Goal: Task Accomplishment & Management: Manage account settings

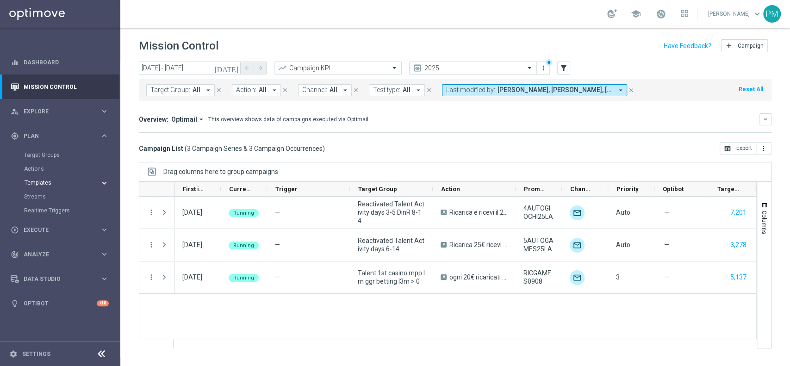
click at [45, 182] on span "Templates" at bounding box center [58, 183] width 66 height 6
click at [45, 194] on link "Optimail" at bounding box center [63, 196] width 68 height 7
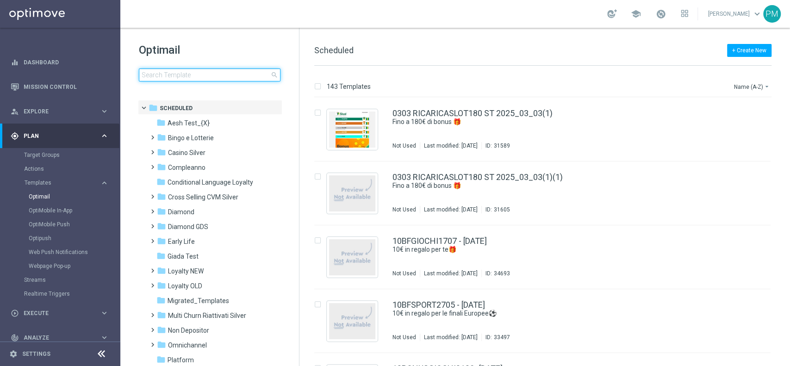
click at [235, 76] on input at bounding box center [210, 75] width 142 height 13
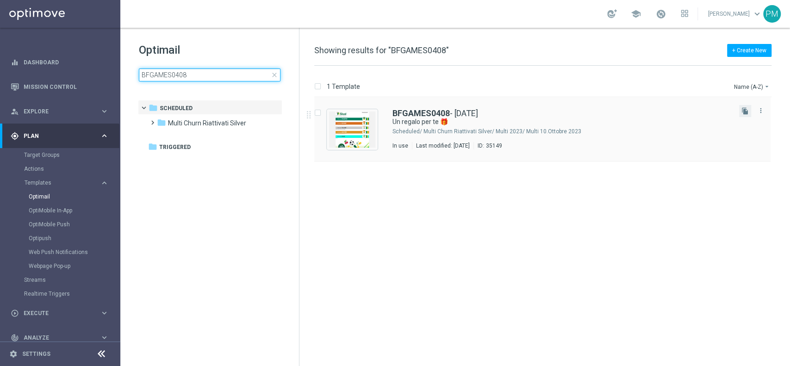
type input "BFGAMES0408"
click at [742, 110] on icon "file_copy" at bounding box center [745, 110] width 7 height 7
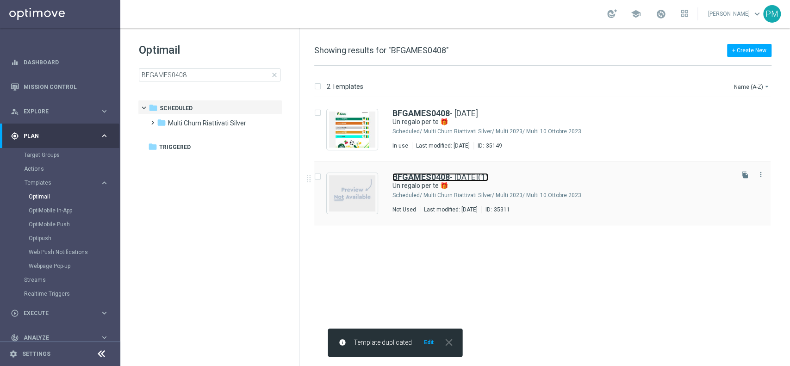
click at [426, 174] on b "BFGAMES0408" at bounding box center [421, 177] width 57 height 10
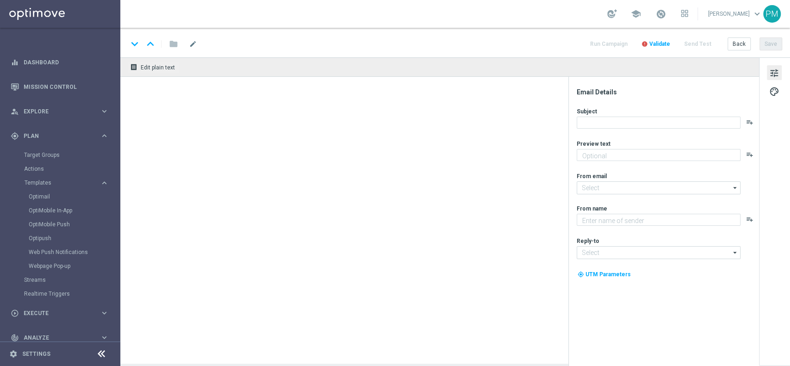
type input "BFGAMES0408 - 2025-08-04(1)"
type textarea "Scopri le novità su Sisal 🎯"
type input "newsletter@comunicazioni.sisal.it"
type textarea "Sisal"
type input "info@sisal.it"
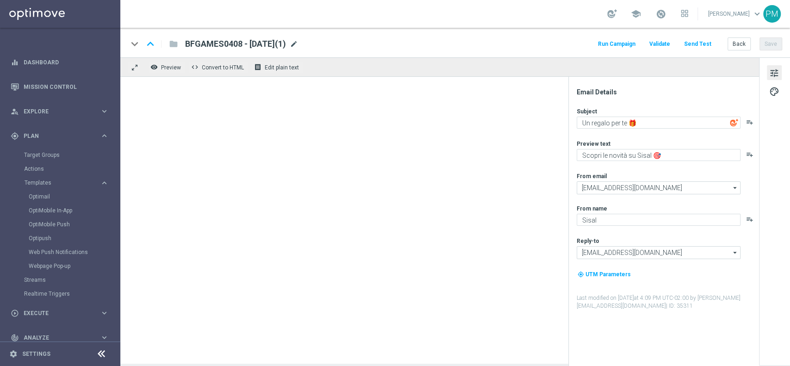
click at [298, 44] on span "mode_edit" at bounding box center [294, 44] width 8 height 8
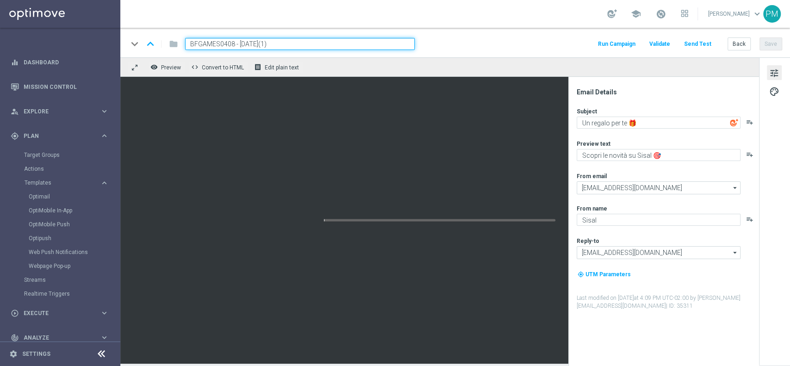
click at [222, 43] on input "BFGAMES0408 - 2025-08-04(1)" at bounding box center [300, 44] width 230 height 12
paste input "5BONUS110825"
click at [298, 37] on div "keyboard_arrow_down keyboard_arrow_up folder 5BONUS110825 - 2025-08-04(1) Run C…" at bounding box center [455, 43] width 670 height 30
click at [298, 45] on input "5BONUS110825 - 2025-08-04(1)" at bounding box center [300, 44] width 230 height 12
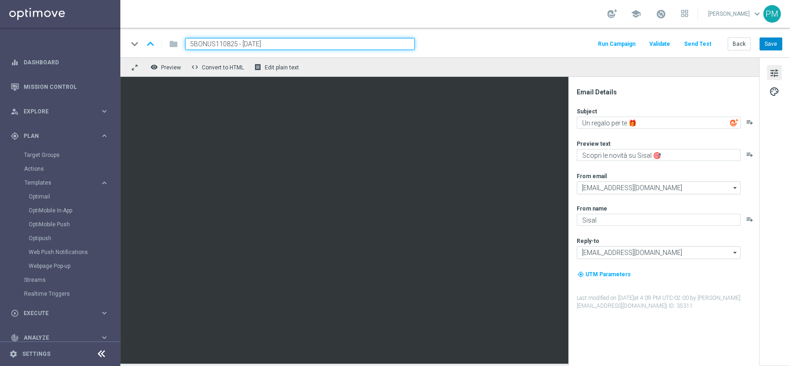
type input "5BONUS110825 - 2025-08-11"
click at [772, 43] on button "Save" at bounding box center [771, 44] width 23 height 13
click at [312, 47] on input "5BONUS110825 - 2025-08-11" at bounding box center [300, 44] width 230 height 12
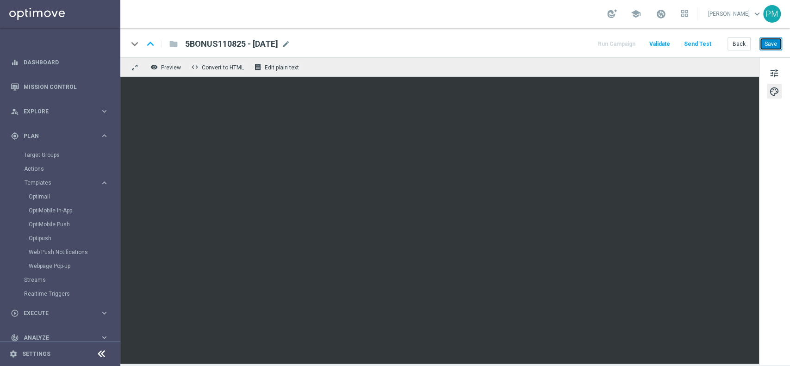
click at [772, 48] on button "Save" at bounding box center [771, 44] width 23 height 13
click at [775, 46] on button "Save" at bounding box center [771, 44] width 23 height 13
click at [773, 48] on button "Save" at bounding box center [771, 44] width 23 height 13
click at [774, 43] on button "Save" at bounding box center [771, 44] width 23 height 13
click at [38, 111] on span "Explore" at bounding box center [62, 112] width 76 height 6
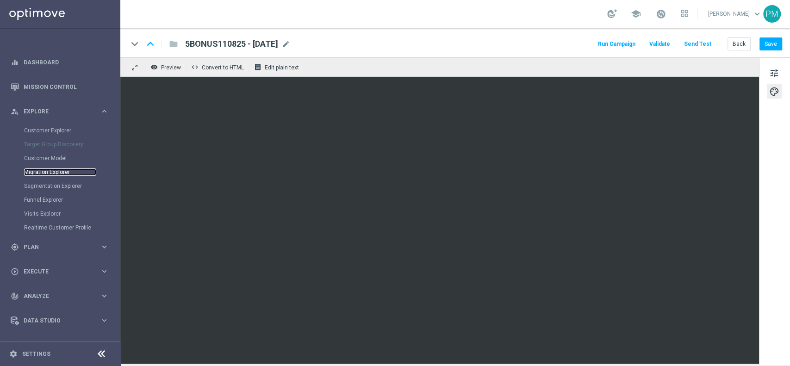
click at [50, 174] on link "Migration Explorer" at bounding box center [60, 172] width 72 height 7
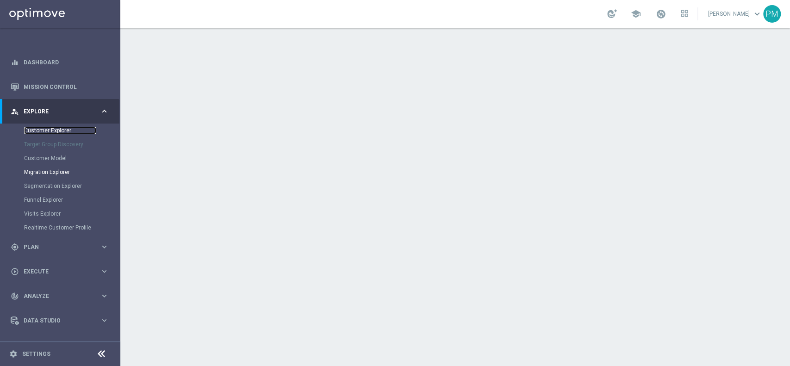
click at [46, 131] on link "Customer Explorer" at bounding box center [60, 130] width 72 height 7
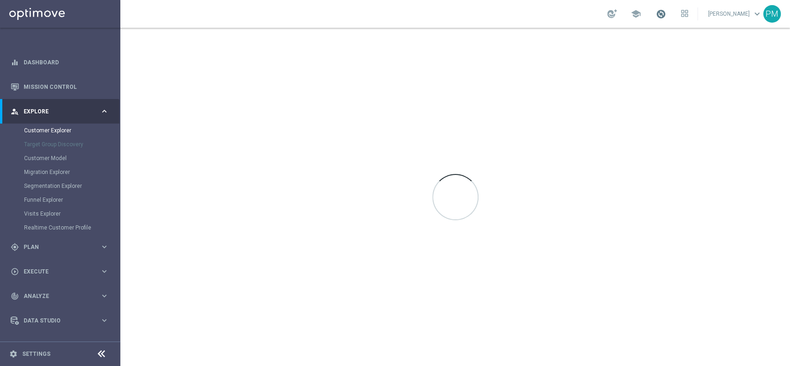
click at [657, 15] on span at bounding box center [661, 14] width 10 height 10
click at [548, 20] on div "school Last available data: 10 Aug 2025 Batch process completed successfully ch…" at bounding box center [455, 14] width 670 height 28
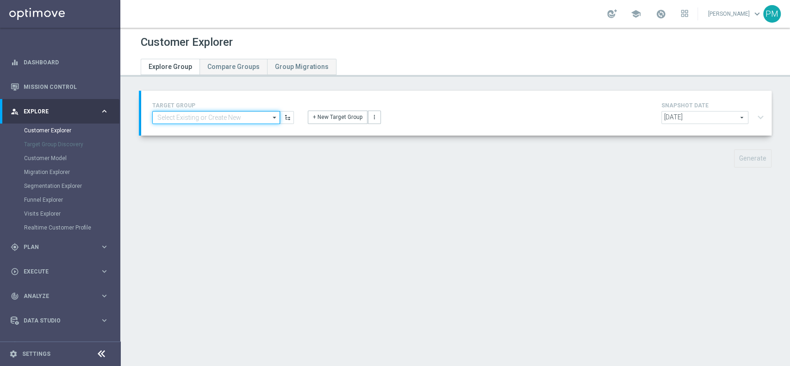
click at [224, 120] on input at bounding box center [216, 117] width 128 height 13
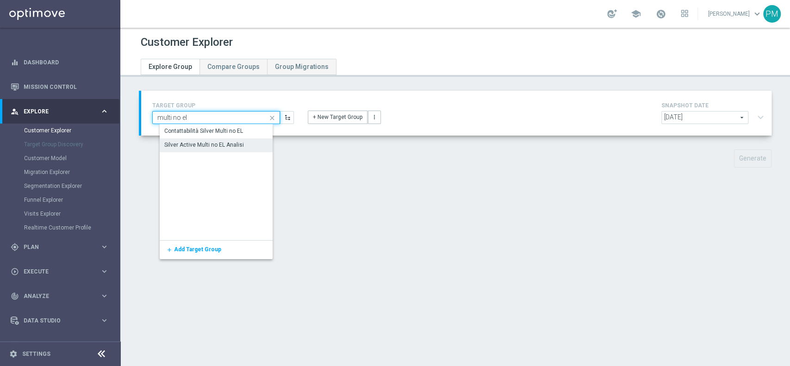
type input "multi no el"
click at [216, 146] on div "Silver Active Multi no EL Analisi" at bounding box center [204, 145] width 80 height 8
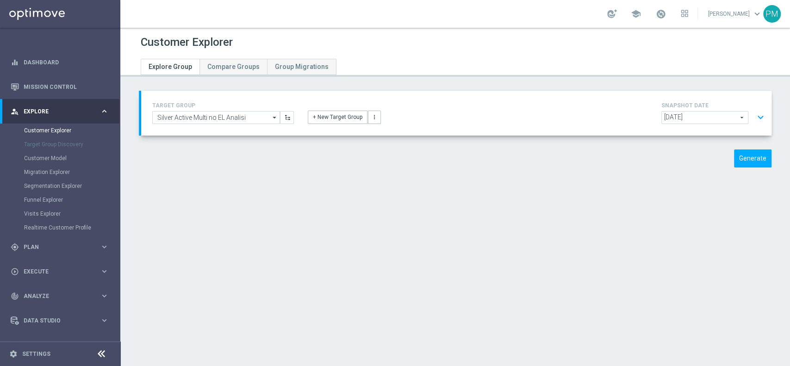
click at [754, 118] on button "expand_more" at bounding box center [760, 118] width 13 height 18
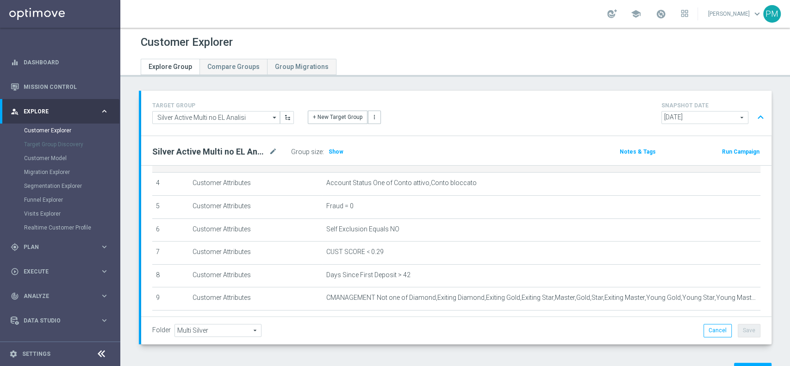
scroll to position [97, 0]
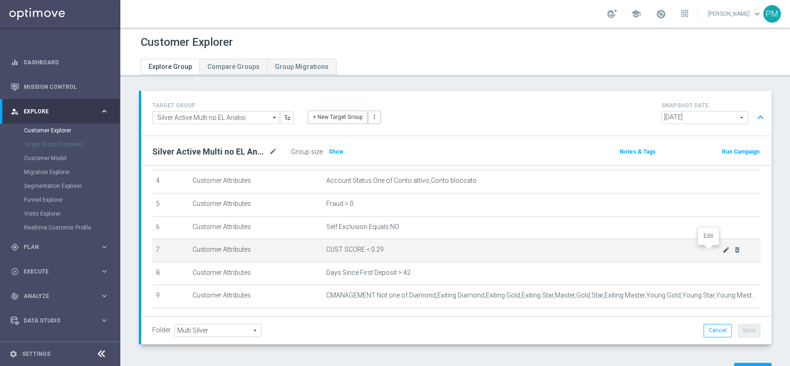
click at [723, 251] on icon "mode_edit" at bounding box center [726, 249] width 7 height 7
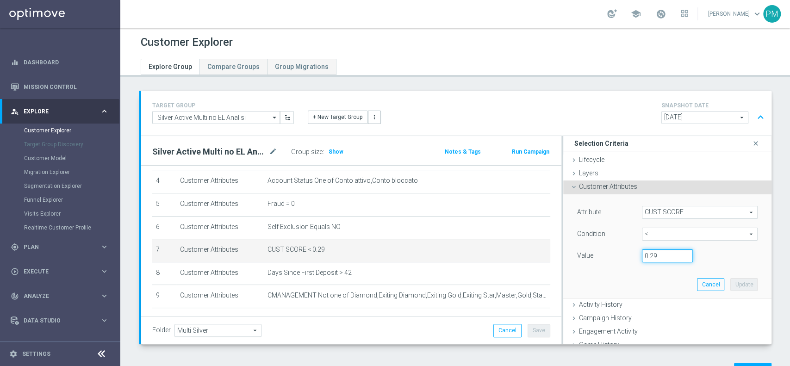
click at [652, 253] on input "0.29" at bounding box center [667, 256] width 51 height 13
type input "0.14"
click at [731, 286] on button "Update" at bounding box center [744, 284] width 27 height 13
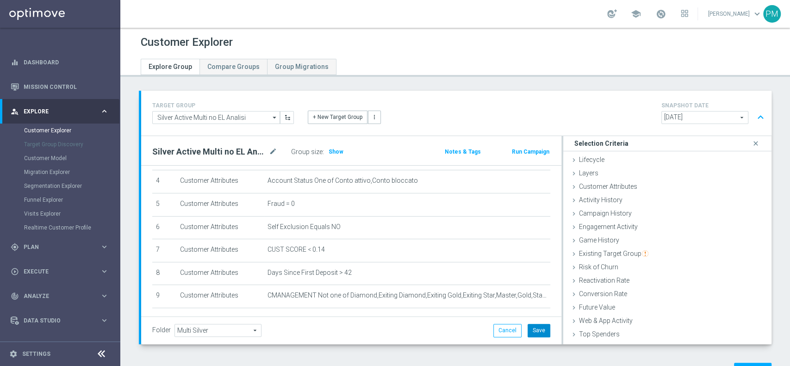
click at [530, 331] on button "Save" at bounding box center [539, 330] width 23 height 13
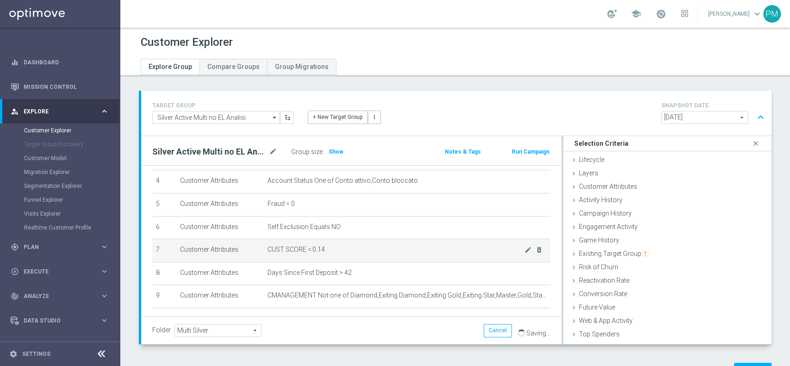
scroll to position [130, 0]
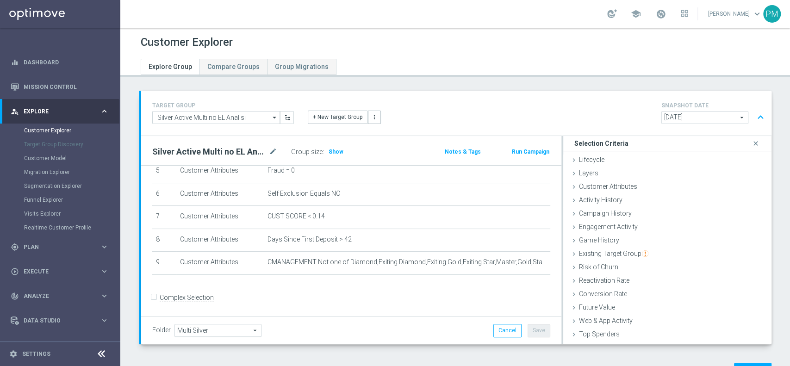
click at [754, 120] on button "expand_less" at bounding box center [760, 118] width 13 height 18
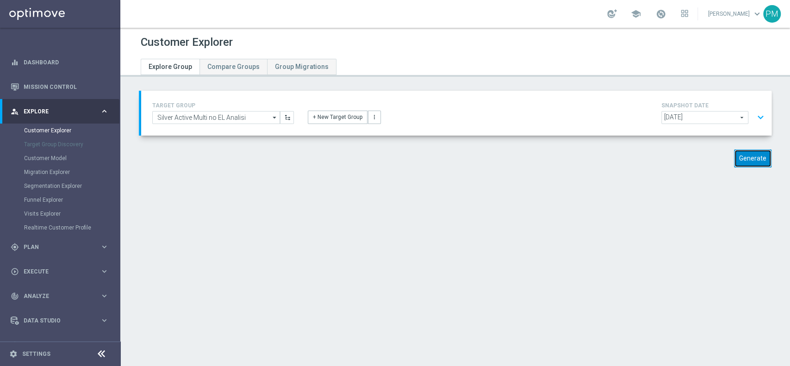
click at [741, 157] on button "Generate" at bounding box center [753, 159] width 38 height 18
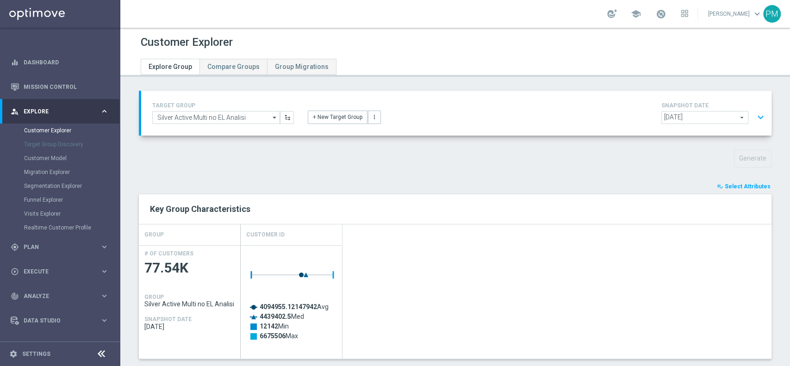
click at [725, 180] on div "TARGET GROUP Silver Active Multi no EL Analisi Silver Active Multi no EL Analis…" at bounding box center [455, 367] width 670 height 552
click at [727, 183] on span "Select Attributes" at bounding box center [748, 186] width 46 height 6
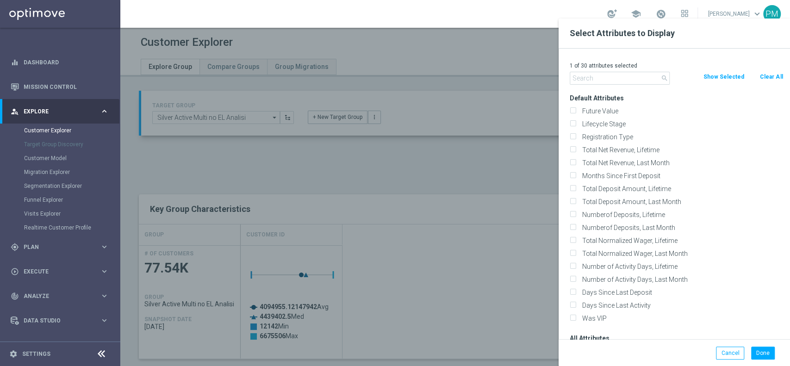
click at [767, 76] on button "Clear All" at bounding box center [771, 77] width 25 height 10
checkbox input "false"
click at [616, 82] on input "text" at bounding box center [620, 78] width 100 height 13
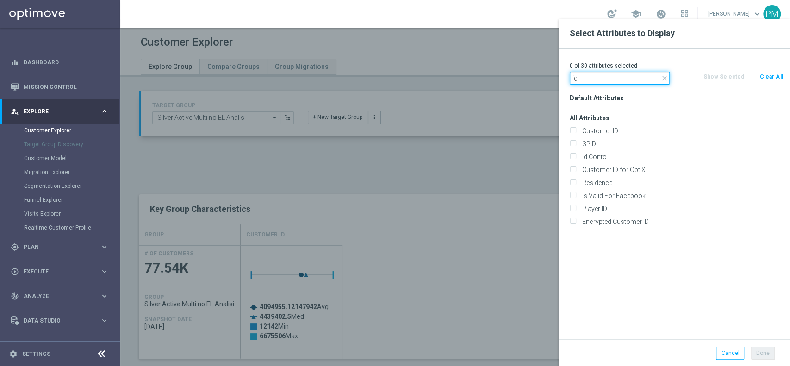
type input "id"
click at [608, 124] on div "All Attributes Customer ID SPID Id Conto" at bounding box center [676, 170] width 227 height 117
click at [608, 128] on label "Customer ID" at bounding box center [681, 131] width 204 height 8
click at [576, 129] on input "Customer ID" at bounding box center [573, 132] width 6 height 6
checkbox input "true"
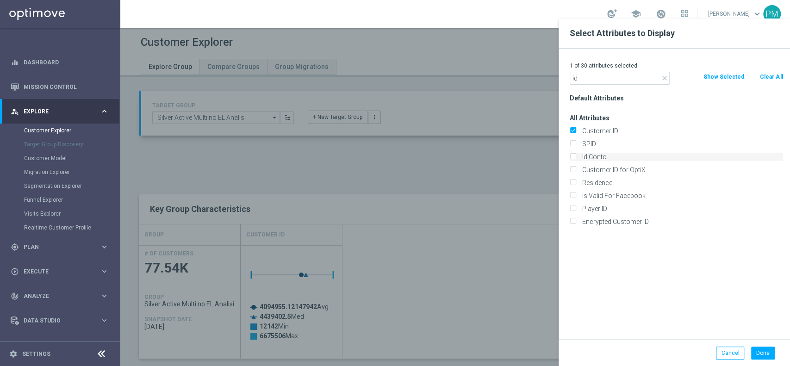
click at [608, 154] on label "Id Conto" at bounding box center [681, 157] width 204 height 8
click at [576, 155] on input "Id Conto" at bounding box center [573, 158] width 6 height 6
checkbox input "true"
click at [624, 80] on input "id" at bounding box center [620, 78] width 100 height 13
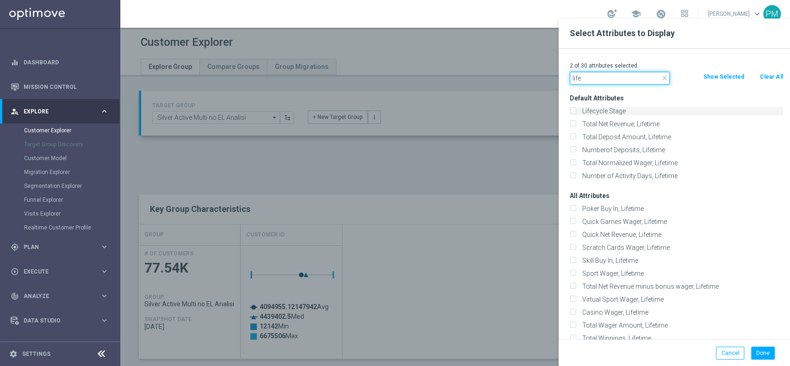
type input "life"
click at [611, 114] on label "Lifecycle Stage" at bounding box center [681, 111] width 204 height 8
click at [576, 114] on input "Lifecycle Stage" at bounding box center [573, 112] width 6 height 6
checkbox input "true"
click at [759, 346] on div "Done Cancel" at bounding box center [675, 352] width 232 height 27
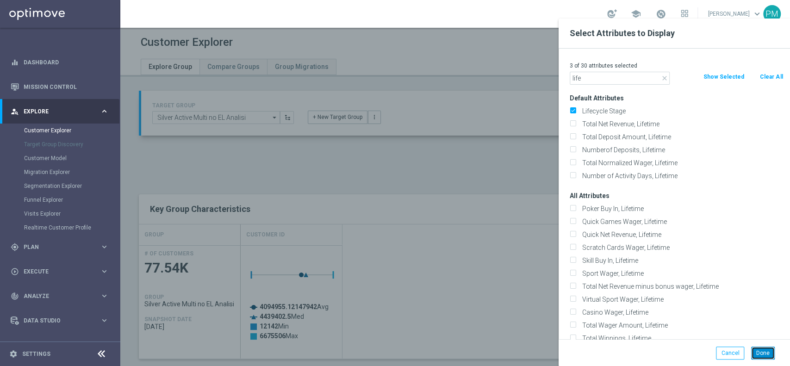
click at [759, 351] on button "Done" at bounding box center [764, 353] width 24 height 13
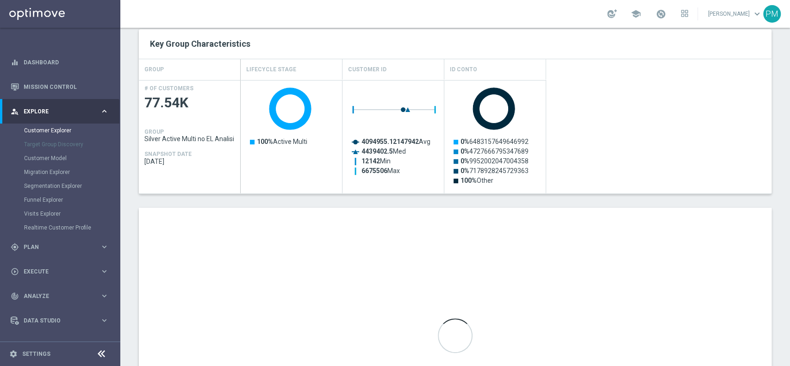
scroll to position [0, 0]
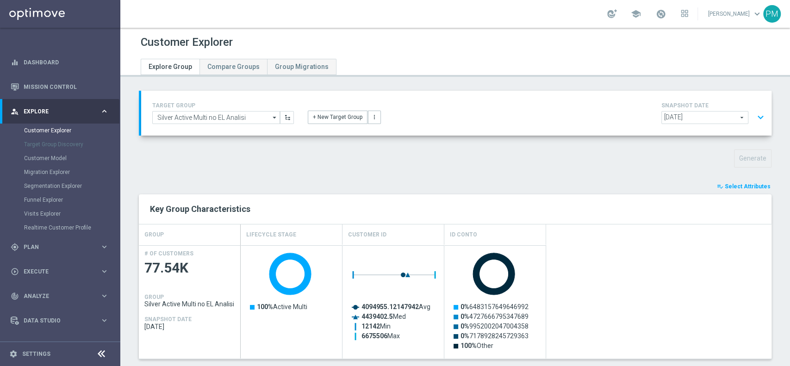
click at [754, 118] on button "expand_more" at bounding box center [760, 118] width 13 height 18
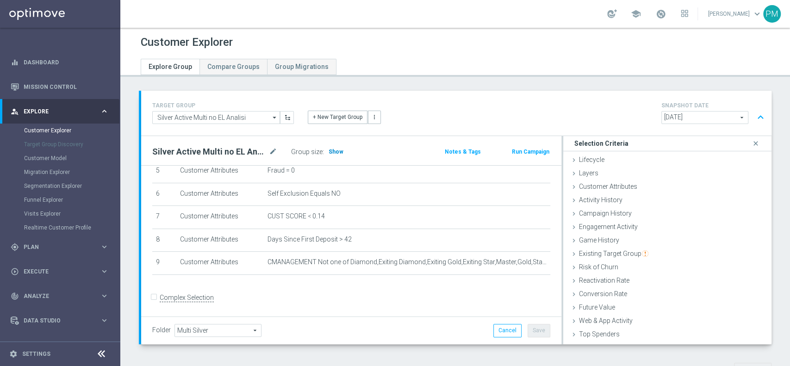
click at [332, 151] on span "Show" at bounding box center [336, 152] width 15 height 6
click at [754, 117] on button "expand_less" at bounding box center [760, 118] width 13 height 18
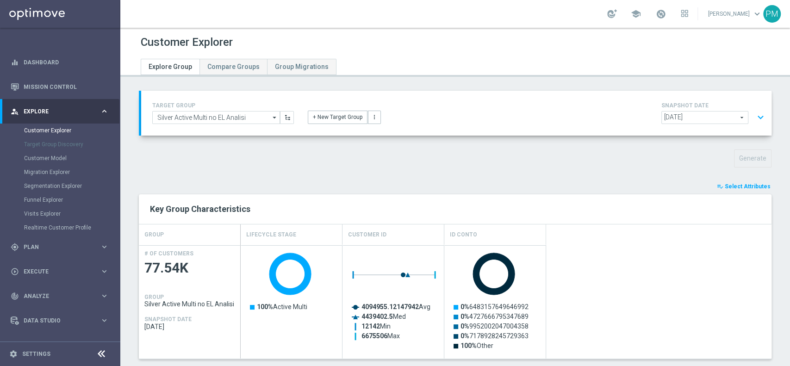
scroll to position [285, 0]
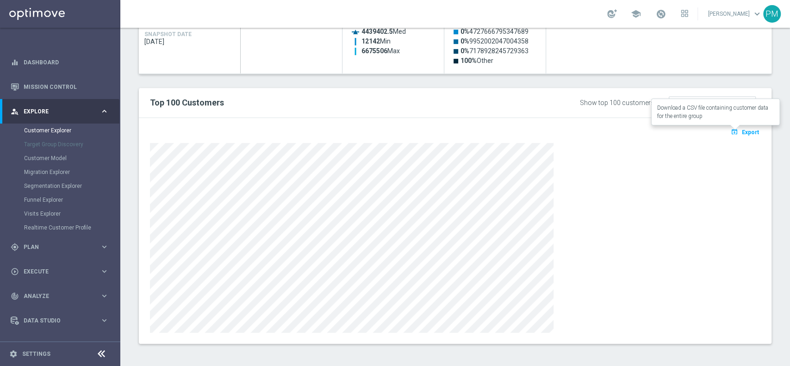
click at [732, 132] on button "open_in_browser Export" at bounding box center [745, 132] width 31 height 12
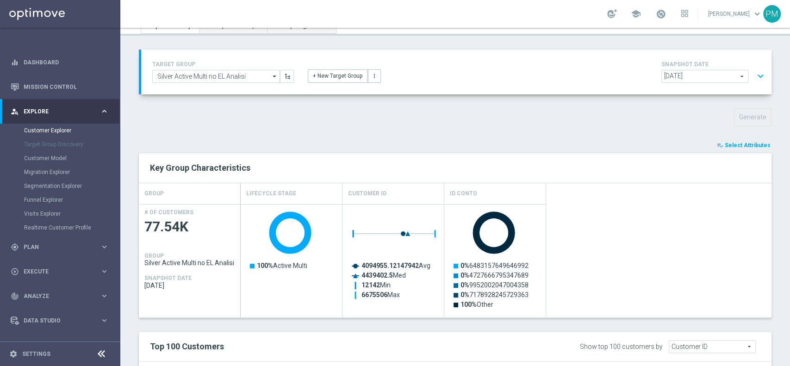
scroll to position [0, 0]
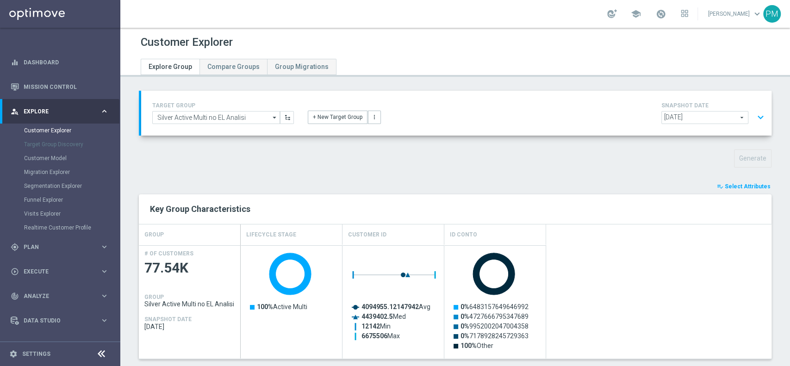
click at [754, 113] on button "expand_more" at bounding box center [760, 118] width 13 height 18
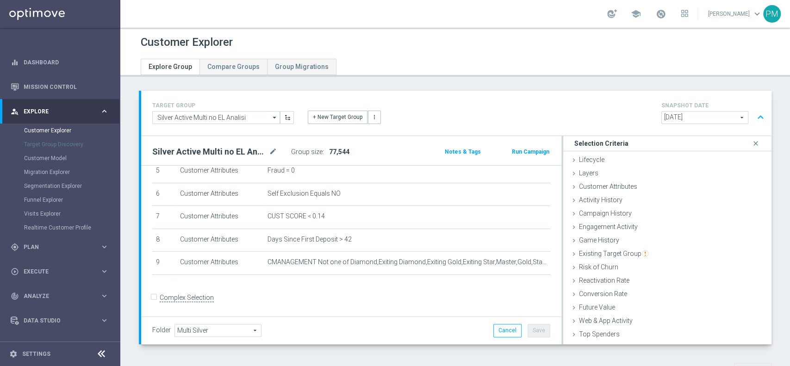
click at [754, 114] on button "expand_less" at bounding box center [760, 118] width 13 height 18
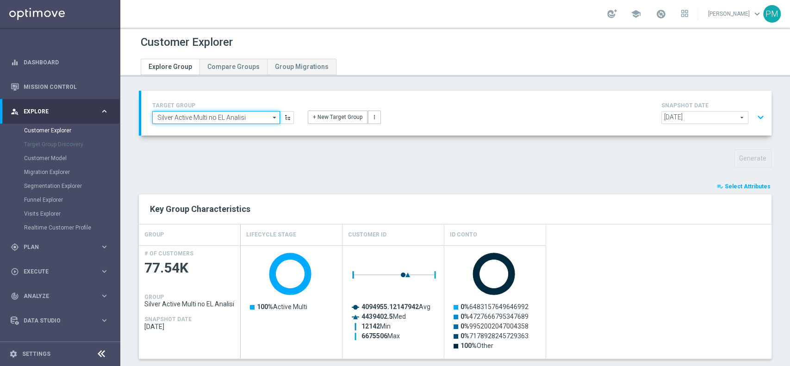
click at [238, 111] on input "Silver Active Multi no EL Analisi" at bounding box center [216, 117] width 128 height 13
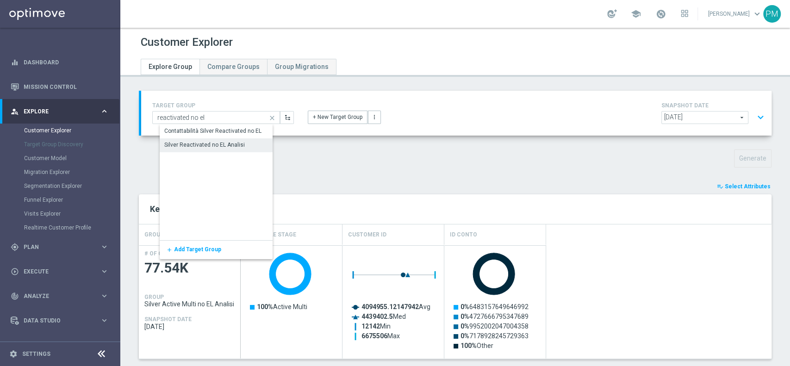
click at [213, 146] on div "Silver Reactivated no EL Analisi" at bounding box center [204, 145] width 81 height 8
type input "Silver Reactivated no EL Analisi"
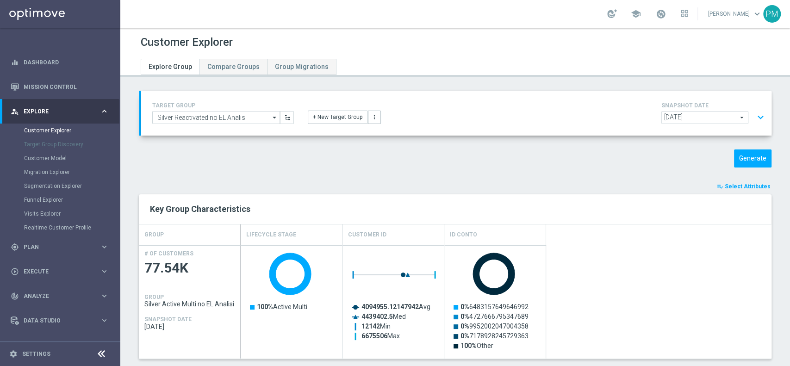
click at [754, 117] on button "expand_more" at bounding box center [760, 118] width 13 height 18
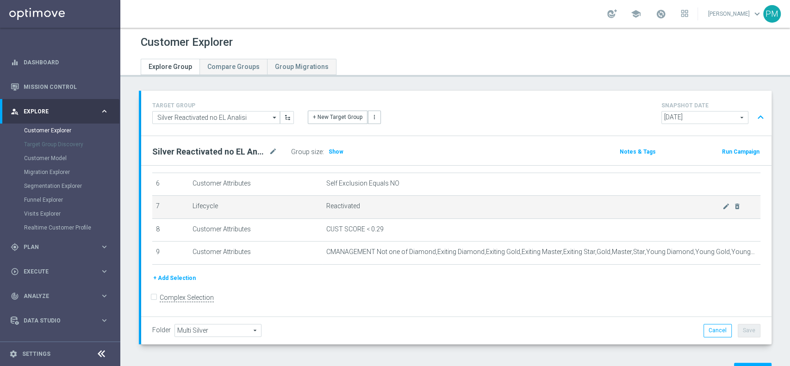
scroll to position [108, 0]
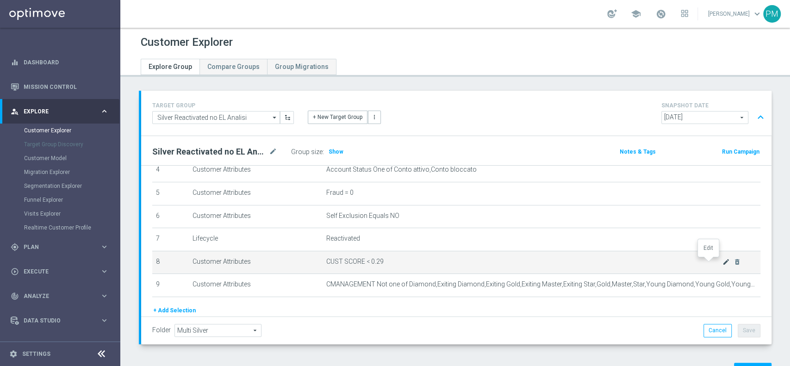
click at [723, 264] on icon "mode_edit" at bounding box center [726, 261] width 7 height 7
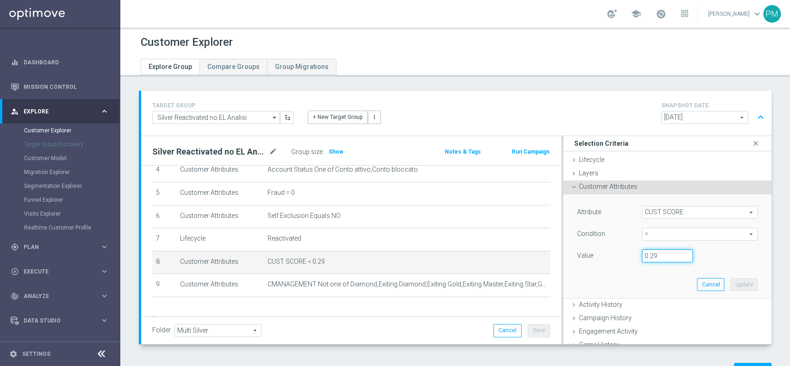
drag, startPoint x: 649, startPoint y: 251, endPoint x: 649, endPoint y: 259, distance: 7.9
click at [649, 252] on input "0.29" at bounding box center [667, 256] width 51 height 13
type input "0.14"
click at [731, 283] on button "Update" at bounding box center [744, 284] width 27 height 13
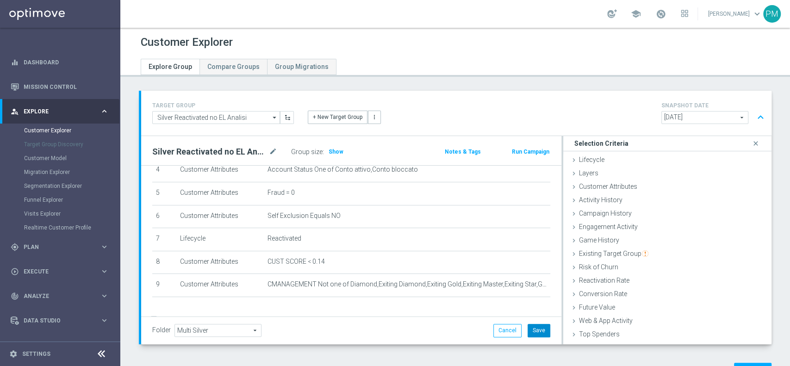
click at [528, 328] on button "Save" at bounding box center [539, 330] width 23 height 13
click at [754, 117] on button "expand_less" at bounding box center [760, 118] width 13 height 18
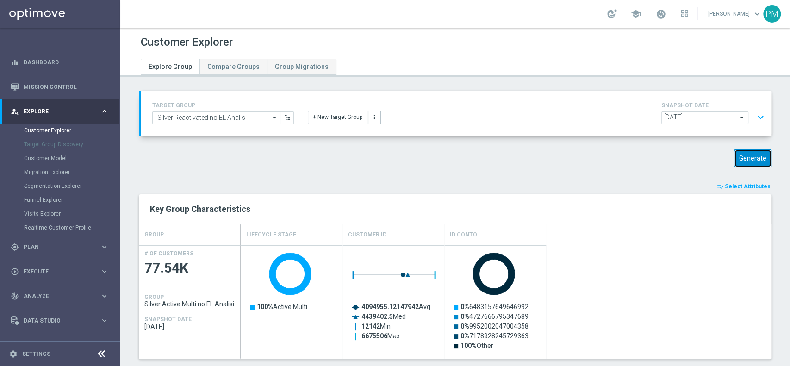
click at [734, 154] on button "Generate" at bounding box center [753, 159] width 38 height 18
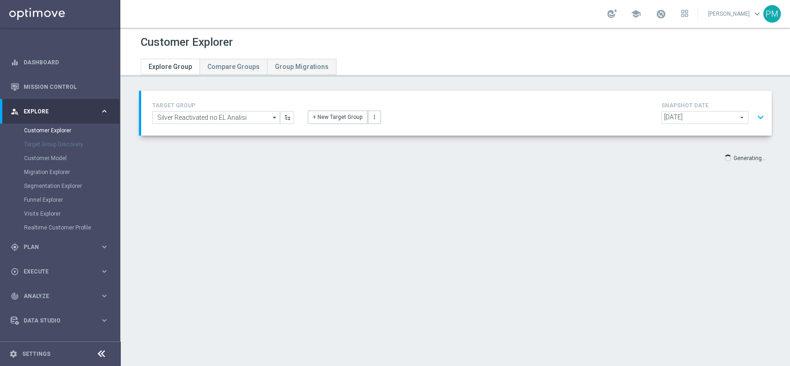
click at [754, 114] on button "expand_more" at bounding box center [760, 118] width 13 height 18
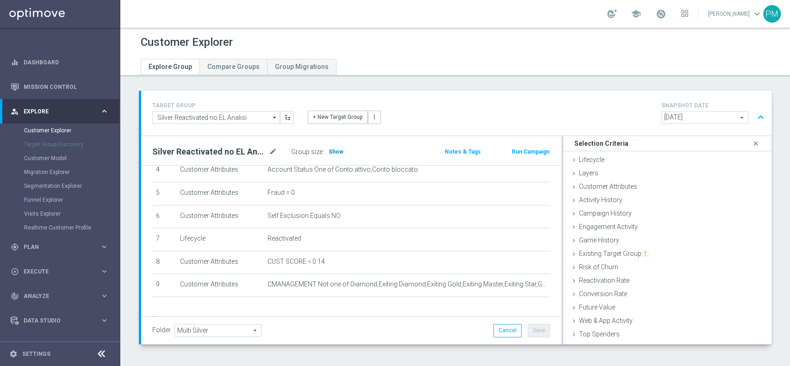
click at [329, 150] on span "Show" at bounding box center [336, 152] width 15 height 6
click at [754, 118] on button "expand_less" at bounding box center [760, 118] width 13 height 18
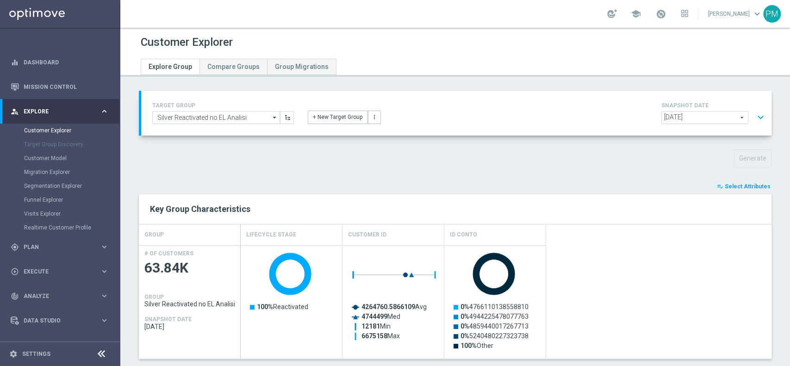
scroll to position [285, 0]
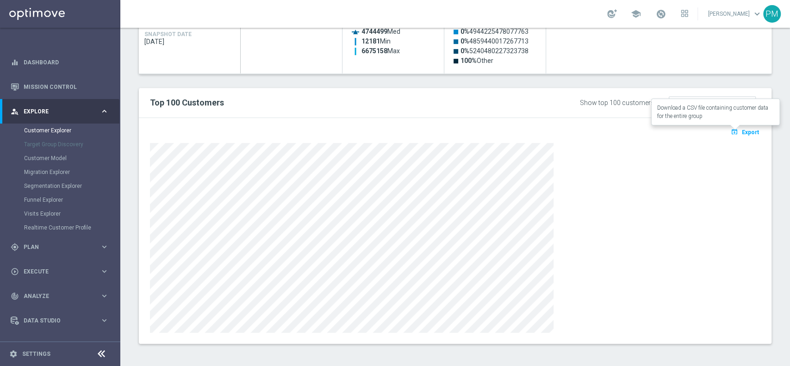
click at [742, 132] on span "Export" at bounding box center [750, 132] width 17 height 6
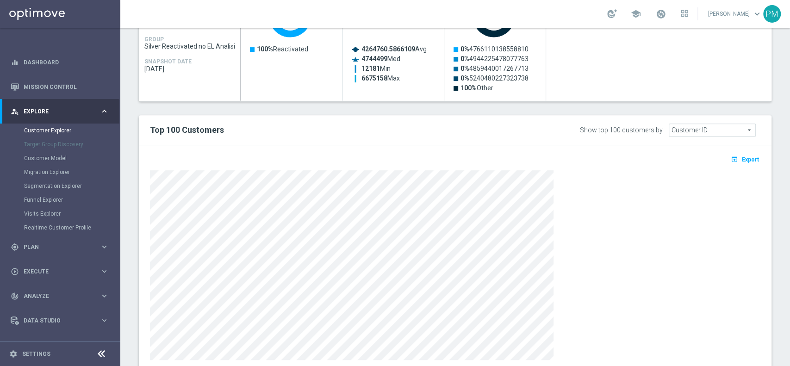
scroll to position [0, 0]
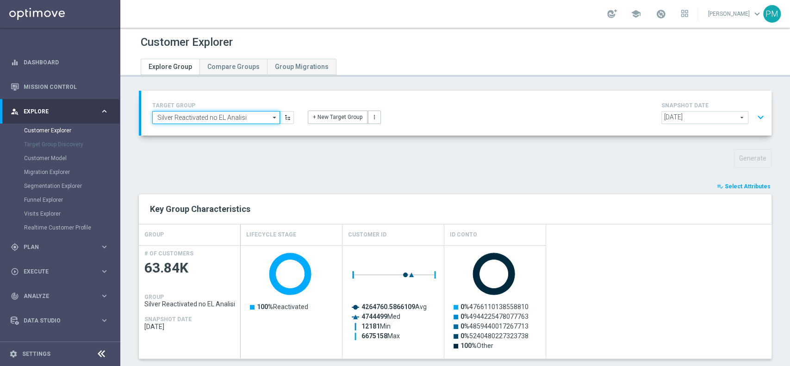
click at [241, 116] on input "Silver Reactivated no EL Analisi" at bounding box center [216, 117] width 128 height 13
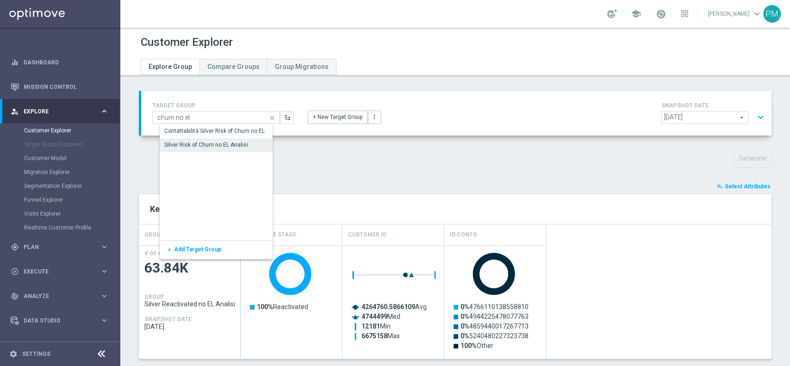
click at [217, 139] on div "Silver Risk of Churn no EL Analisi" at bounding box center [222, 144] width 125 height 13
type input "Silver Risk of Churn no EL Analisi"
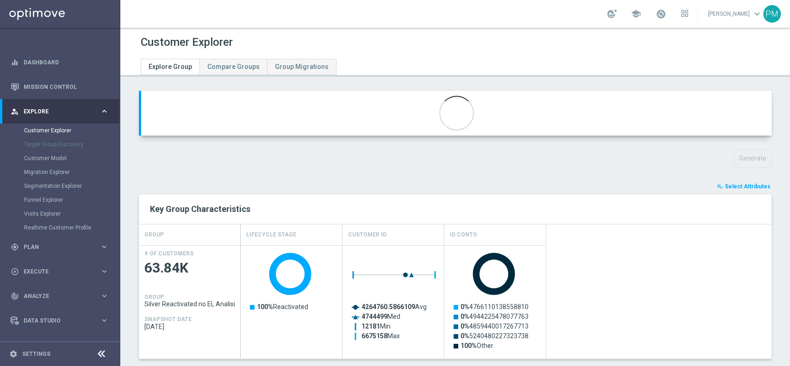
type input "Active Multi Riattivati cont"
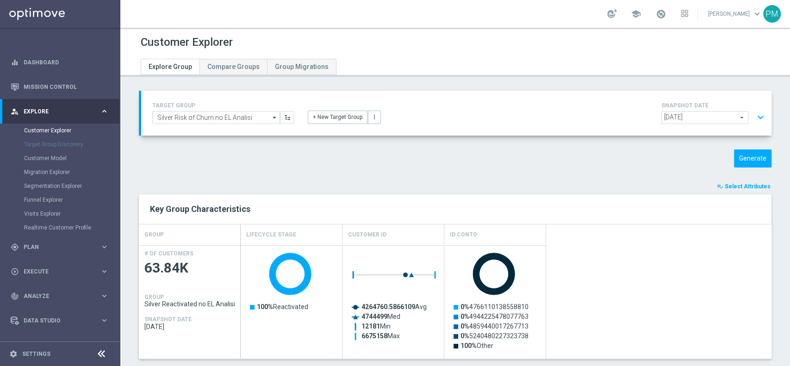
click at [754, 114] on button "expand_more" at bounding box center [760, 118] width 13 height 18
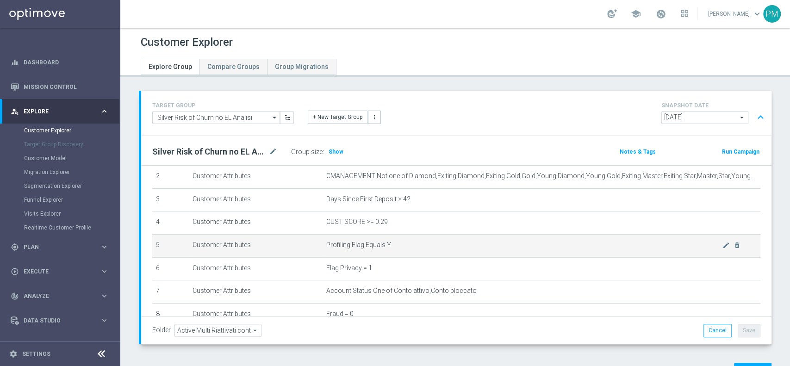
scroll to position [56, 0]
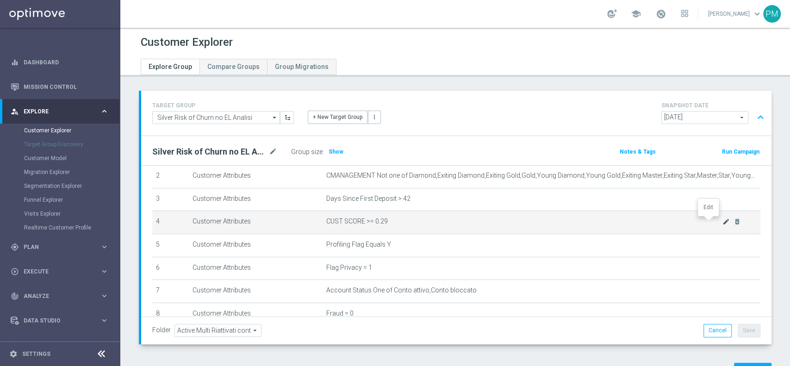
click at [723, 222] on icon "mode_edit" at bounding box center [726, 221] width 7 height 7
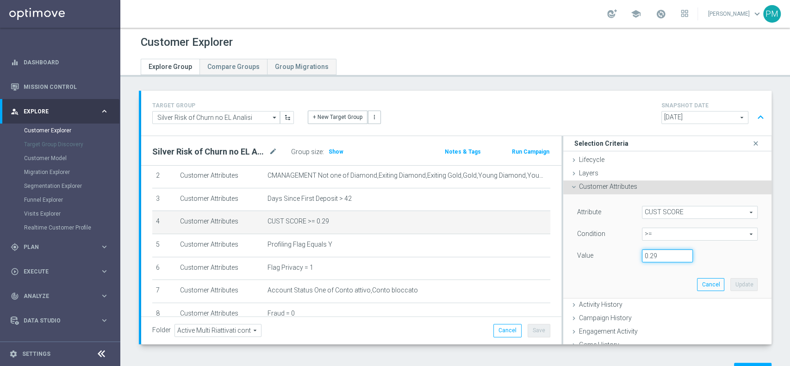
click at [656, 257] on input "0.29" at bounding box center [667, 256] width 51 height 13
type input "0.14"
click at [731, 282] on button "Update" at bounding box center [744, 284] width 27 height 13
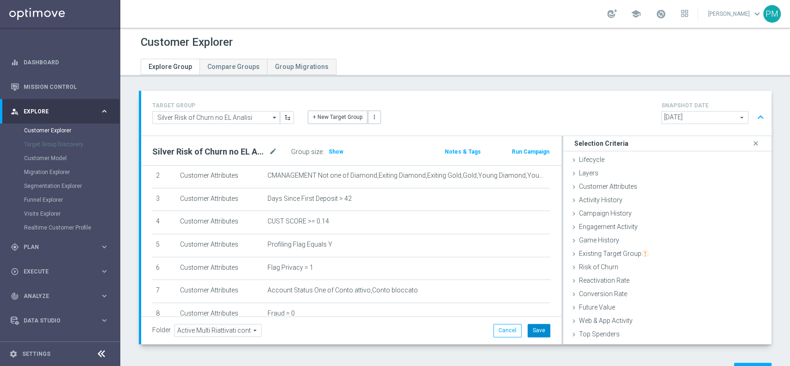
click at [539, 328] on button "Save" at bounding box center [539, 330] width 23 height 13
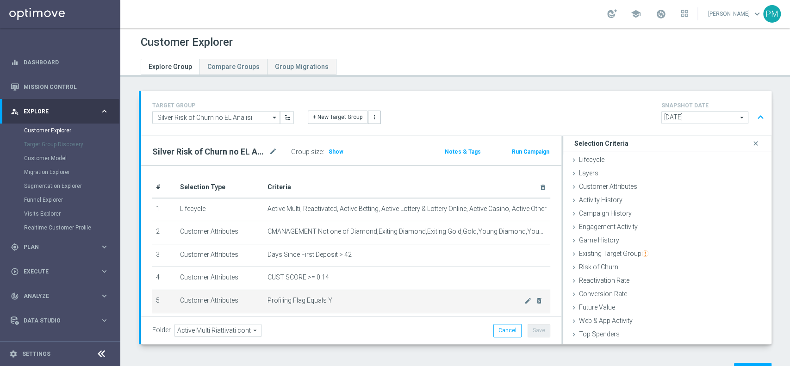
scroll to position [130, 0]
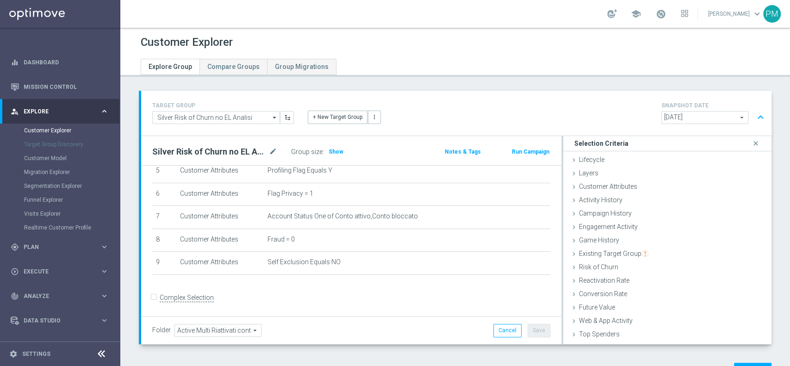
click at [754, 116] on button "expand_less" at bounding box center [760, 118] width 13 height 18
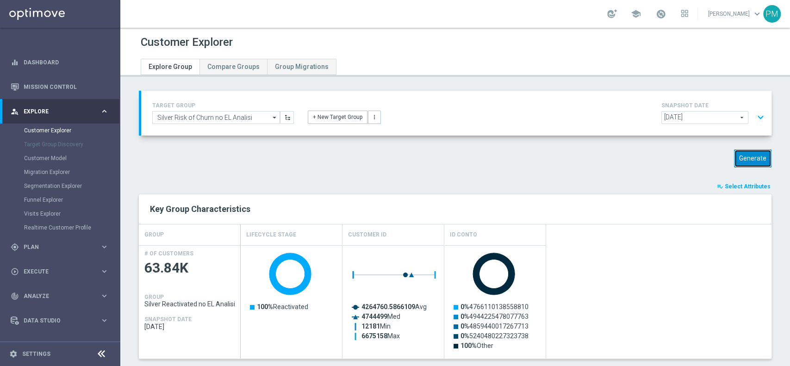
click at [744, 158] on button "Generate" at bounding box center [753, 159] width 38 height 18
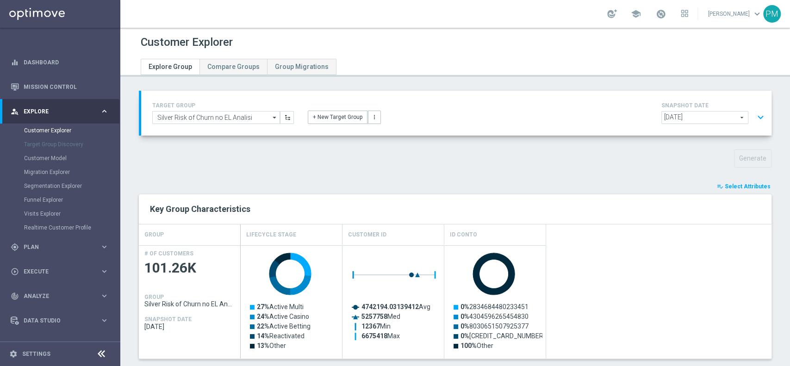
click at [754, 118] on button "expand_more" at bounding box center [760, 118] width 13 height 18
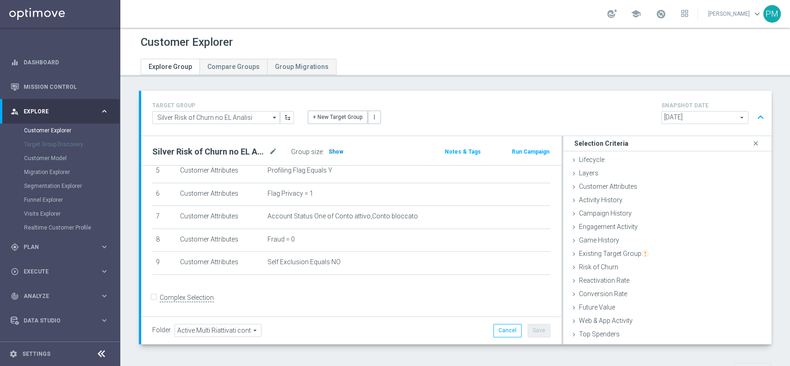
click at [335, 152] on span "Show" at bounding box center [336, 152] width 15 height 6
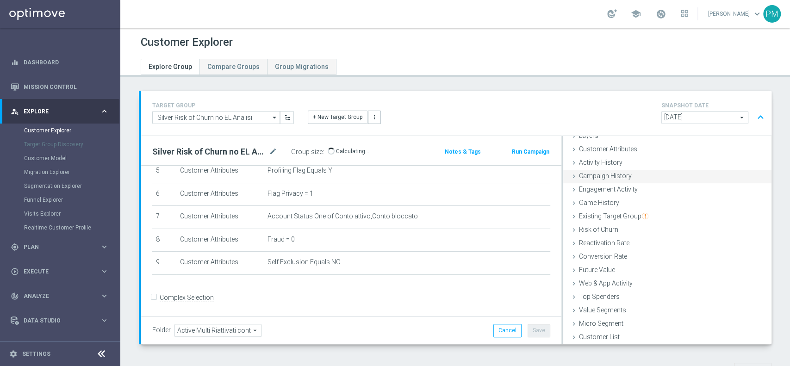
scroll to position [499, 0]
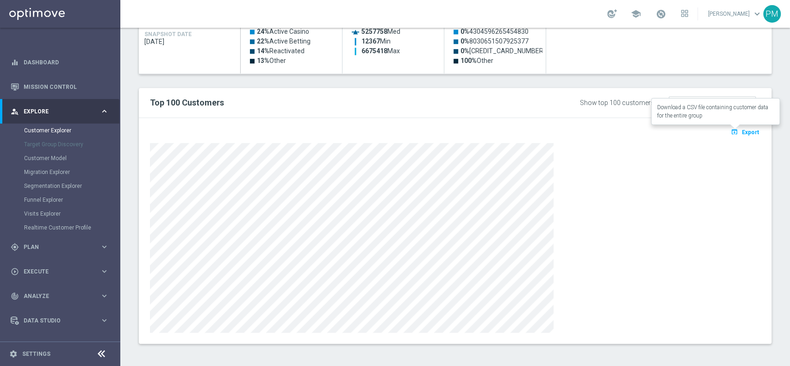
click at [742, 132] on span "Export" at bounding box center [750, 132] width 17 height 6
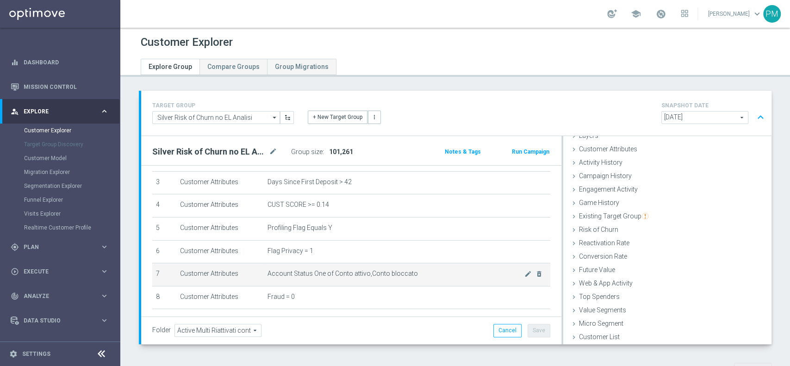
scroll to position [74, 0]
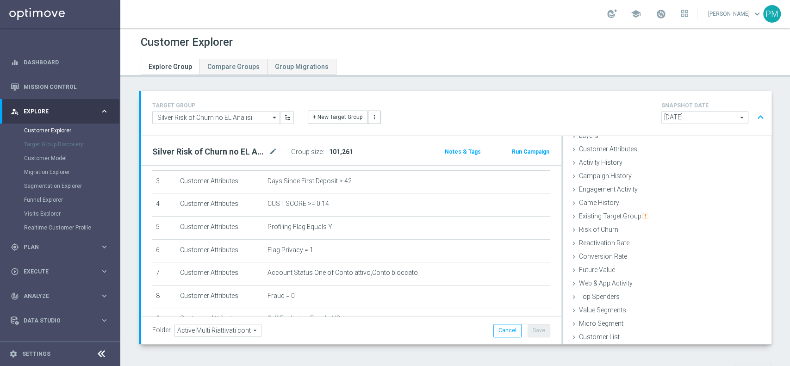
click at [754, 114] on button "expand_less" at bounding box center [760, 118] width 13 height 18
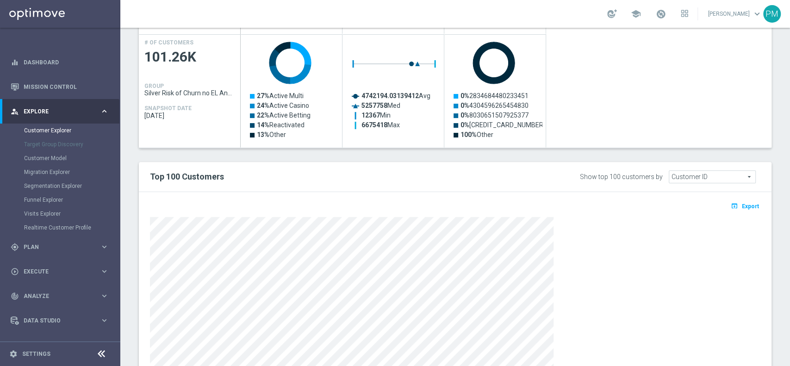
scroll to position [0, 0]
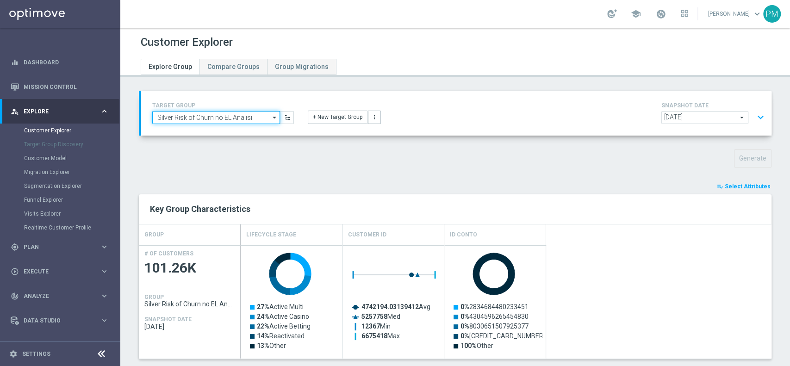
click at [213, 115] on input "Silver Risk of Churn no EL Analisi" at bounding box center [216, 117] width 128 height 13
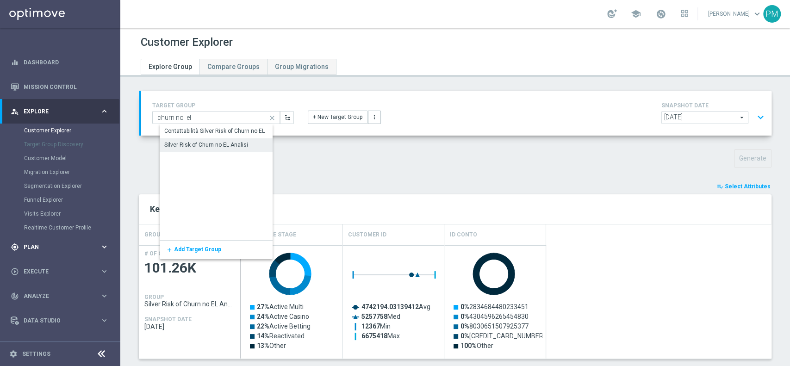
click at [36, 242] on div "gps_fixed Plan keyboard_arrow_right" at bounding box center [59, 247] width 119 height 25
type input "Silver Risk of Churn no EL Analisi"
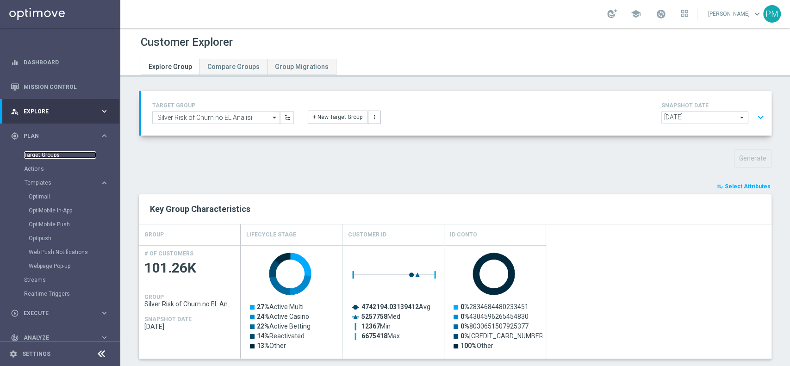
click at [44, 154] on link "Target Groups" at bounding box center [60, 154] width 72 height 7
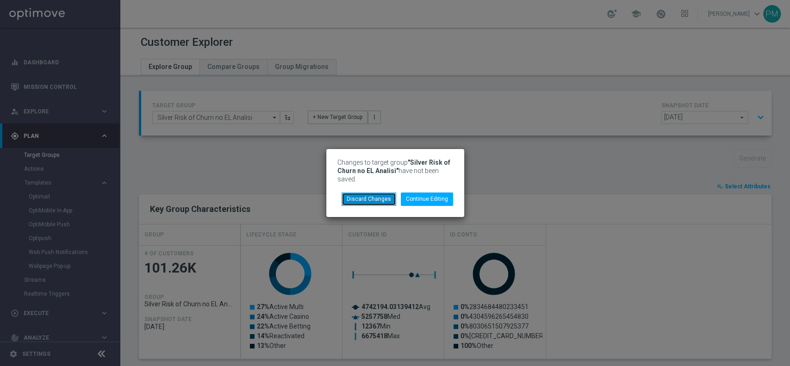
click at [378, 198] on button "Discard Changes" at bounding box center [369, 199] width 55 height 13
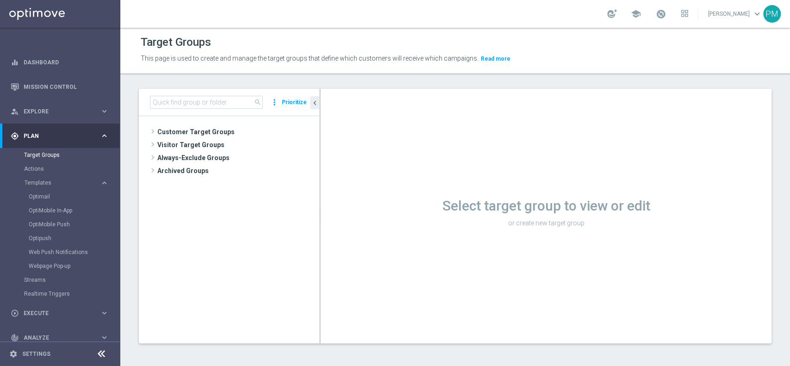
click at [207, 94] on div "search more_vert Prioritize" at bounding box center [229, 102] width 181 height 27
click at [208, 100] on input at bounding box center [206, 102] width 113 height 13
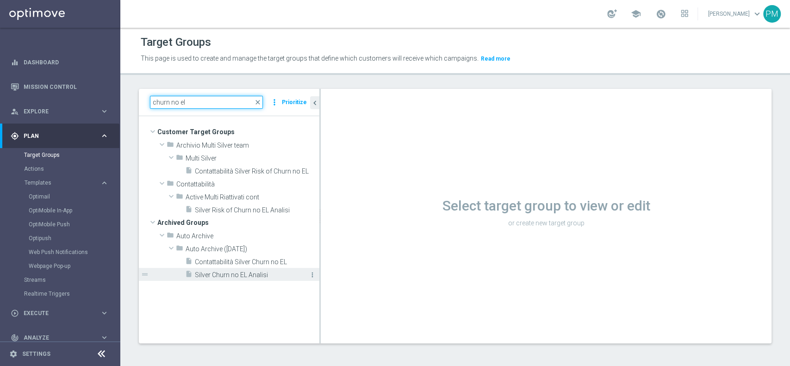
type input "churn no el"
click at [315, 274] on icon "more_vert" at bounding box center [312, 274] width 7 height 7
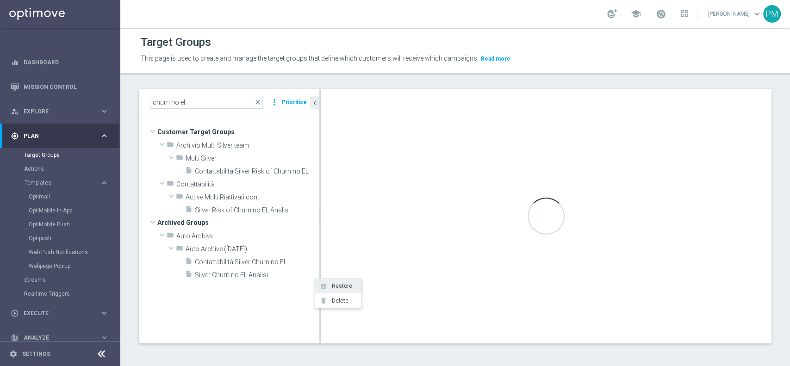
click at [342, 286] on span "Restore" at bounding box center [341, 286] width 24 height 6
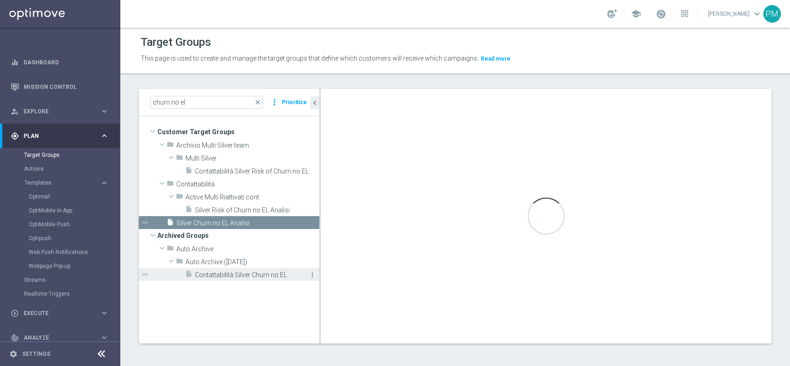
click at [312, 274] on icon "more_vert" at bounding box center [312, 274] width 7 height 7
click at [341, 286] on span "Restore" at bounding box center [338, 286] width 24 height 6
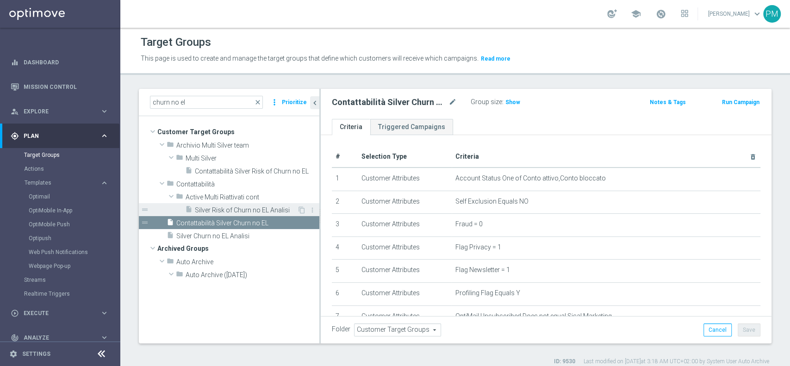
click at [218, 207] on span "Silver Risk of Churn no EL Analisi" at bounding box center [246, 211] width 102 height 8
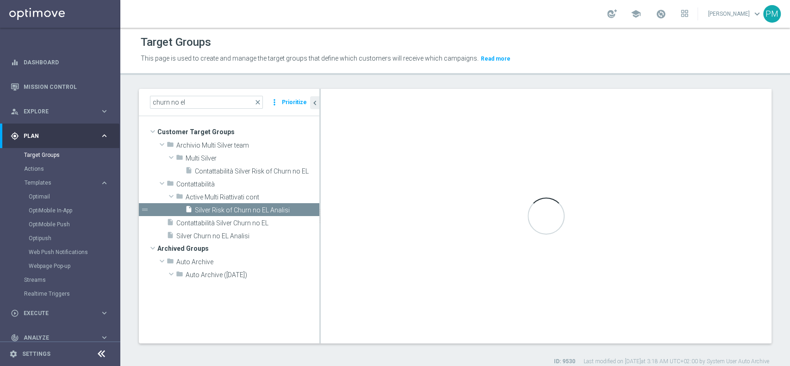
type input "Active Multi Riattivati cont"
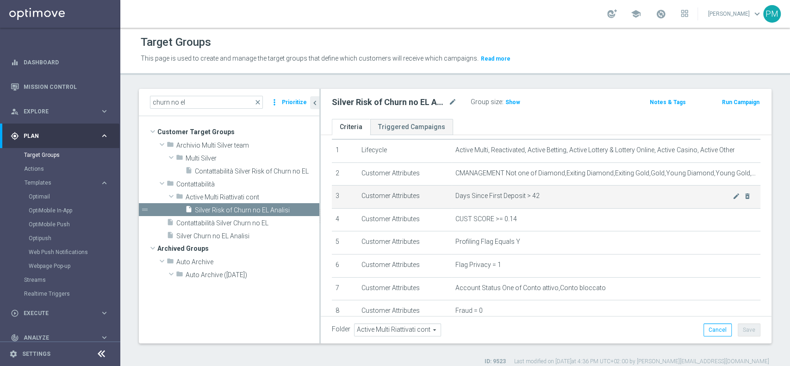
scroll to position [33, 0]
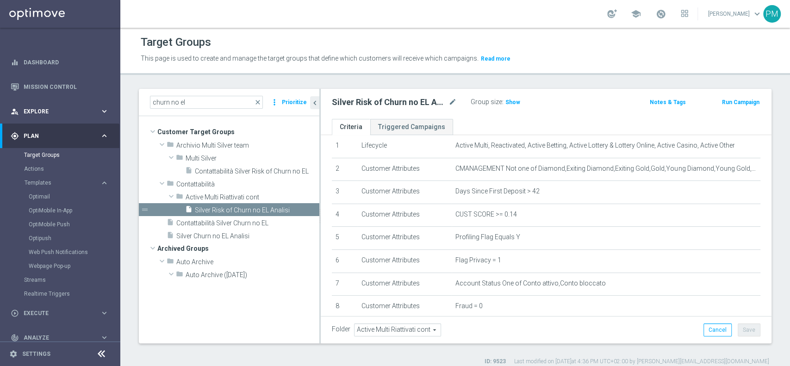
click at [48, 108] on div "person_search Explore" at bounding box center [55, 111] width 89 height 8
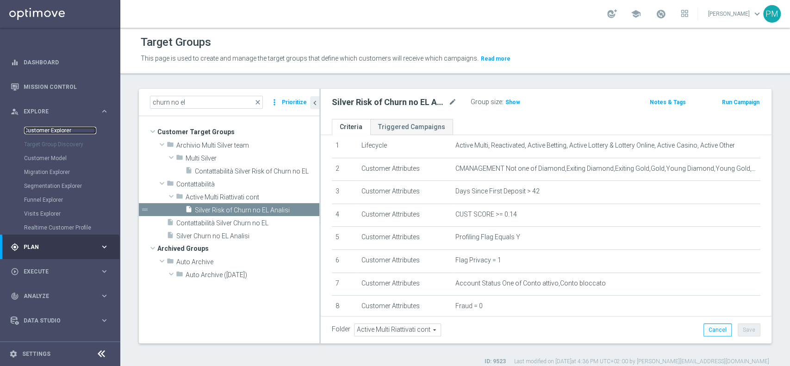
click at [46, 131] on link "Customer Explorer" at bounding box center [60, 130] width 72 height 7
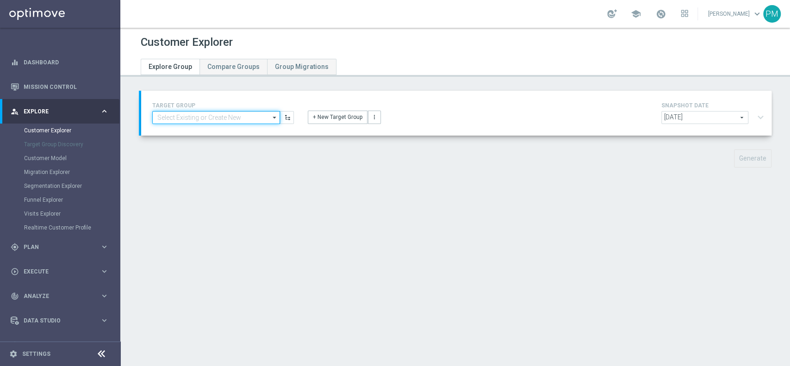
click at [192, 119] on input at bounding box center [216, 117] width 128 height 13
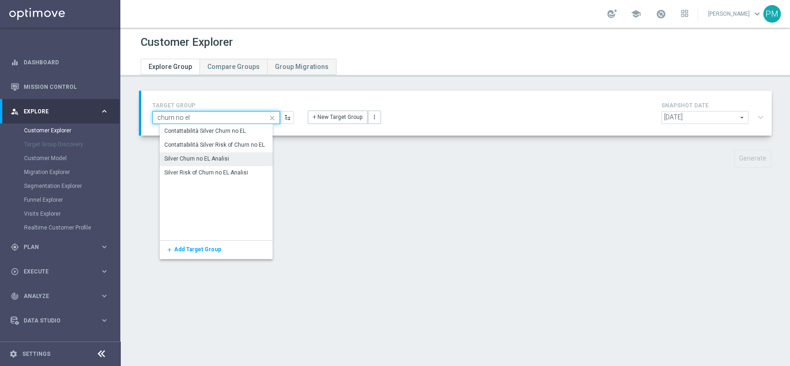
type input "churn no el"
click at [197, 158] on div "Silver Churn no EL Analisi" at bounding box center [196, 159] width 65 height 8
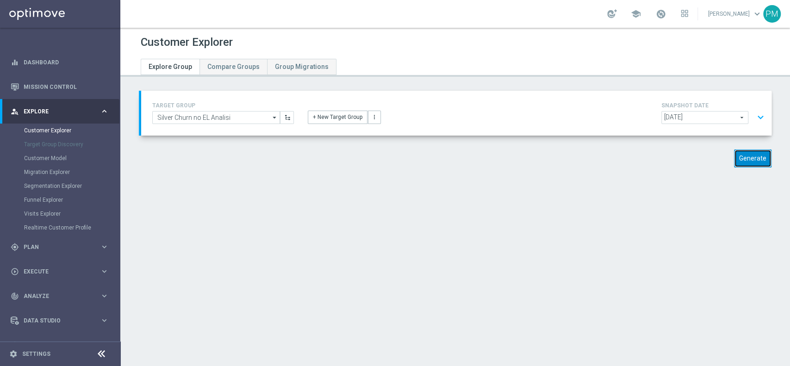
click at [735, 156] on button "Generate" at bounding box center [753, 159] width 38 height 18
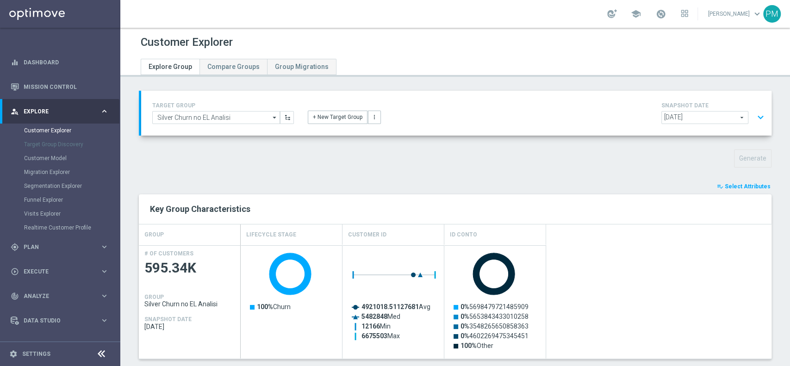
scroll to position [81, 0]
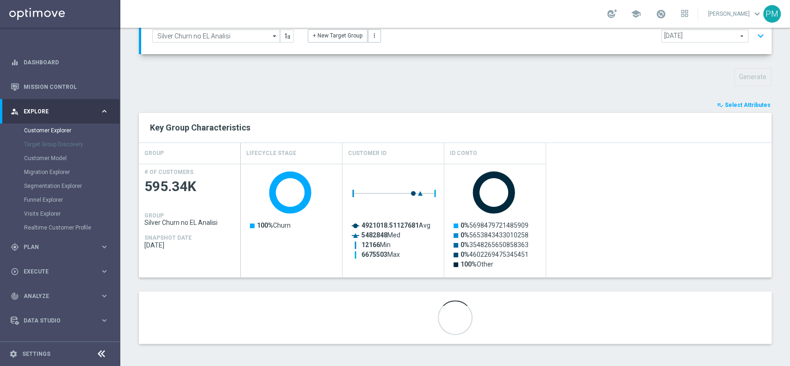
click at [729, 98] on div "TARGET GROUP Silver Churn no EL Analisi Silver Churn no EL Analisi arrow_drop_d…" at bounding box center [455, 183] width 670 height 349
click at [728, 100] on button "playlist_add_check Select Attributes" at bounding box center [744, 105] width 56 height 10
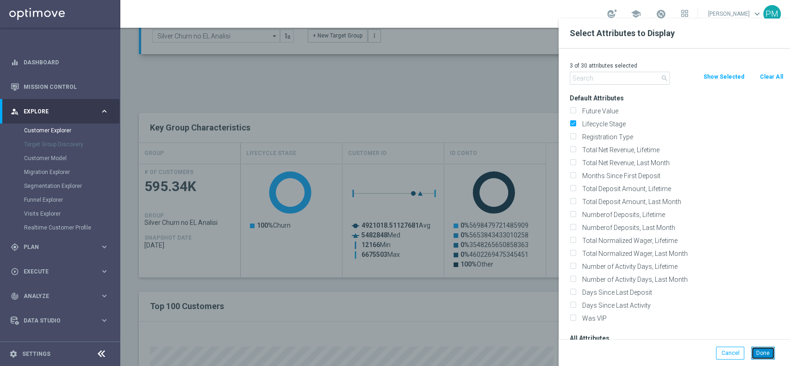
click at [761, 350] on button "Done" at bounding box center [764, 353] width 24 height 13
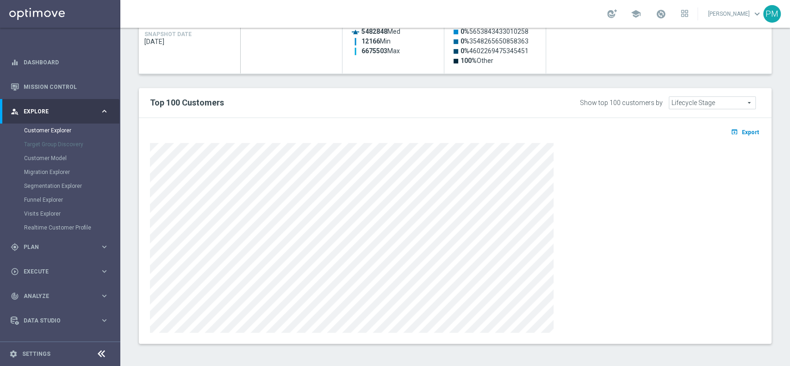
scroll to position [195, 0]
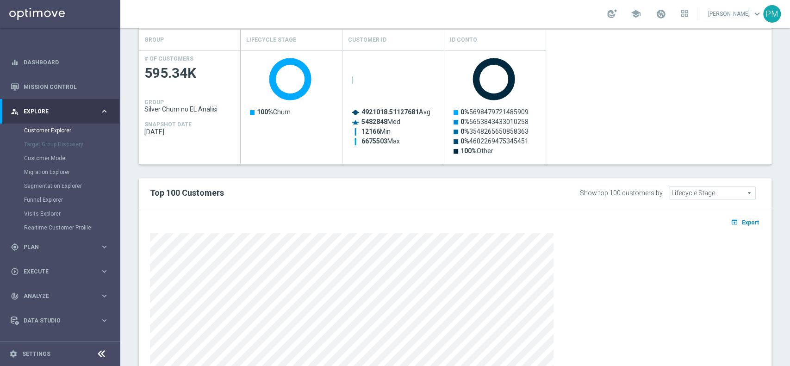
click at [734, 135] on div "Created with Highcharts 9.3.3 100% Churn Created with Highcharts 9.3.3 4921018.…" at bounding box center [506, 106] width 531 height 113
click at [742, 223] on span "Export" at bounding box center [750, 222] width 17 height 6
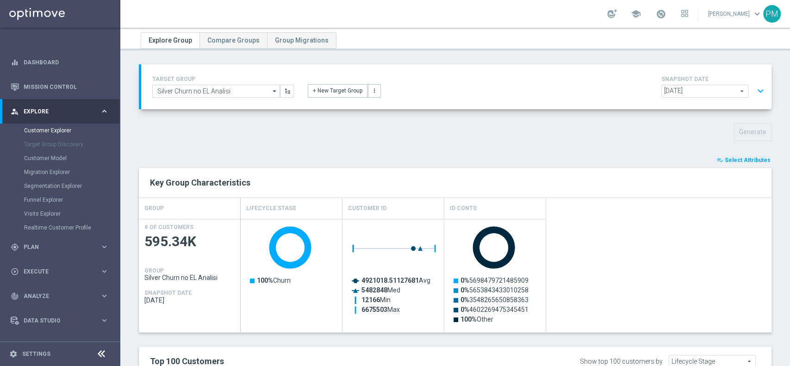
scroll to position [0, 0]
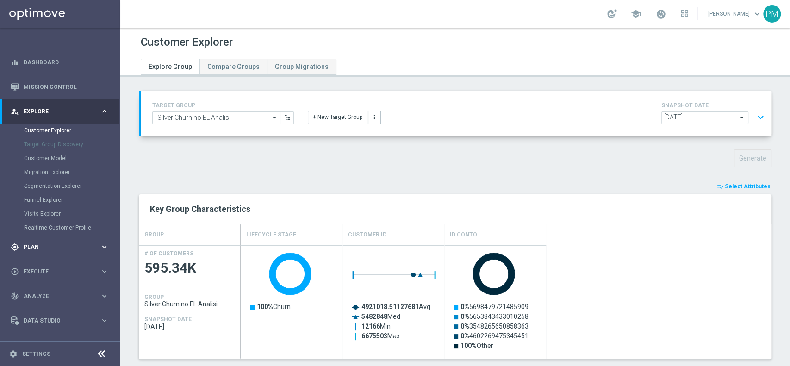
click at [39, 248] on span "Plan" at bounding box center [62, 247] width 76 height 6
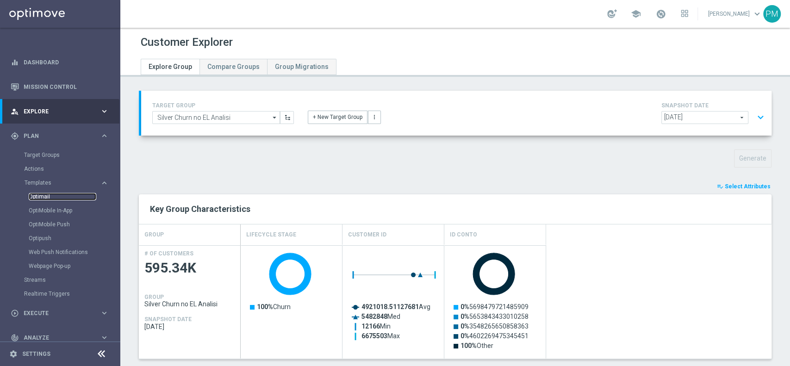
click at [47, 194] on link "Optimail" at bounding box center [63, 196] width 68 height 7
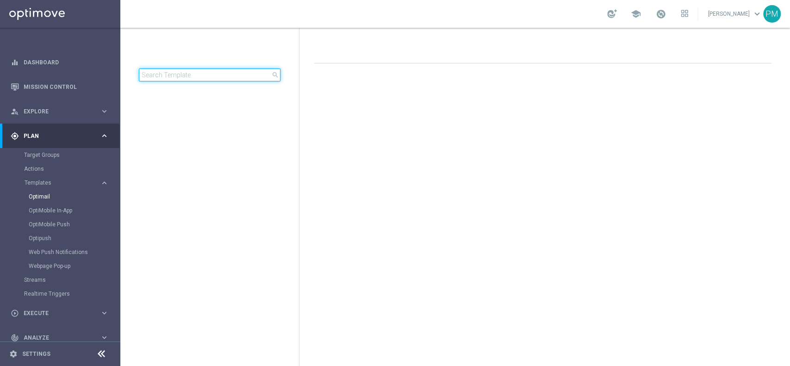
click at [203, 69] on input at bounding box center [210, 75] width 142 height 13
type input "BFSLOTGEV1108 - 2025-08-11"
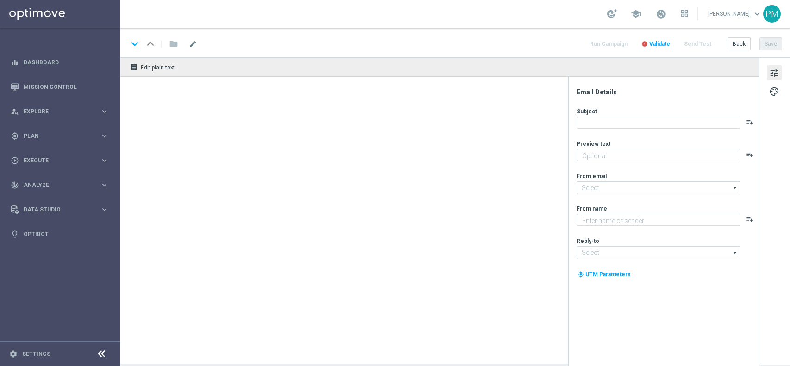
type textarea "Scopri le novità su Sisal 🎯"
type input "[EMAIL_ADDRESS][DOMAIN_NAME]"
type textarea "Sisal"
type input "[EMAIL_ADDRESS][DOMAIN_NAME]"
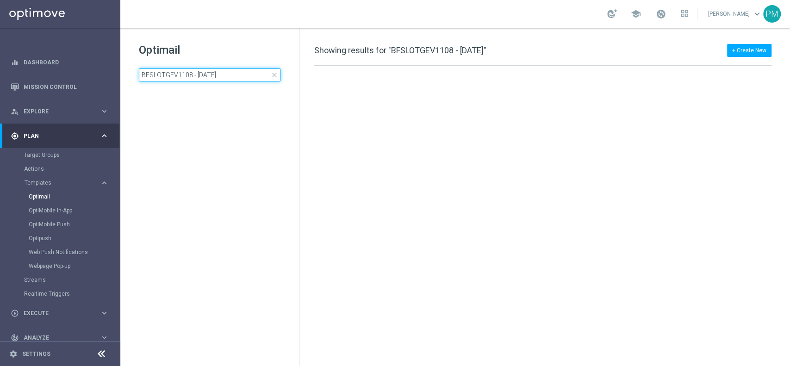
click at [251, 76] on input "BFSLOTGEV1108 - [DATE]" at bounding box center [210, 75] width 142 height 13
click at [246, 50] on h1 "Optimail" at bounding box center [210, 50] width 142 height 15
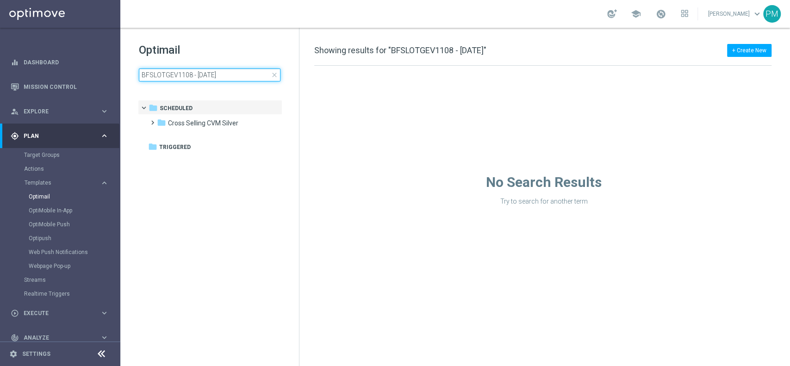
click at [239, 78] on input "BFSLOTGEV1108 - [DATE]" at bounding box center [210, 75] width 142 height 13
type input "BFSLOTGEV1108"
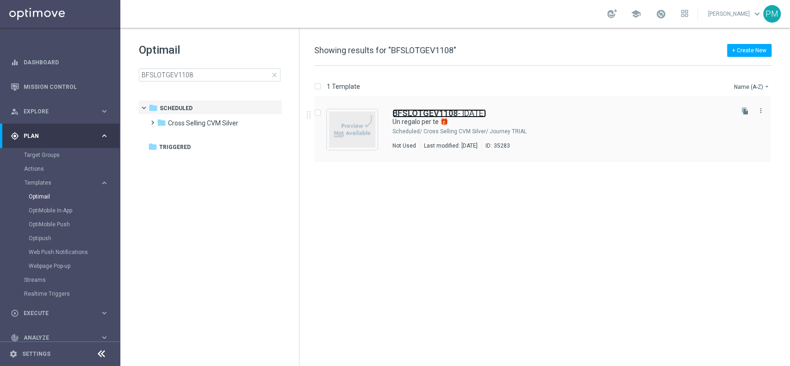
click at [482, 111] on link "BFSLOTGEV1108 - 2025-08-11" at bounding box center [440, 113] width 94 height 8
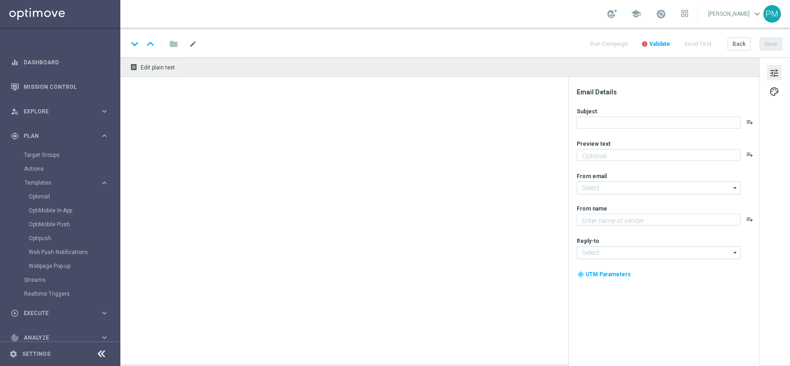
type textarea "Per divertirti con Slot e Gratta e Vinci 🎰🍀"
type textarea "Sisal"
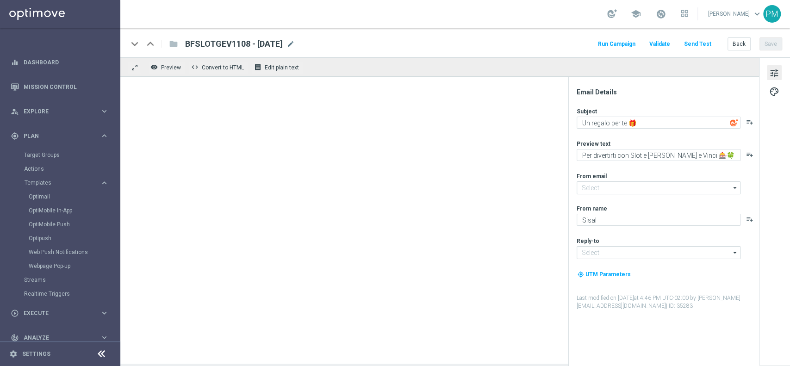
type input "newsletter@comunicazioni.sisal.it"
type input "info@sisal.it"
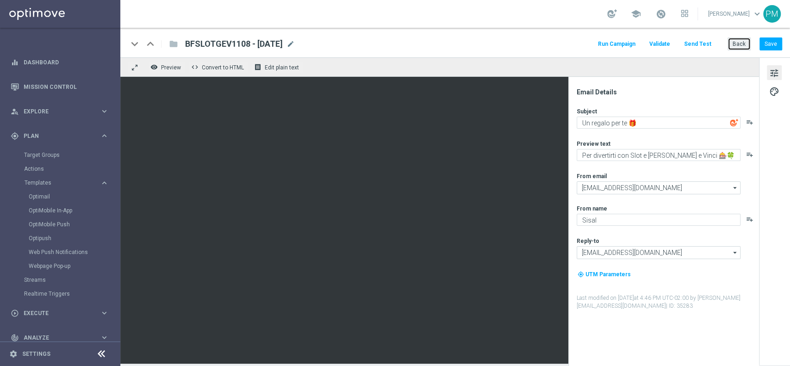
click at [735, 44] on button "Back" at bounding box center [739, 44] width 23 height 13
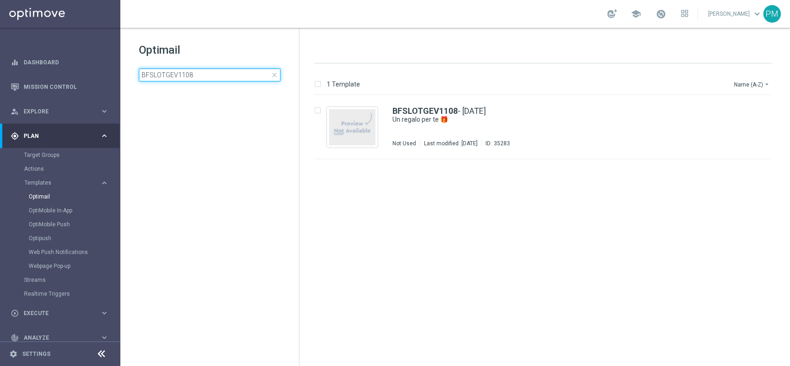
click at [208, 69] on input "BFSLOTGEV1108" at bounding box center [210, 75] width 142 height 13
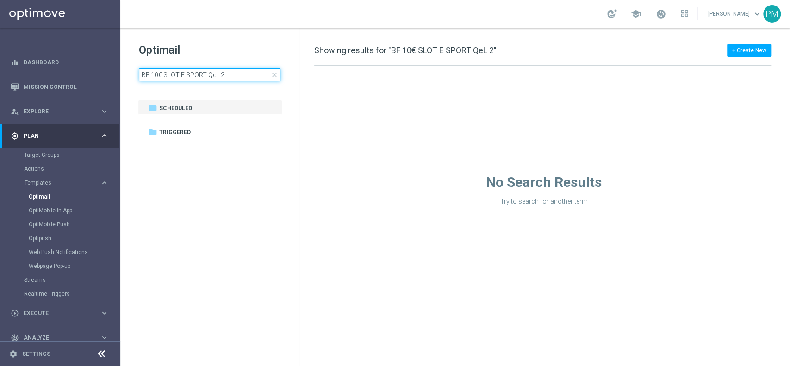
click at [224, 75] on input "BF 10€ SLOT E SPORT QeL 2" at bounding box center [210, 75] width 142 height 13
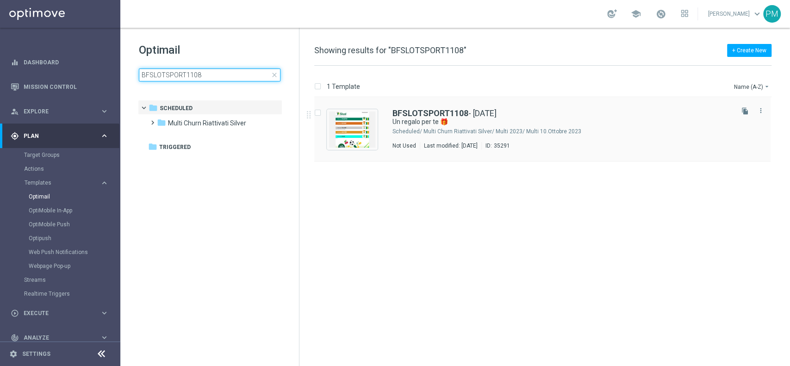
type input "BFSLOTSPORT1108"
click at [522, 110] on div "BFSLOTSPORT1108 - 2025-08-11" at bounding box center [562, 113] width 339 height 8
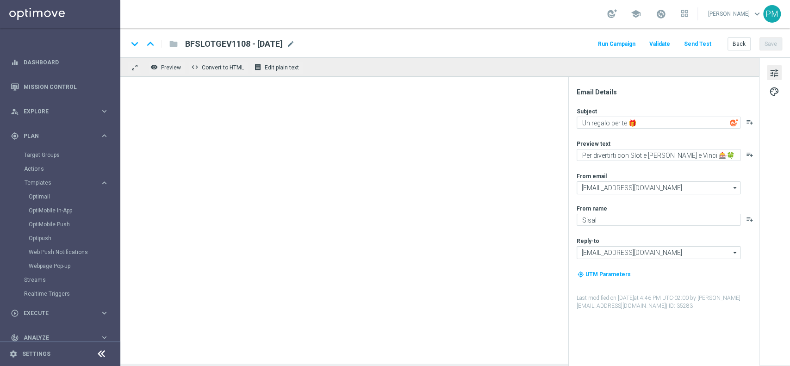
type textarea "Scopri le novità su Sisal 🎯"
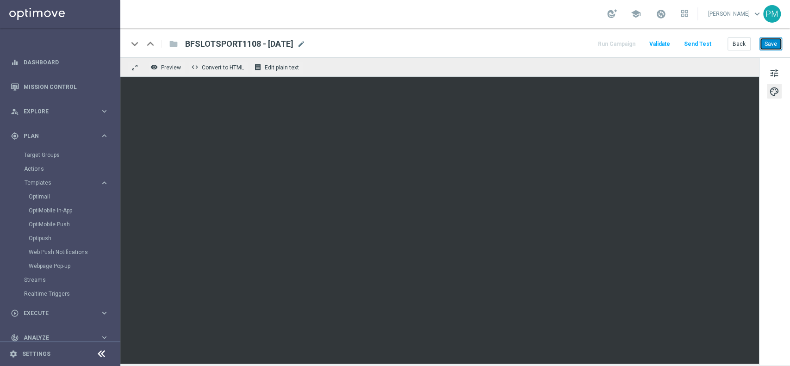
click at [772, 43] on button "Save" at bounding box center [771, 44] width 23 height 13
click at [778, 72] on span "tune" at bounding box center [775, 73] width 10 height 12
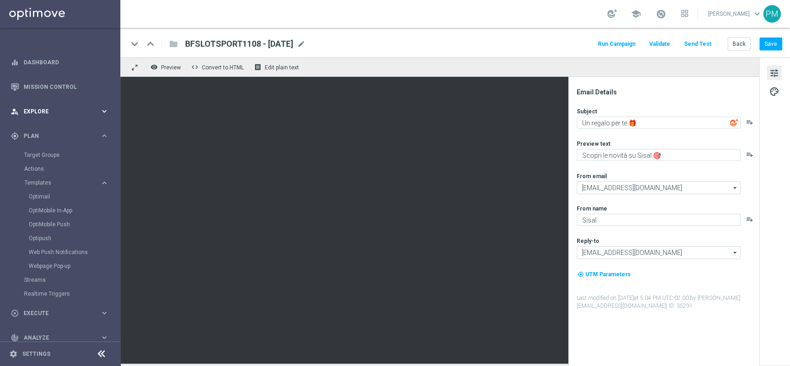
click at [40, 106] on div "person_search Explore keyboard_arrow_right" at bounding box center [59, 111] width 119 height 25
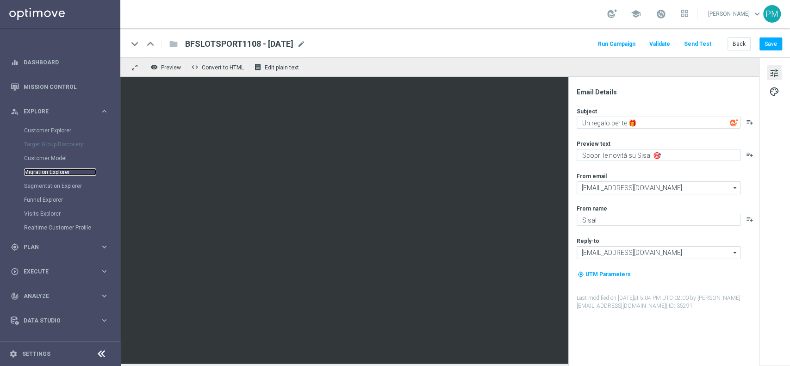
click at [48, 169] on link "Migration Explorer" at bounding box center [60, 172] width 72 height 7
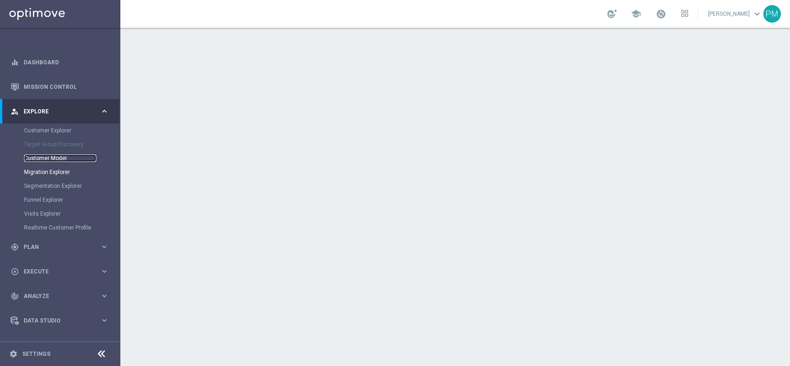
click at [55, 156] on link "Customer Model" at bounding box center [60, 158] width 72 height 7
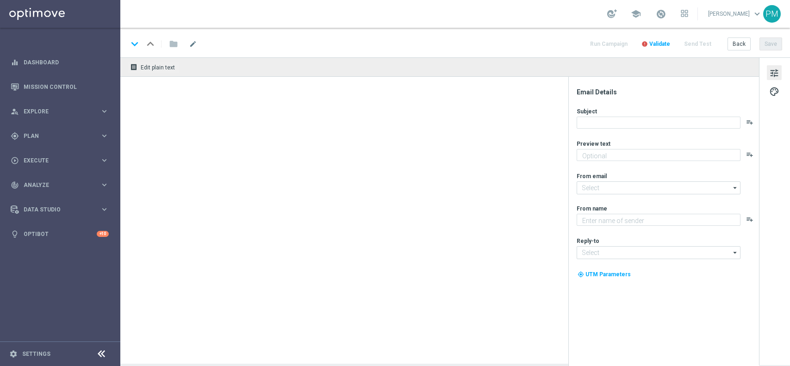
type textarea "Scopri le novità su Sisal 🎯"
type input "[EMAIL_ADDRESS][DOMAIN_NAME]"
type textarea "Sisal"
type input "[EMAIL_ADDRESS][DOMAIN_NAME]"
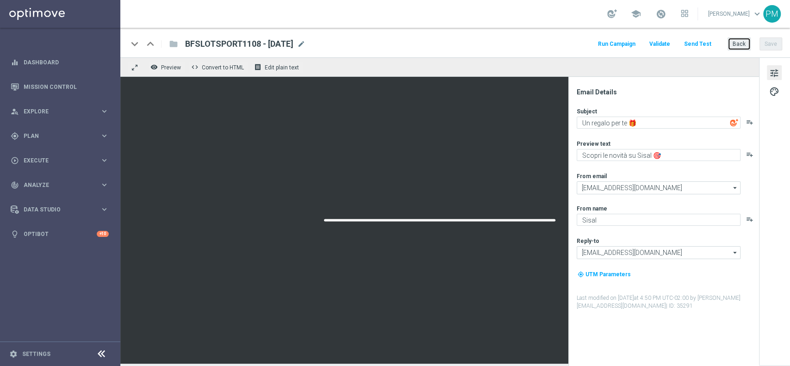
click at [735, 43] on button "Back" at bounding box center [739, 44] width 23 height 13
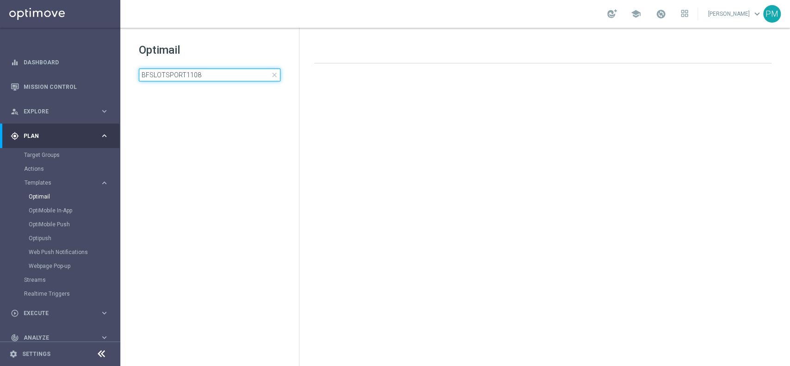
click at [195, 76] on input "BFSLOTSPORT1108" at bounding box center [210, 75] width 142 height 13
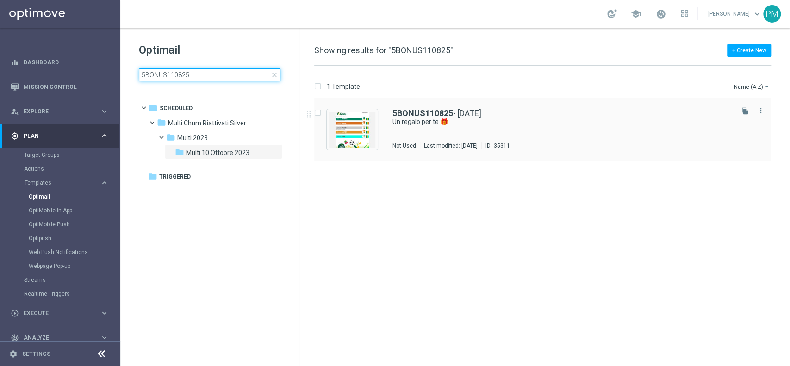
type input "5BONUS110825"
click at [425, 107] on div "5BONUS110825 - 2025-08-11 Un regalo per te 🎁 Not Used Last modified: Monday, Au…" at bounding box center [542, 130] width 457 height 64
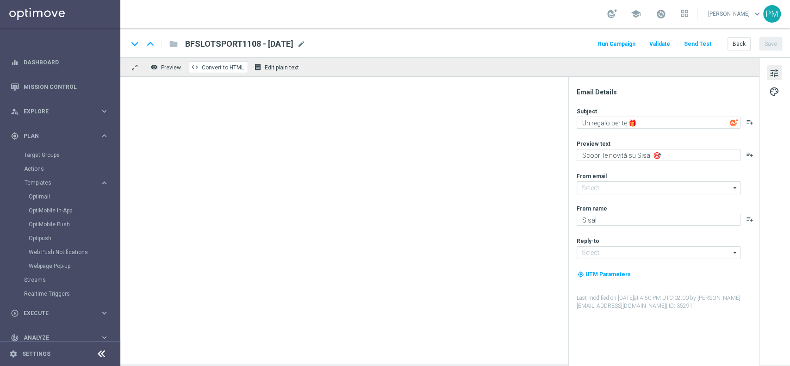
type input "[EMAIL_ADDRESS][DOMAIN_NAME]"
type input "info@sisal.it"
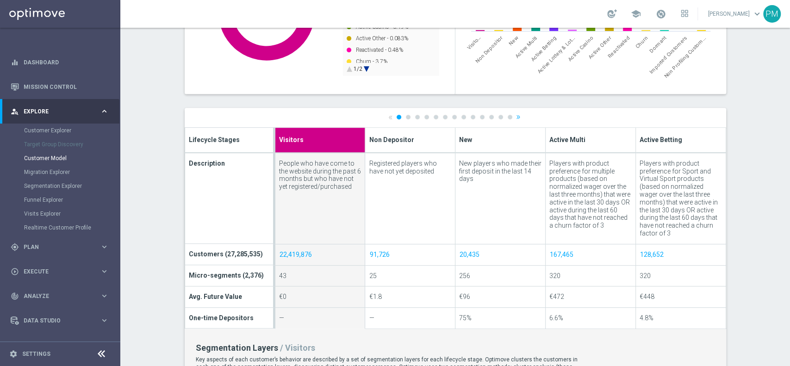
scroll to position [261, 0]
click at [496, 113] on ul "« 1 2 3 4 5 6 7 8 9 10 11 12 13 »" at bounding box center [456, 116] width 134 height 6
click at [499, 115] on link "12" at bounding box center [501, 116] width 5 height 5
type input "Imported Customers"
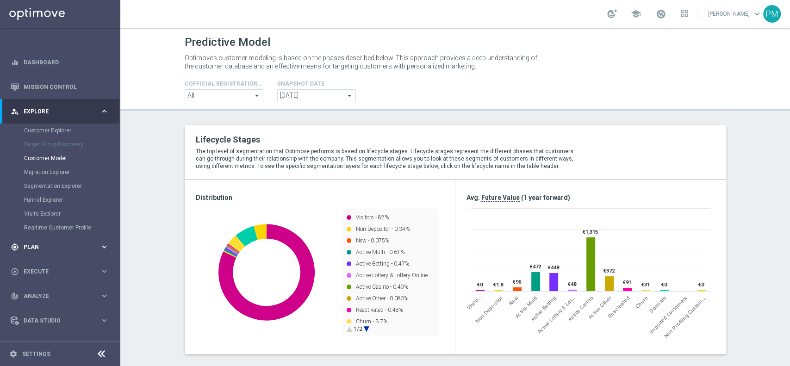
click at [40, 243] on div "gps_fixed Plan" at bounding box center [55, 247] width 89 height 8
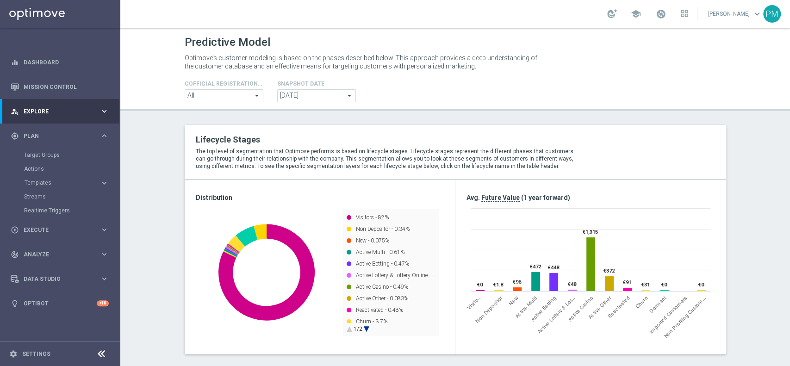
click at [39, 149] on div "Target Groups" at bounding box center [71, 155] width 95 height 14
click at [40, 153] on link "Target Groups" at bounding box center [60, 154] width 72 height 7
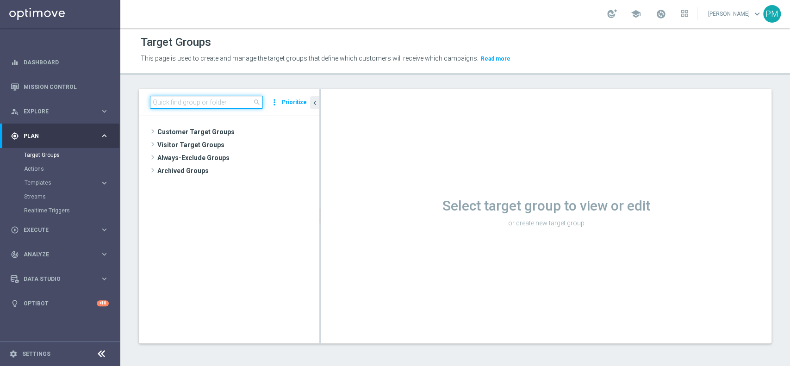
click at [229, 103] on input at bounding box center [206, 102] width 113 height 13
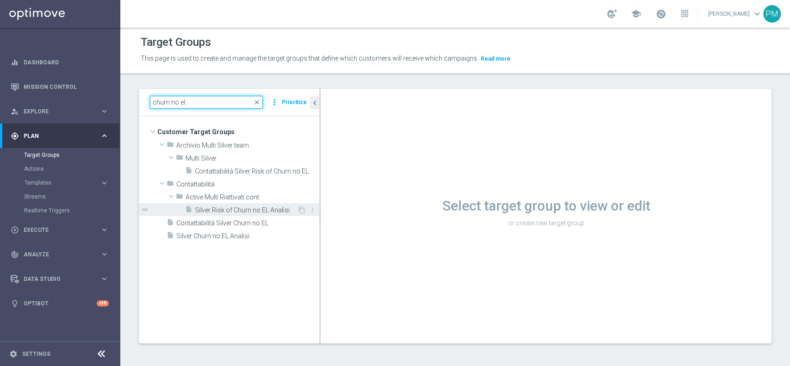
type input "churn no el"
click at [221, 209] on span "Silver Risk of Churn no EL Analisi" at bounding box center [246, 211] width 102 height 8
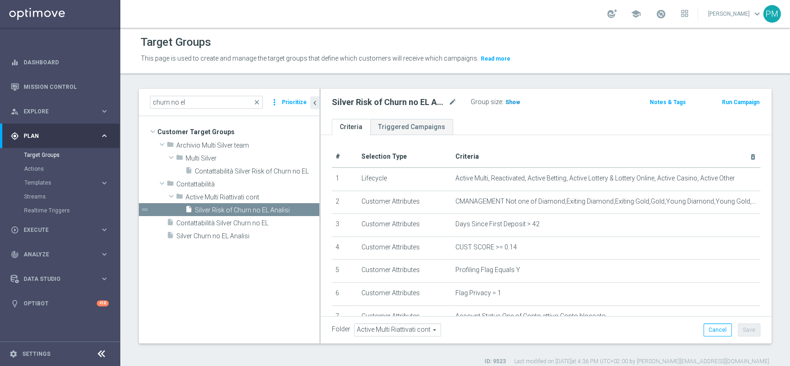
click at [514, 102] on span "Show" at bounding box center [513, 102] width 15 height 6
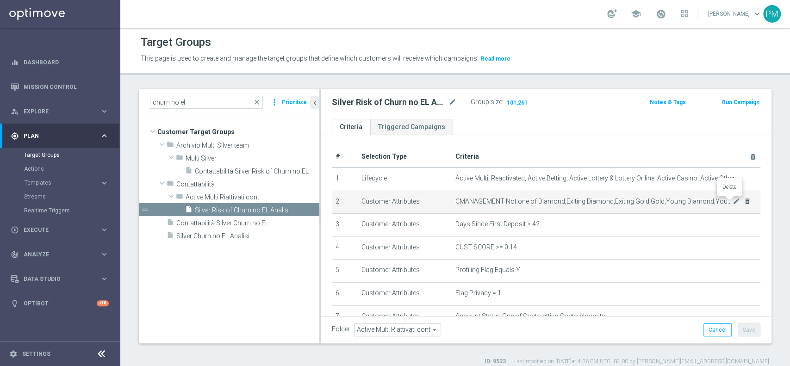
click at [744, 203] on icon "delete_forever" at bounding box center [747, 201] width 7 height 7
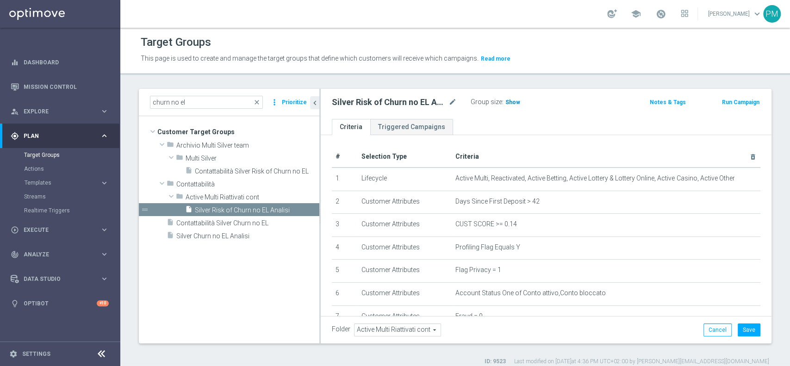
click at [516, 102] on span "Show" at bounding box center [513, 102] width 15 height 6
click at [234, 172] on span "Contattabilità Silver Risk of Churn no EL" at bounding box center [247, 172] width 104 height 8
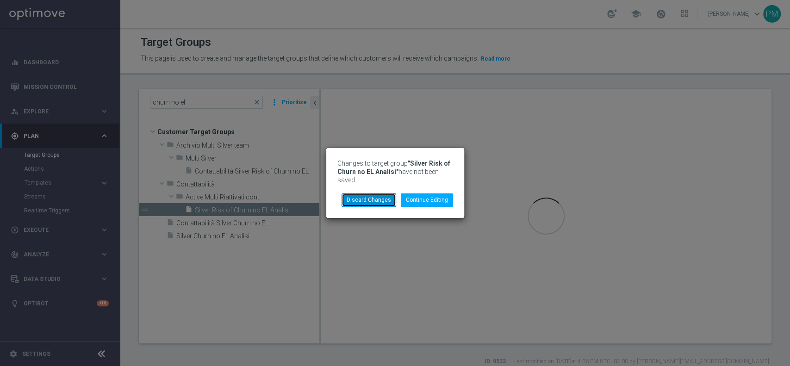
click at [365, 194] on button "Discard Changes" at bounding box center [369, 200] width 55 height 13
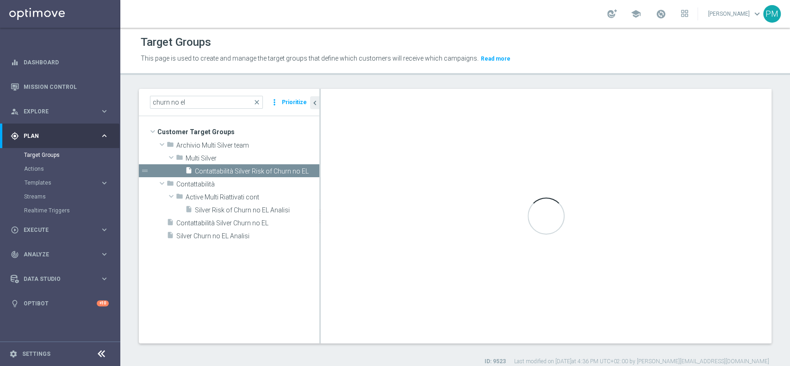
type input "Multi Silver"
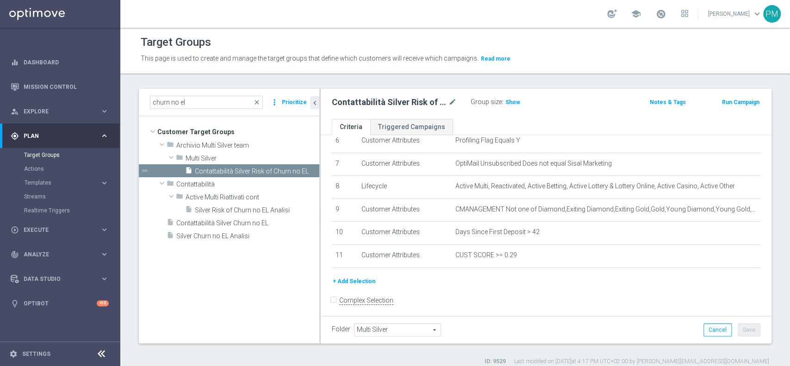
scroll to position [154, 0]
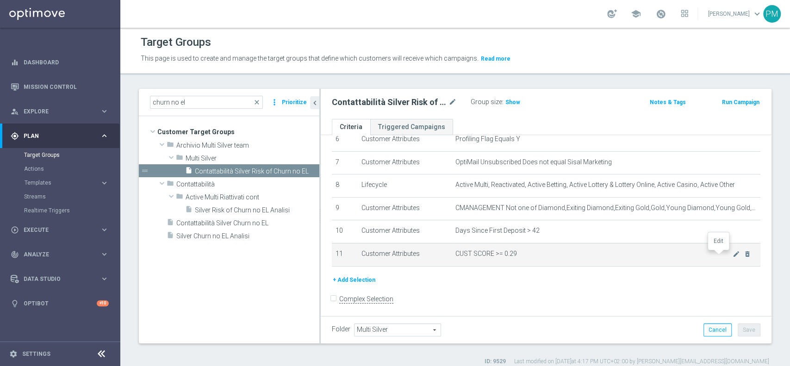
click at [733, 255] on icon "mode_edit" at bounding box center [736, 254] width 7 height 7
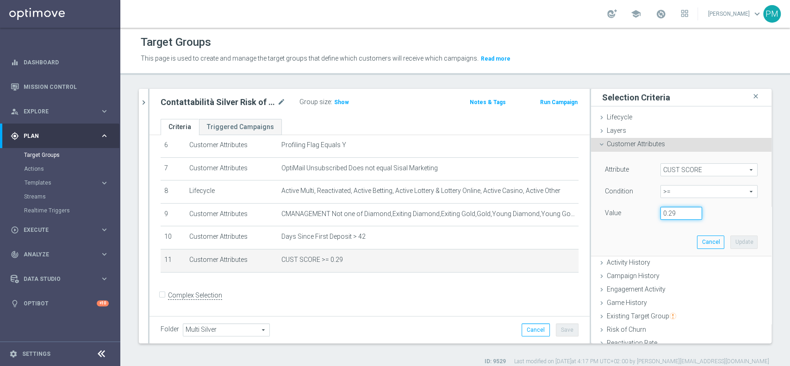
click at [667, 216] on input "0.29" at bounding box center [682, 213] width 42 height 13
type input "0.14"
click at [731, 240] on button "Update" at bounding box center [744, 242] width 27 height 13
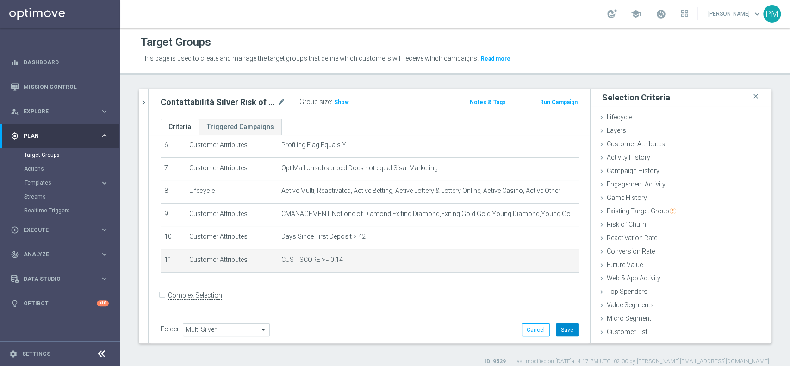
click at [559, 327] on button "Save" at bounding box center [567, 330] width 23 height 13
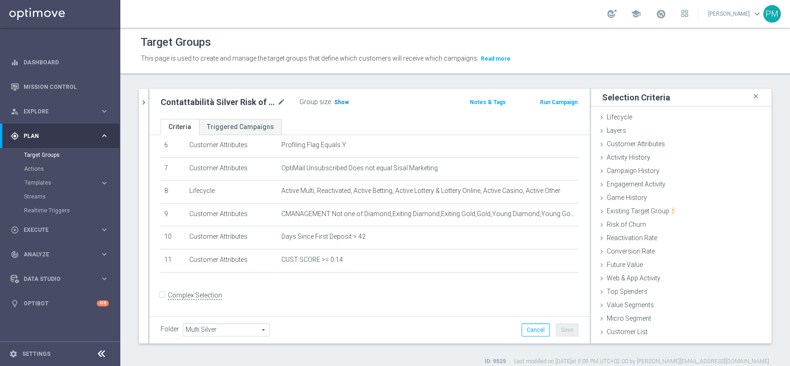
click at [345, 100] on span "Show" at bounding box center [341, 102] width 15 height 6
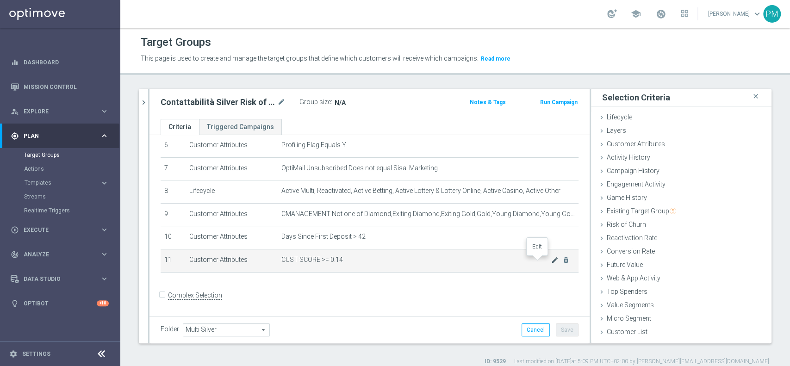
click at [552, 260] on icon "mode_edit" at bounding box center [555, 260] width 7 height 7
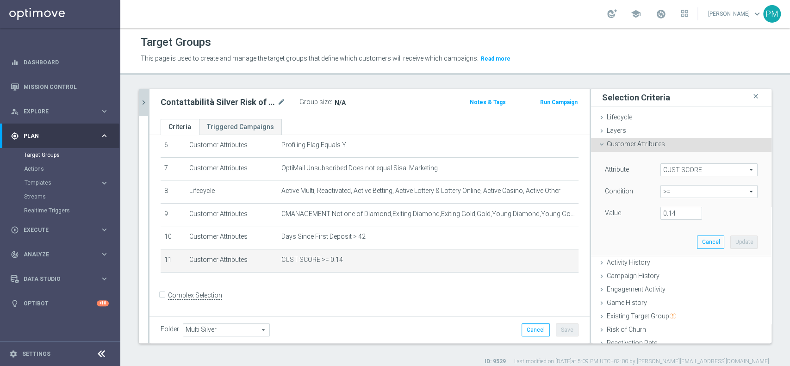
click at [145, 98] on icon "chevron_right" at bounding box center [143, 102] width 9 height 9
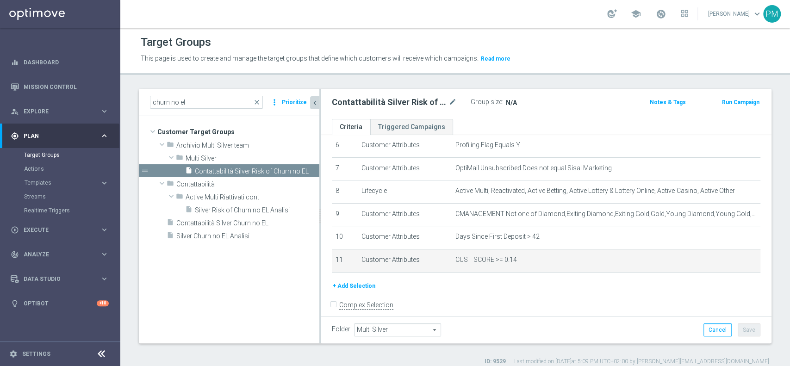
scroll to position [154, 0]
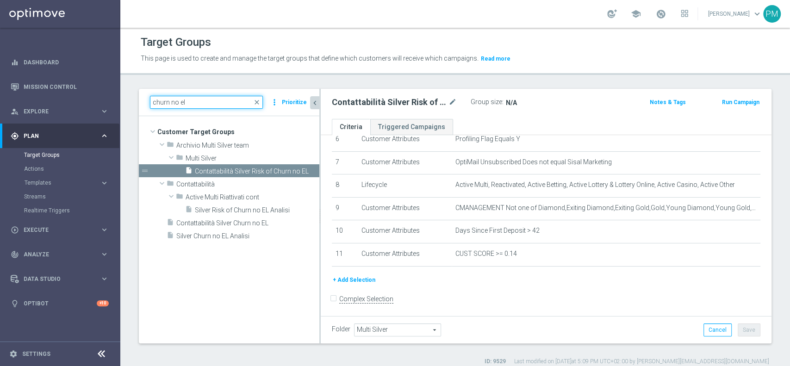
click at [205, 102] on input "churn no el" at bounding box center [206, 102] width 113 height 13
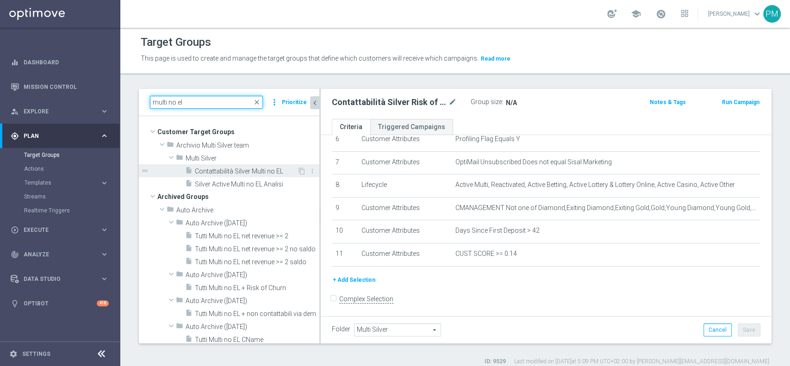
type input "multi no el"
click at [213, 172] on span "Contattabilità Silver Multi no EL" at bounding box center [246, 172] width 102 height 8
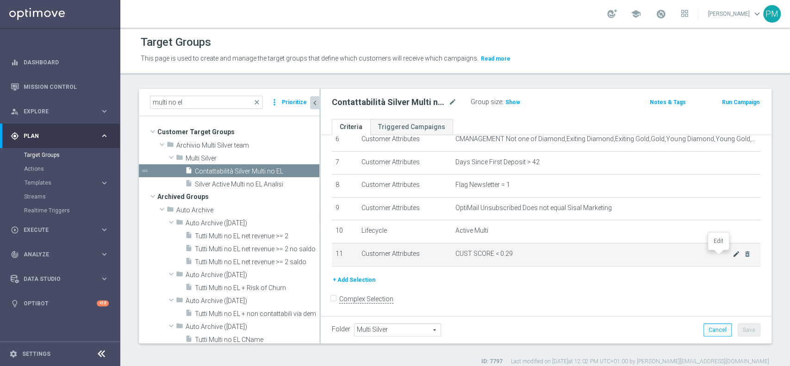
click at [733, 257] on icon "mode_edit" at bounding box center [736, 254] width 7 height 7
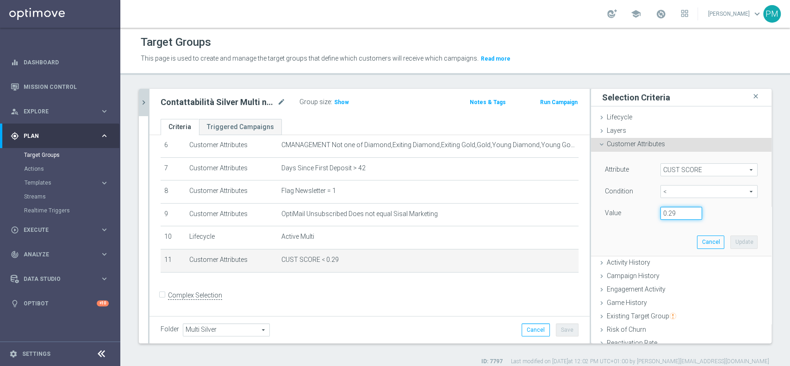
click at [665, 213] on input "0.29" at bounding box center [682, 213] width 42 height 13
type input "0.14"
click at [731, 240] on button "Update" at bounding box center [744, 242] width 27 height 13
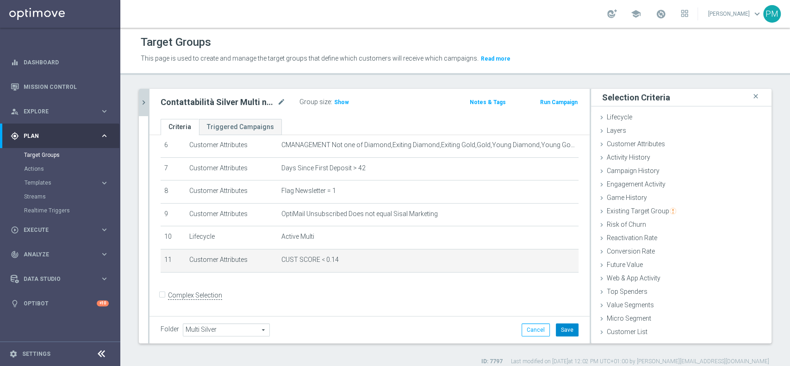
click at [560, 335] on button "Save" at bounding box center [567, 330] width 23 height 13
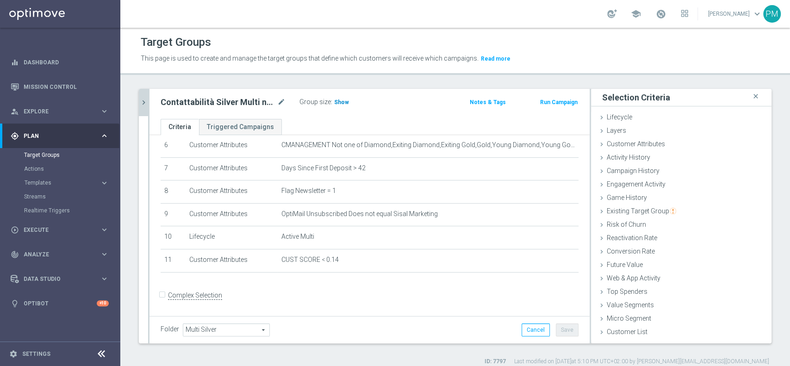
click at [343, 100] on span "Show" at bounding box center [341, 102] width 15 height 6
click at [145, 104] on icon "chevron_right" at bounding box center [143, 102] width 9 height 9
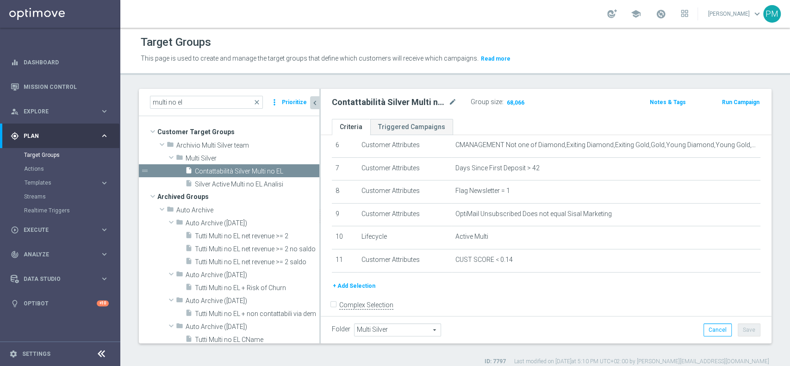
scroll to position [154, 0]
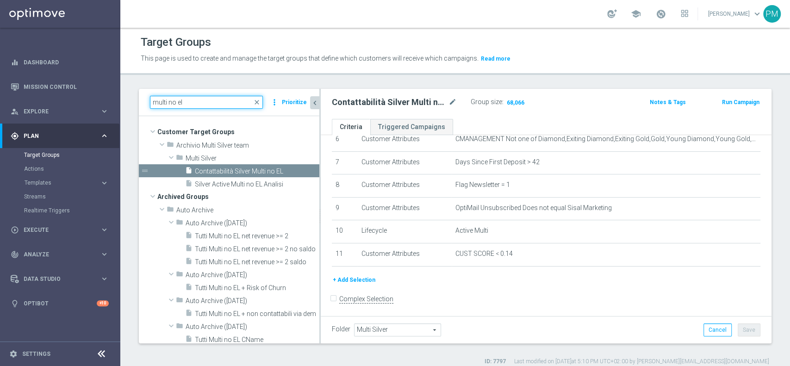
click at [156, 100] on input "multi no el" at bounding box center [206, 102] width 113 height 13
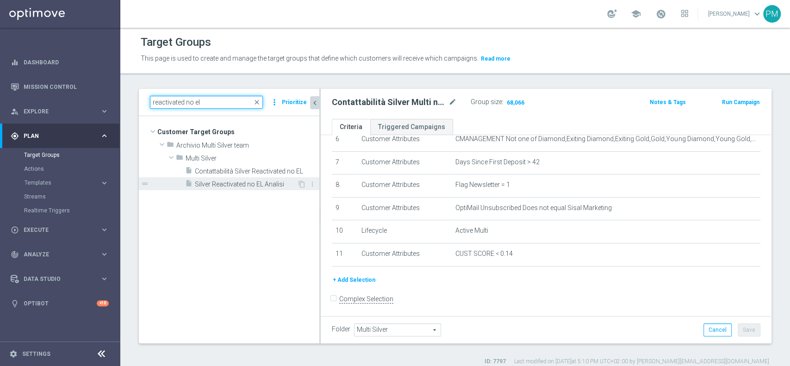
type input "reactivated no el"
click at [244, 186] on span "Silver Reactivated no EL Analisi" at bounding box center [246, 185] width 102 height 8
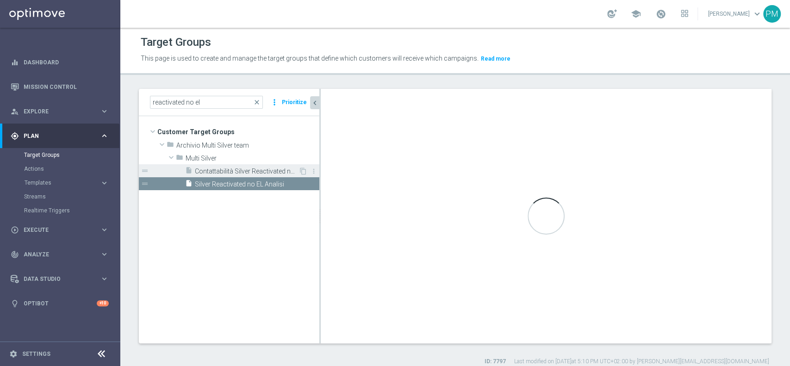
click at [245, 169] on span "Contattabilità Silver Reactivated no EL" at bounding box center [247, 172] width 104 height 8
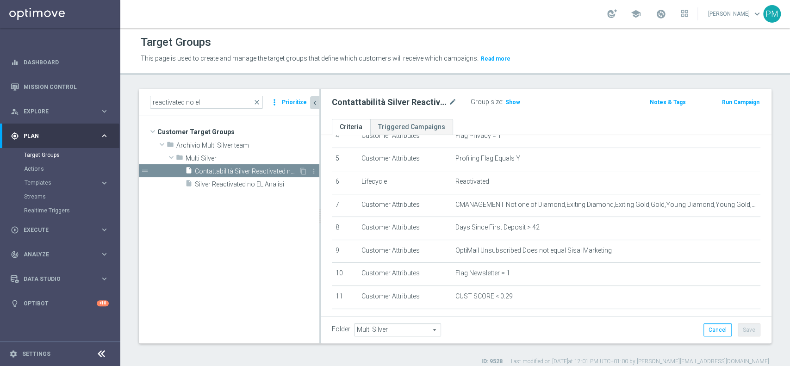
scroll to position [154, 0]
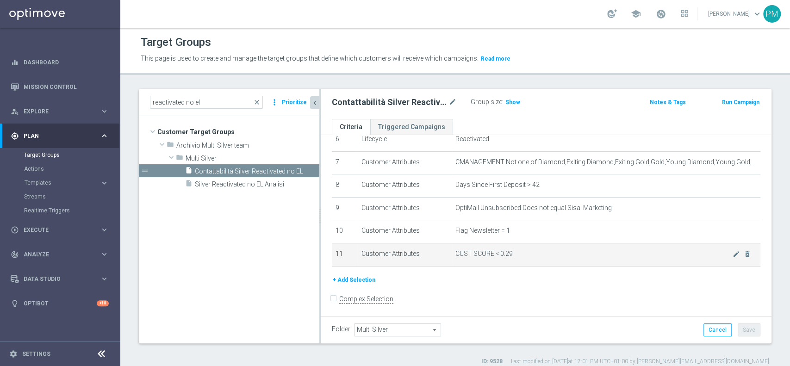
click at [733, 251] on icon "mode_edit" at bounding box center [736, 254] width 7 height 7
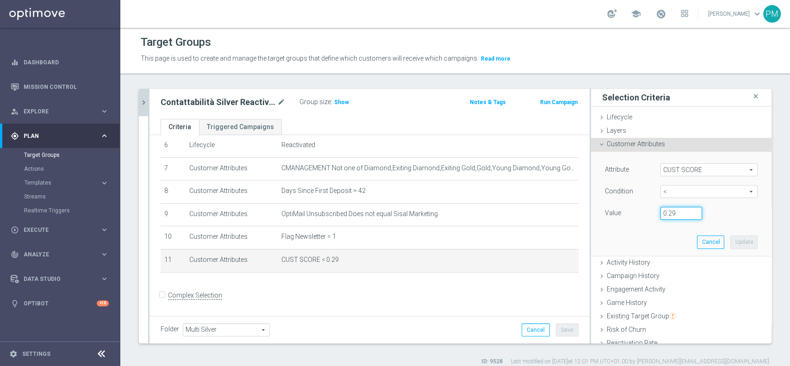
click at [663, 215] on input "0.29" at bounding box center [682, 213] width 42 height 13
type input "0.14"
click at [731, 239] on button "Update" at bounding box center [744, 242] width 27 height 13
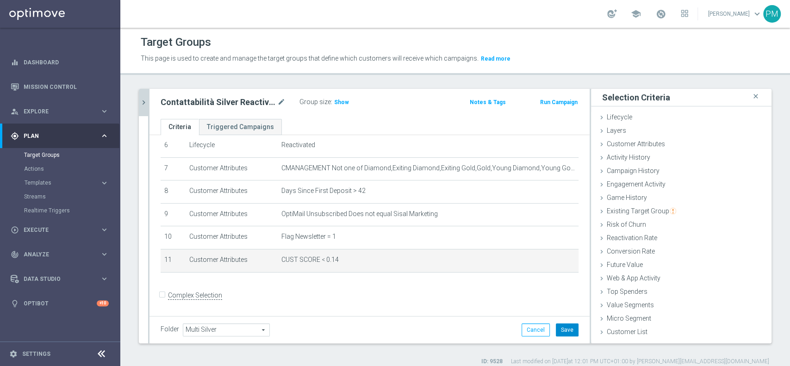
click at [556, 325] on button "Save" at bounding box center [567, 330] width 23 height 13
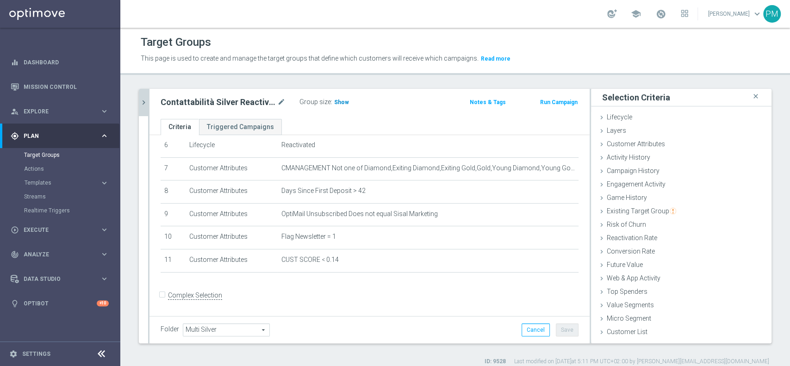
click at [340, 103] on span "Show" at bounding box center [341, 102] width 15 height 6
click at [140, 102] on icon "chevron_right" at bounding box center [143, 102] width 9 height 9
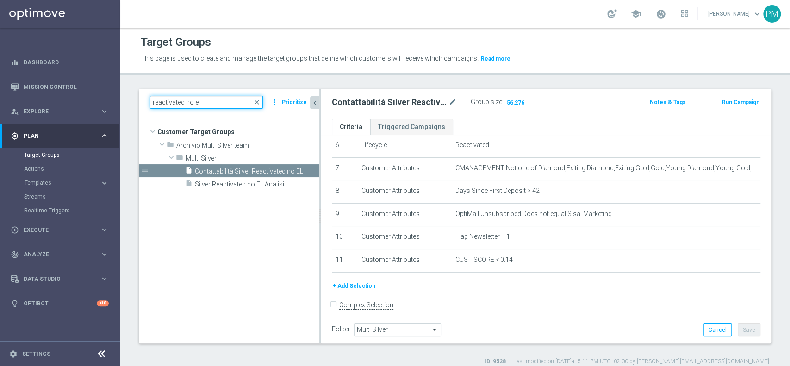
click at [163, 105] on input "reactivated no el" at bounding box center [206, 102] width 113 height 13
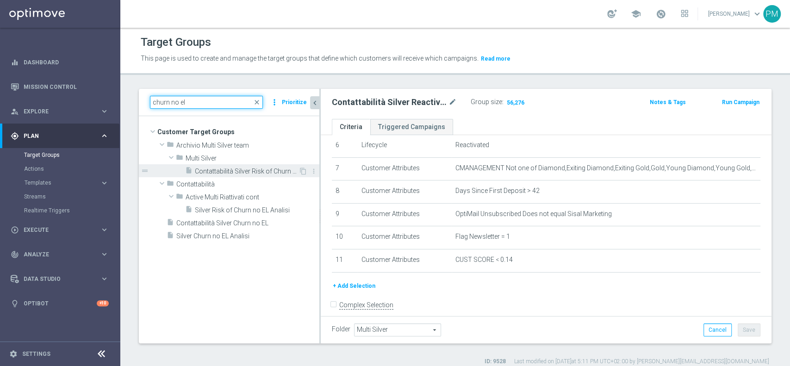
type input "churn no el"
click at [222, 168] on span "Contattabilità Silver Risk of Churn no EL" at bounding box center [247, 172] width 104 height 8
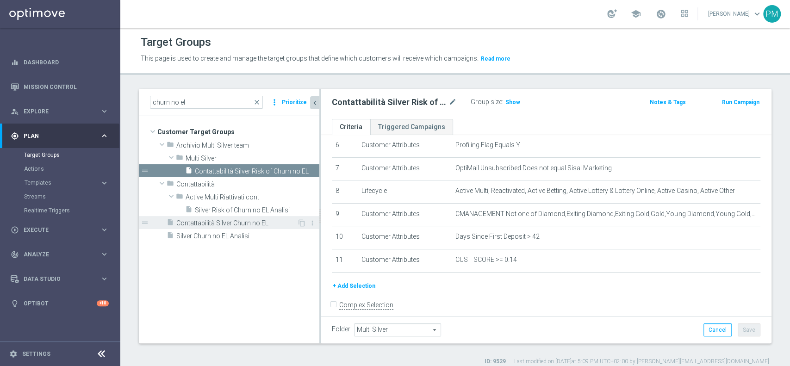
click at [224, 225] on span "Contattabilità Silver Churn no EL" at bounding box center [236, 223] width 121 height 8
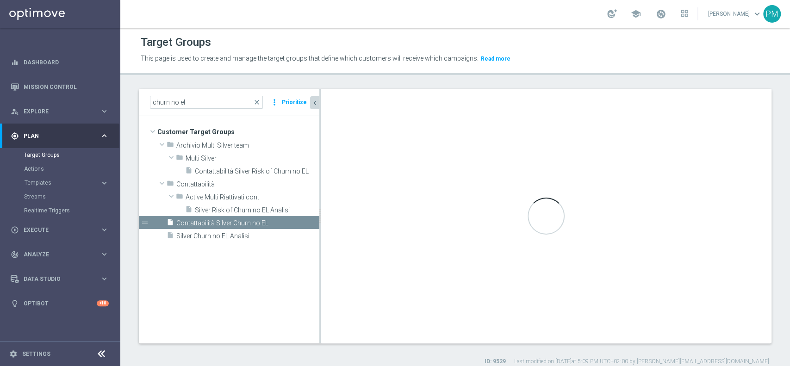
type input "Customer Target Groups"
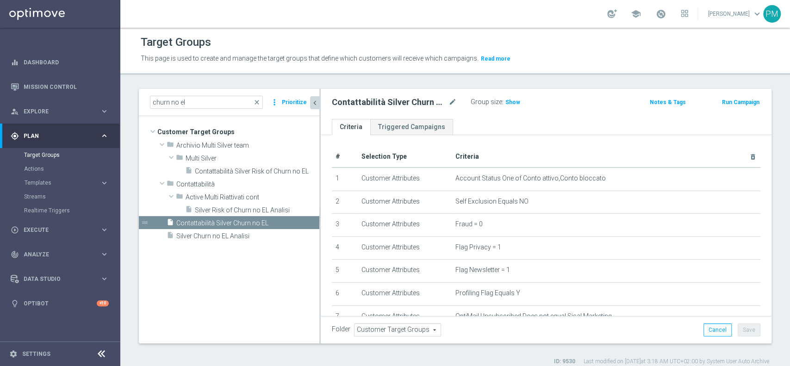
scroll to position [135, 0]
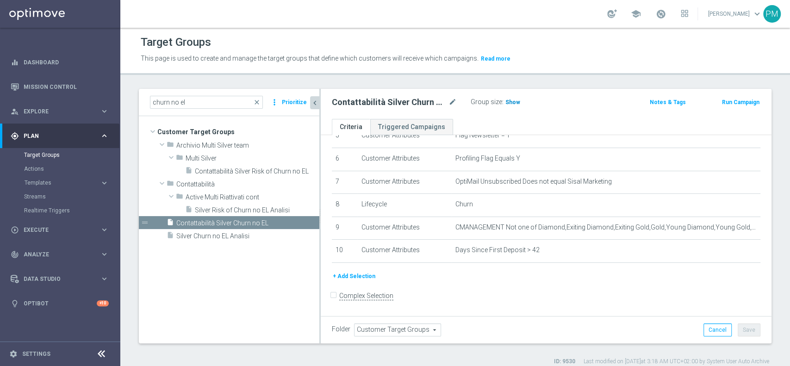
click at [508, 98] on h3 "Show" at bounding box center [513, 102] width 17 height 10
click at [229, 241] on div "insert_drive_file Silver Churn no EL Analisi" at bounding box center [232, 235] width 131 height 13
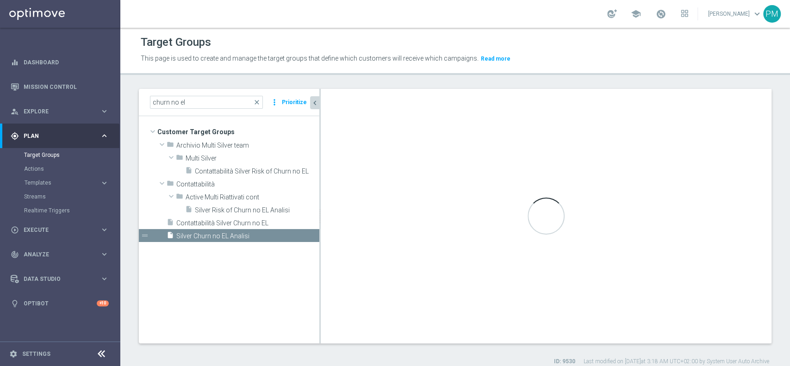
scroll to position [89, 0]
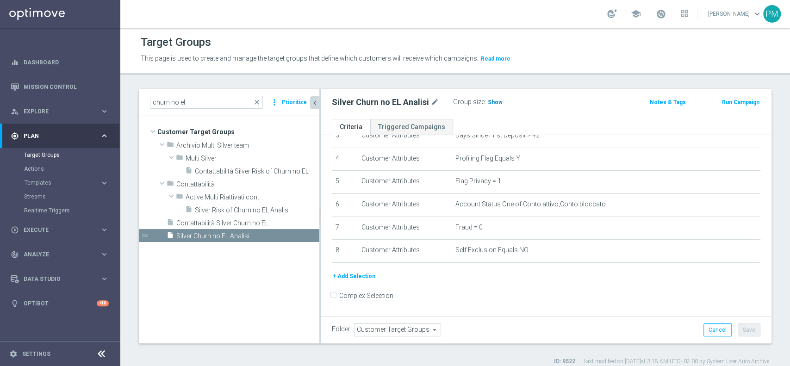
click at [494, 103] on span "Show" at bounding box center [495, 102] width 15 height 6
click at [45, 104] on div "person_search Explore keyboard_arrow_right" at bounding box center [59, 111] width 119 height 25
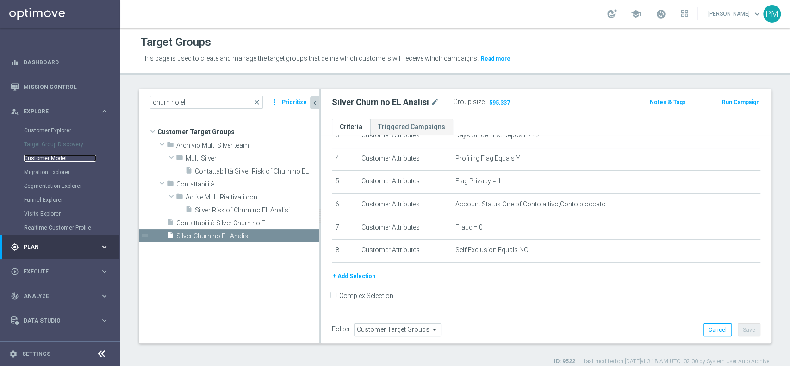
click at [50, 158] on link "Customer Model" at bounding box center [60, 158] width 72 height 7
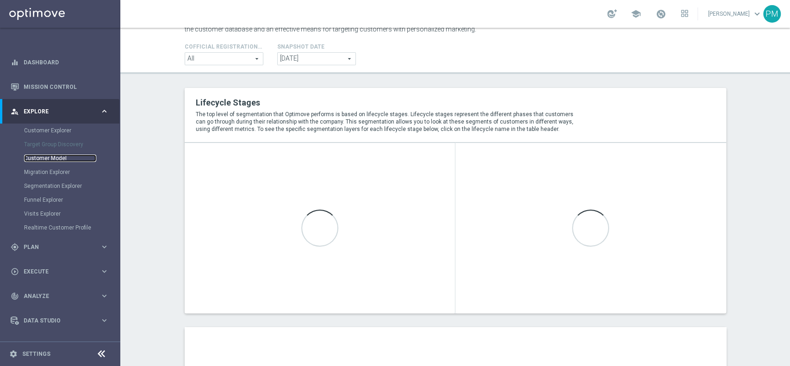
scroll to position [34, 0]
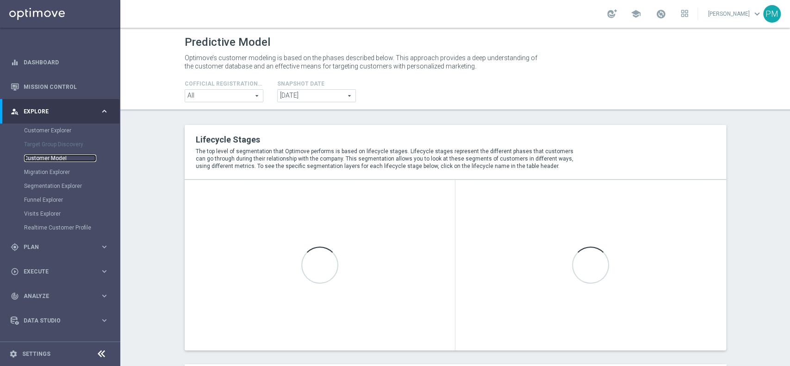
click at [50, 159] on link "Customer Model" at bounding box center [60, 158] width 72 height 7
click at [51, 172] on link "Migration Explorer" at bounding box center [60, 172] width 72 height 7
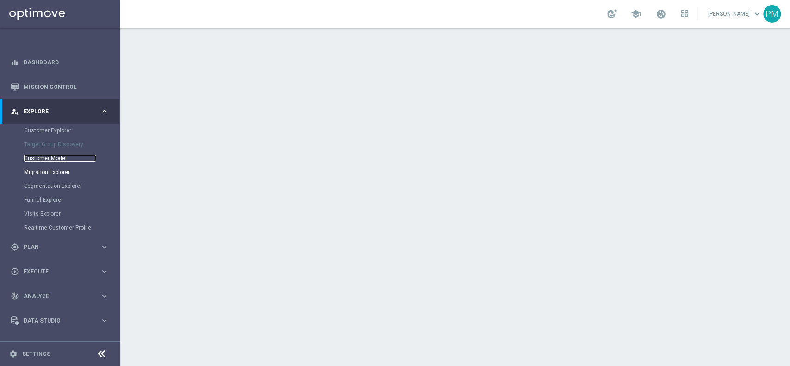
click at [51, 160] on link "Customer Model" at bounding box center [60, 158] width 72 height 7
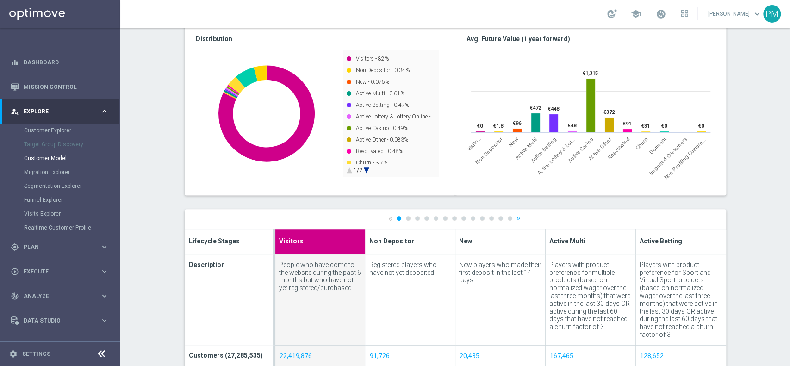
scroll to position [192, 0]
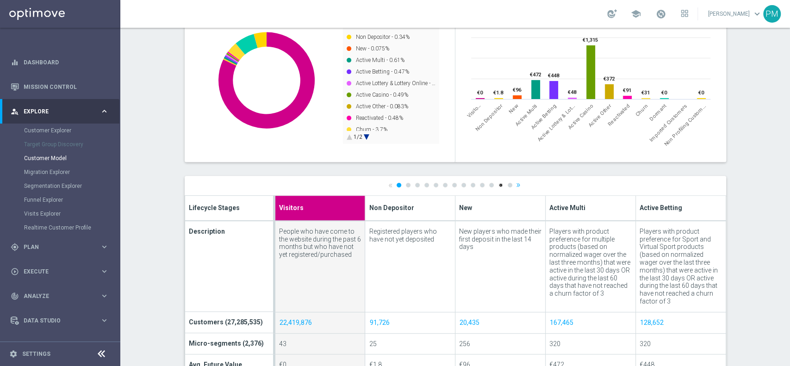
click at [499, 185] on link "12" at bounding box center [501, 185] width 5 height 5
type input "Imported Customers"
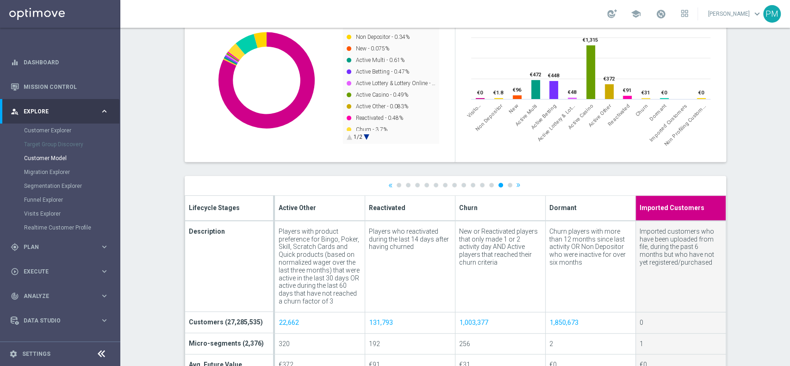
scroll to position [271, 0]
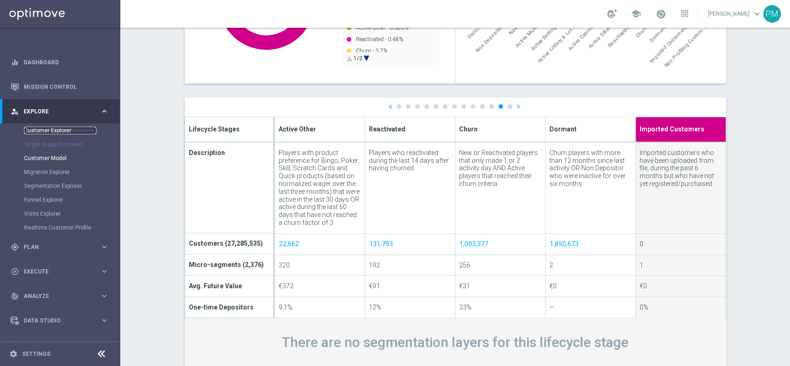
click at [46, 128] on link "Customer Explorer" at bounding box center [60, 130] width 72 height 7
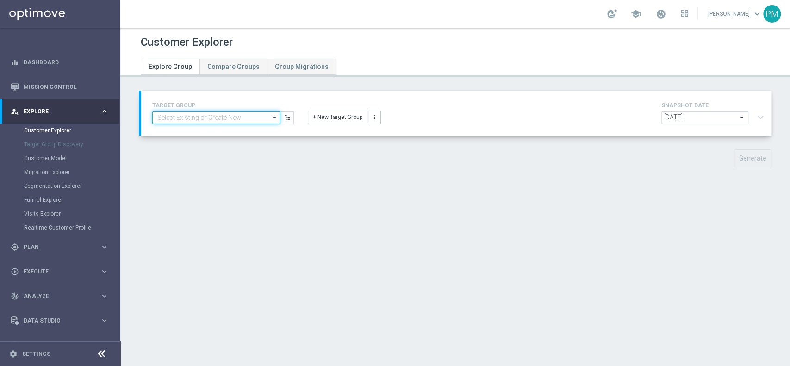
click at [195, 117] on input at bounding box center [216, 117] width 128 height 13
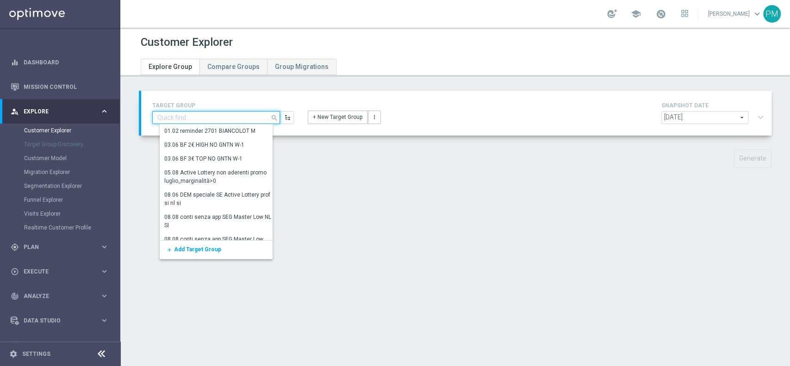
paste input "Multi Talent ggr nb lm > 0 1st Casino & GeV lm NO saldo"
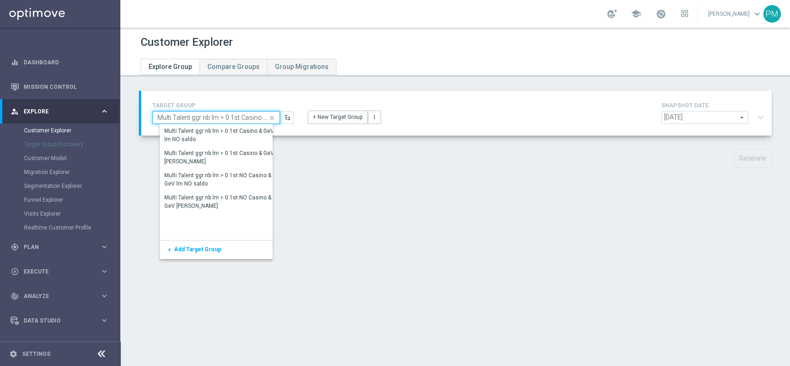
scroll to position [0, 48]
type input "Multi Talent ggr nb lm > 0 1st Casino & GeV lm NO saldo"
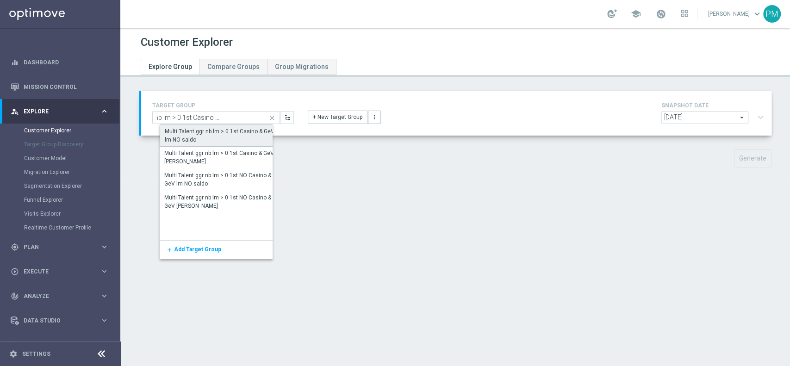
click at [207, 130] on div "Multi Talent ggr nb lm > 0 1st Casino & GeV lm NO saldo" at bounding box center [222, 135] width 115 height 17
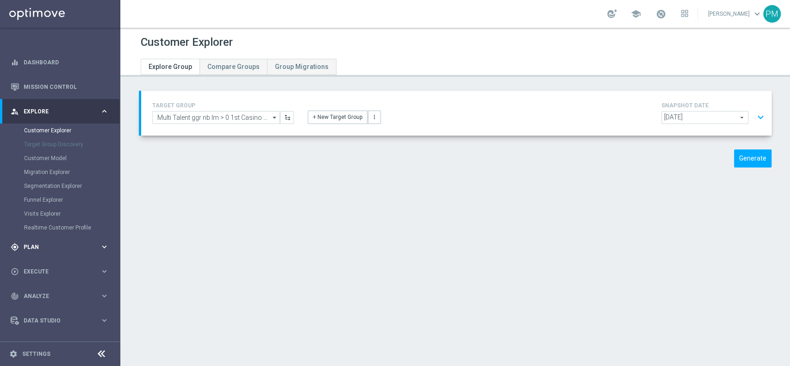
click at [34, 241] on div "gps_fixed Plan keyboard_arrow_right" at bounding box center [59, 247] width 119 height 25
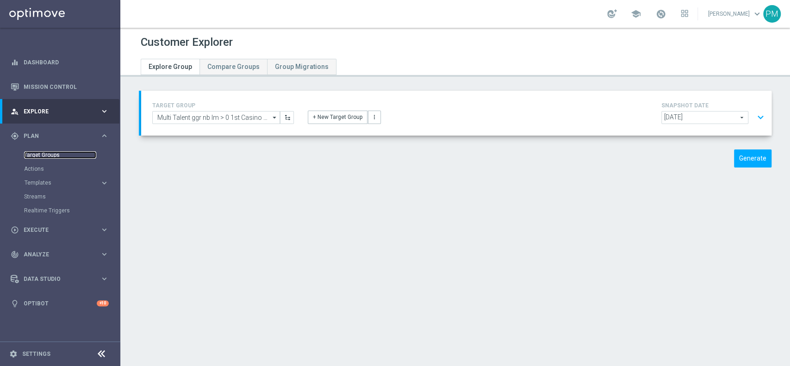
click at [58, 157] on link "Target Groups" at bounding box center [60, 154] width 72 height 7
click at [57, 152] on link "Target Groups" at bounding box center [60, 154] width 72 height 7
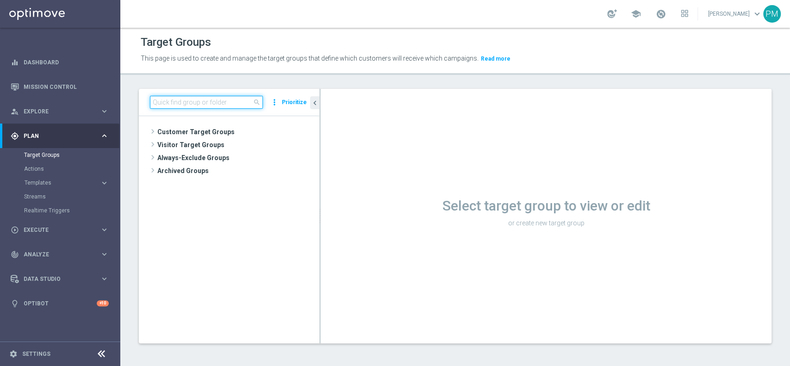
click at [220, 101] on input at bounding box center [206, 102] width 113 height 13
paste input "Multi Talent ggr nb lm > 0 1st Casino & GeV lm NO saldo"
type input "Multi Talent ggr nb lm > 0 1st Casino & GeV lm NO saldo"
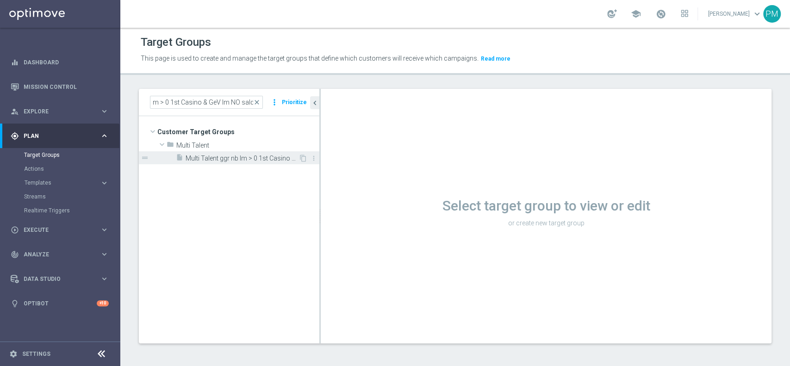
scroll to position [0, 0]
click at [228, 158] on span "Multi Talent ggr nb lm > 0 1st Casino & GeV lm NO saldo" at bounding box center [242, 159] width 113 height 8
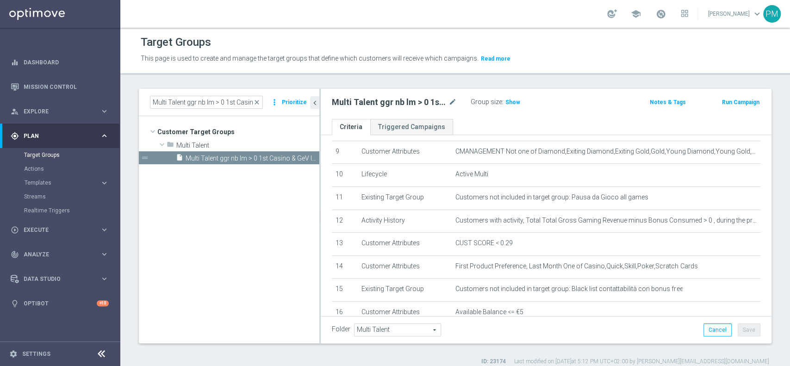
scroll to position [210, 0]
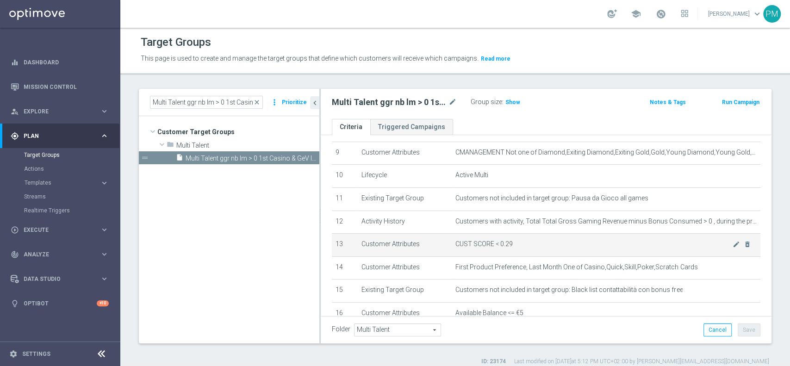
click at [714, 245] on span "CUST SCORE < 0.29" at bounding box center [594, 244] width 277 height 8
click at [733, 247] on icon "mode_edit" at bounding box center [736, 244] width 7 height 7
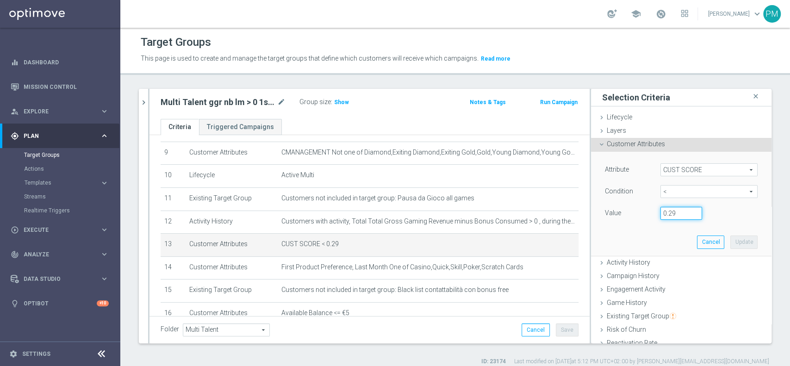
click at [662, 210] on input "0.29" at bounding box center [682, 213] width 42 height 13
type input "0.14"
click at [731, 243] on button "Update" at bounding box center [744, 242] width 27 height 13
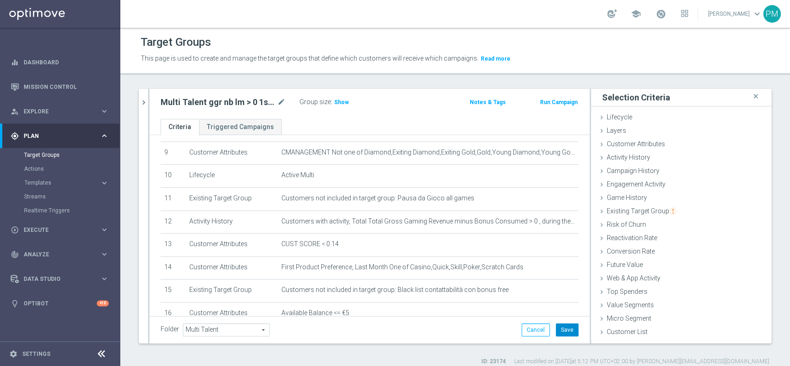
click at [556, 330] on button "Save" at bounding box center [567, 330] width 23 height 13
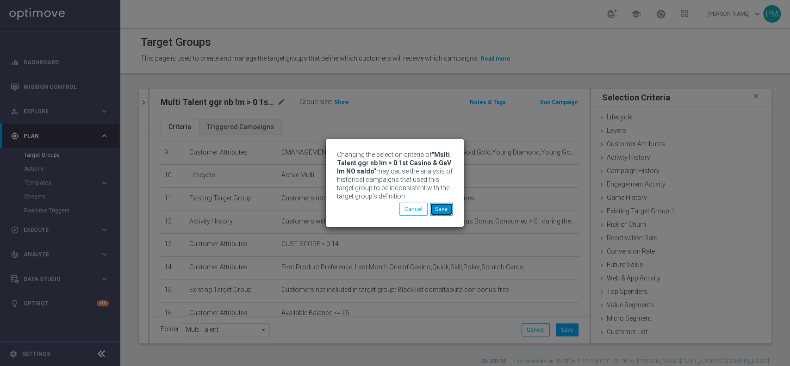
click at [446, 204] on button "Save" at bounding box center [441, 209] width 23 height 13
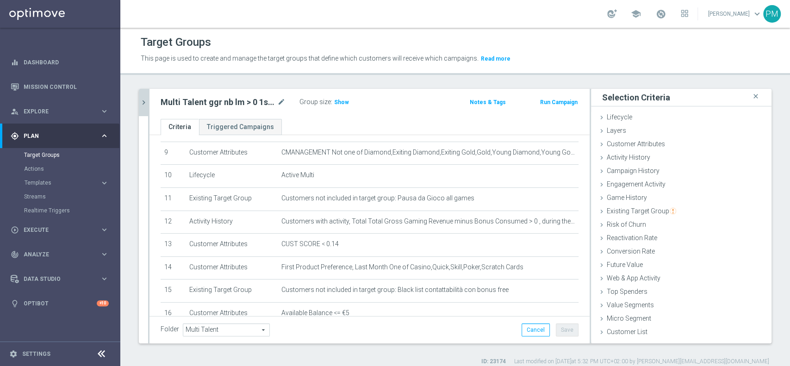
click at [145, 100] on icon "chevron_right" at bounding box center [143, 102] width 9 height 9
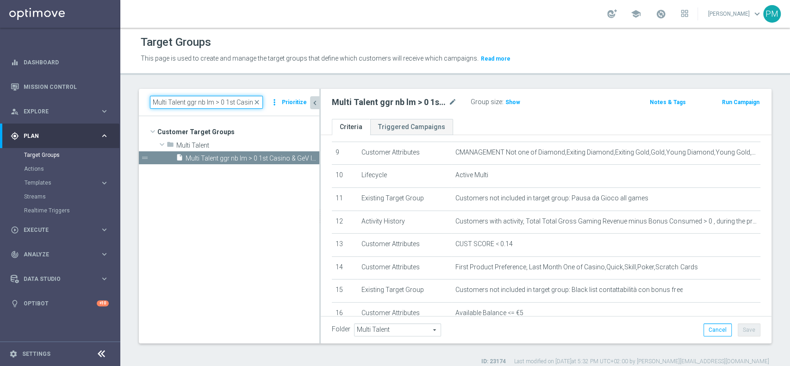
click at [200, 102] on input "Multi Talent ggr nb lm > 0 1st Casino & GeV lm NO saldo" at bounding box center [206, 102] width 113 height 13
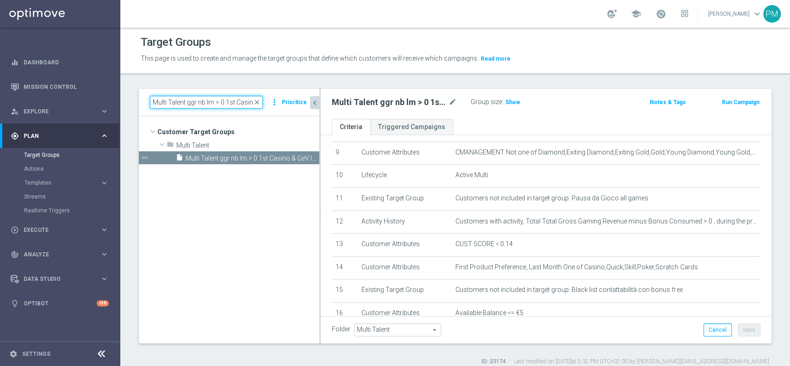
paste input "Risk of Churn Master Low"
type input "Risk of Churn Master Low"
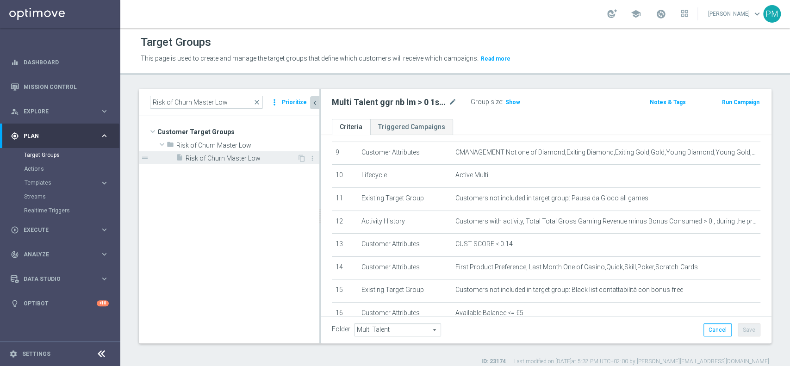
click at [227, 157] on span "Risk of Churn Master Low" at bounding box center [242, 159] width 112 height 8
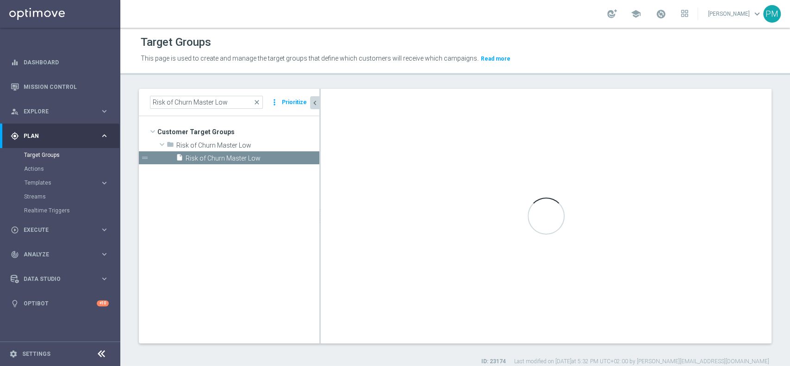
type input "Risk of Churn Master Low"
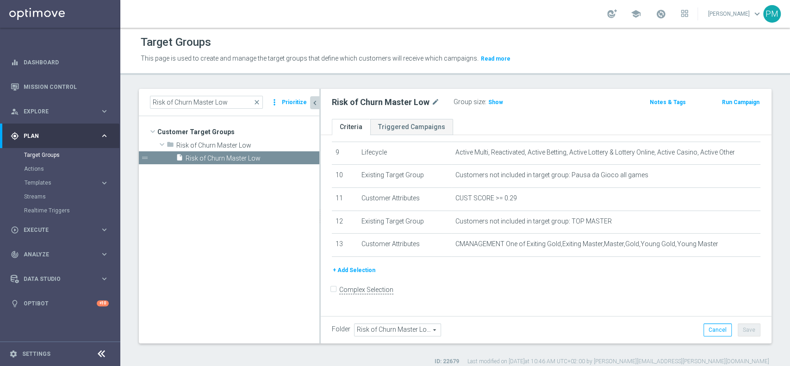
scroll to position [204, 0]
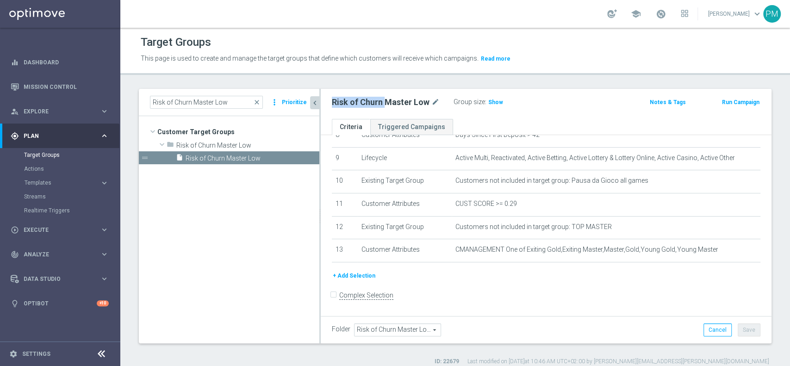
drag, startPoint x: 329, startPoint y: 106, endPoint x: 385, endPoint y: 104, distance: 56.5
click at [385, 104] on div "Risk of Churn Master Low mode_edit Group size : Show" at bounding box center [472, 102] width 295 height 13
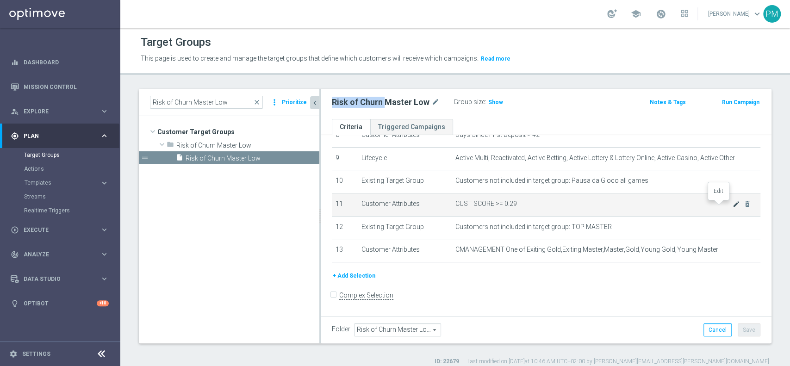
click at [733, 206] on icon "mode_edit" at bounding box center [736, 204] width 7 height 7
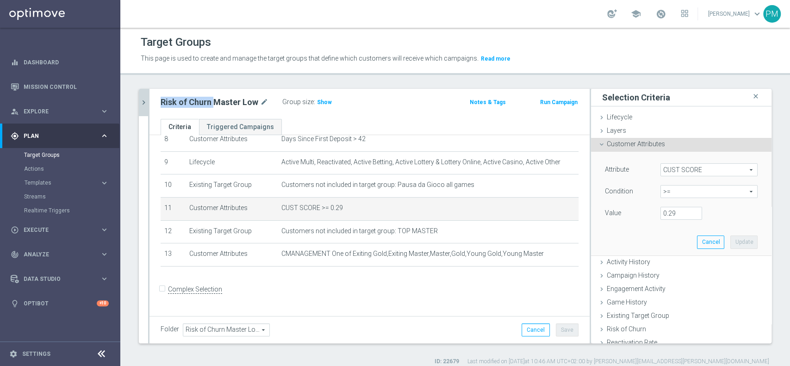
scroll to position [195, 0]
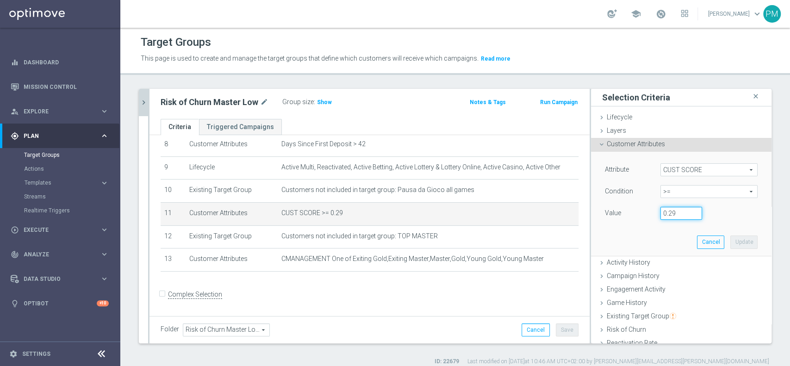
click at [667, 215] on input "0.29" at bounding box center [682, 213] width 42 height 13
type input "0.14"
click at [731, 238] on button "Update" at bounding box center [744, 242] width 27 height 13
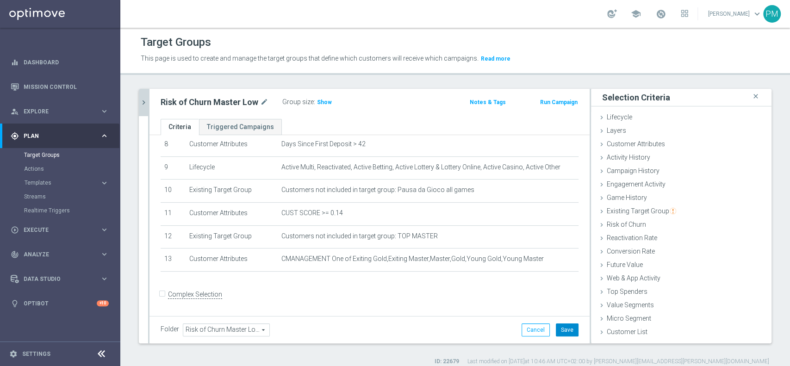
click at [563, 330] on button "Save" at bounding box center [567, 330] width 23 height 13
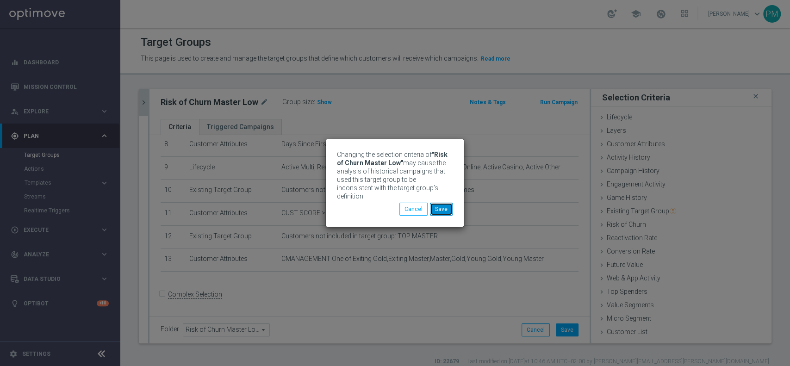
click at [442, 208] on button "Save" at bounding box center [441, 209] width 23 height 13
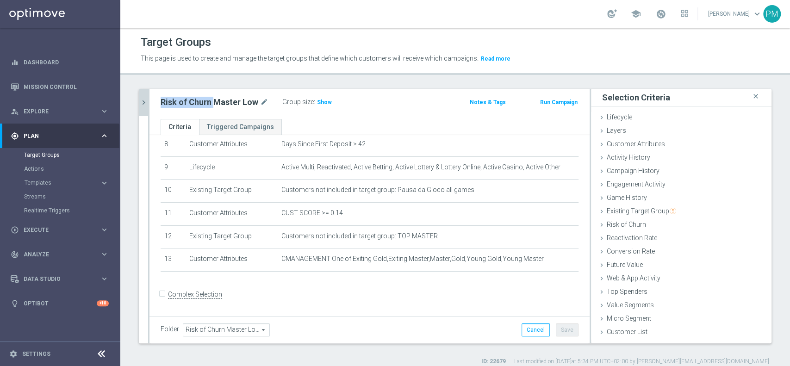
drag, startPoint x: 158, startPoint y: 100, endPoint x: 213, endPoint y: 106, distance: 54.4
click at [213, 106] on div "Risk of Churn Master Low mode_edit Group size : Show" at bounding box center [298, 102] width 288 height 13
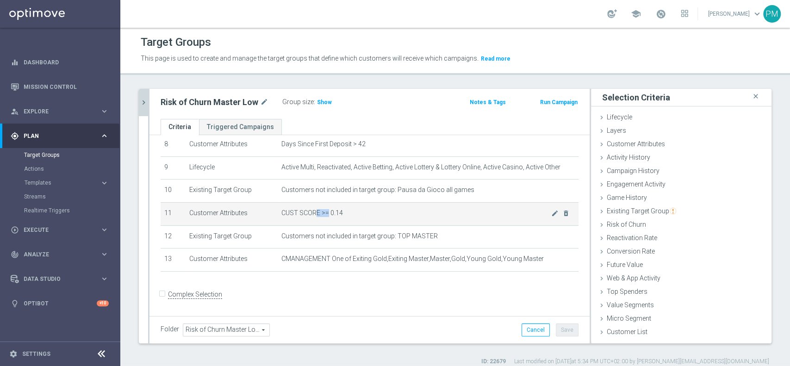
drag, startPoint x: 311, startPoint y: 215, endPoint x: 322, endPoint y: 215, distance: 11.1
click at [322, 215] on span "CUST SCORE >= 0.14" at bounding box center [417, 213] width 270 height 8
click at [347, 217] on span "CUST SCORE >= 0.14" at bounding box center [417, 213] width 270 height 8
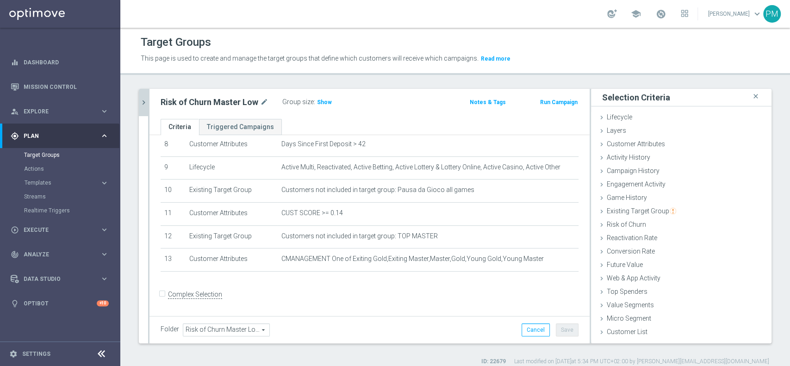
click at [142, 96] on button "chevron_right" at bounding box center [143, 102] width 9 height 27
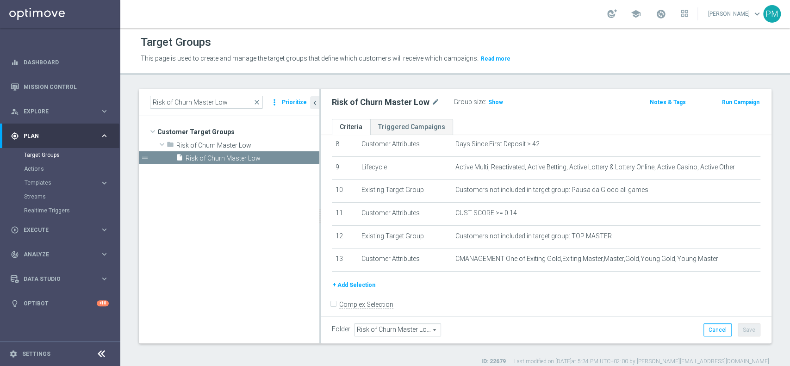
scroll to position [204, 0]
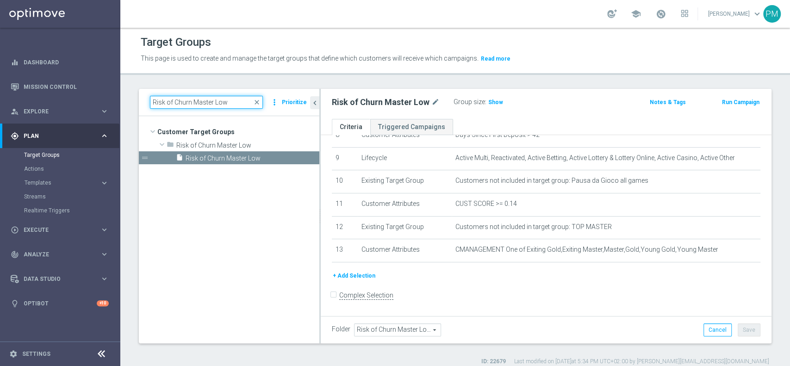
click at [202, 101] on input "Risk of Churn Master Low" at bounding box center [206, 102] width 113 height 13
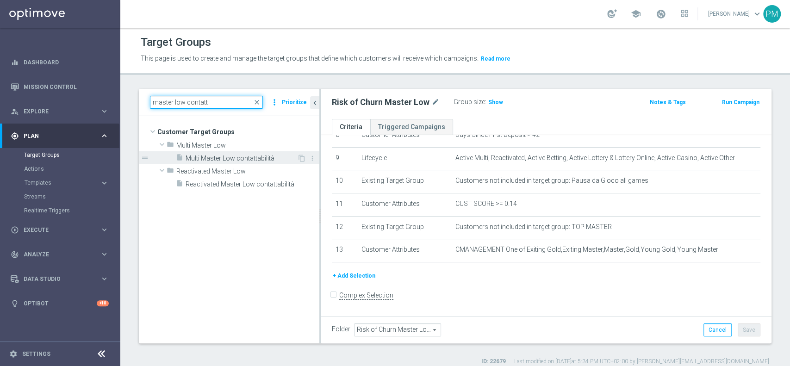
type input "master low contatt"
click at [222, 157] on span "Multi Master Low contattabilità" at bounding box center [242, 159] width 112 height 8
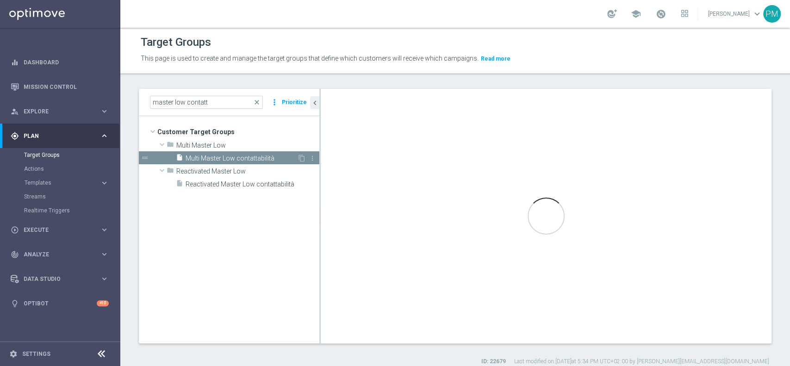
type input "Multi Master Low"
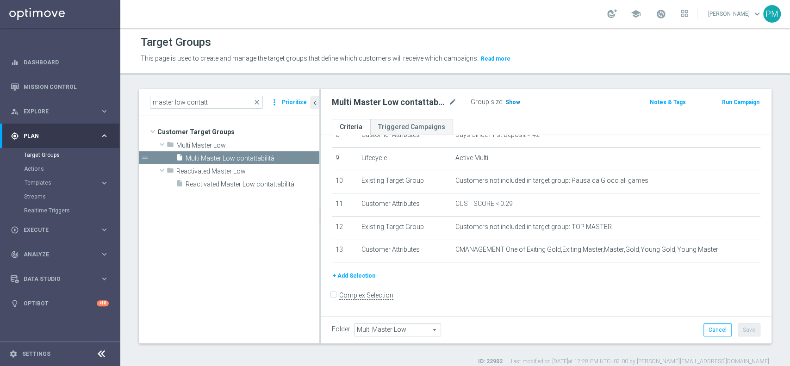
click at [514, 103] on span "Show" at bounding box center [513, 102] width 15 height 6
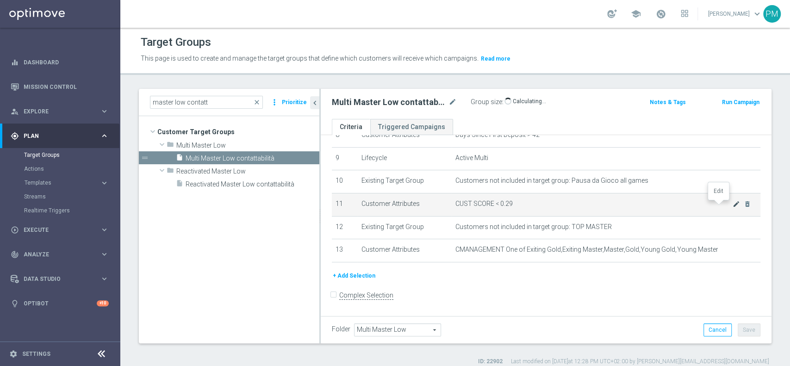
click at [733, 203] on icon "mode_edit" at bounding box center [736, 204] width 7 height 7
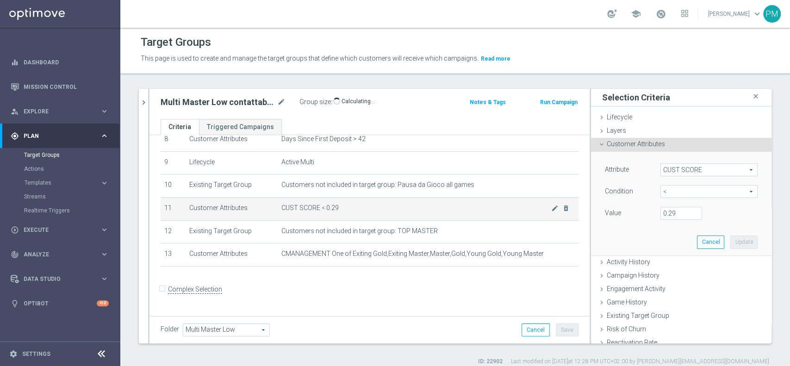
scroll to position [195, 0]
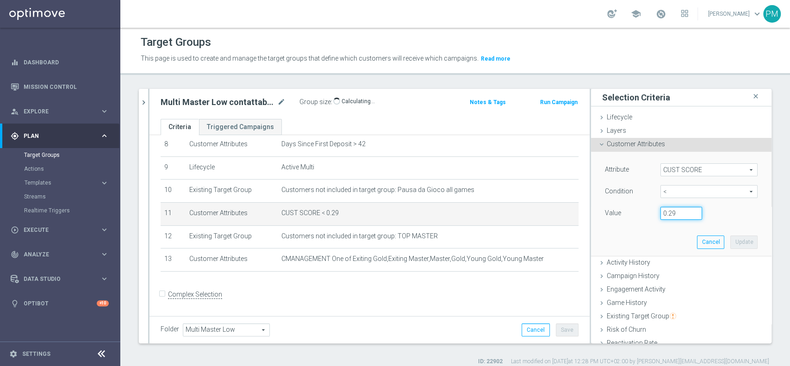
click at [667, 213] on input "0.29" at bounding box center [682, 213] width 42 height 13
type input "0.14"
click at [731, 239] on button "Update" at bounding box center [744, 242] width 27 height 13
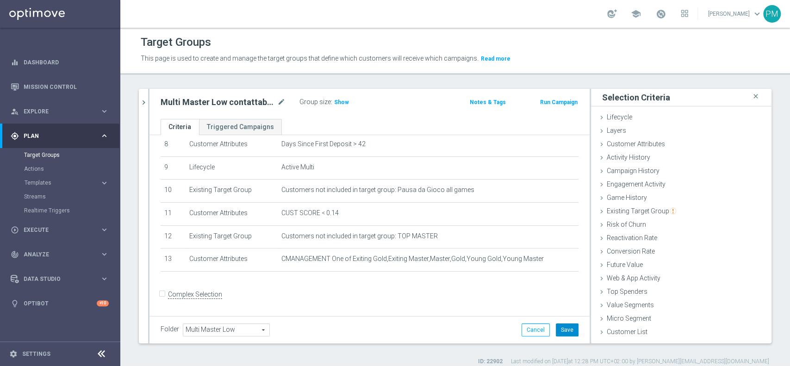
click at [558, 328] on button "Save" at bounding box center [567, 330] width 23 height 13
click at [143, 101] on icon "chevron_right" at bounding box center [143, 102] width 9 height 9
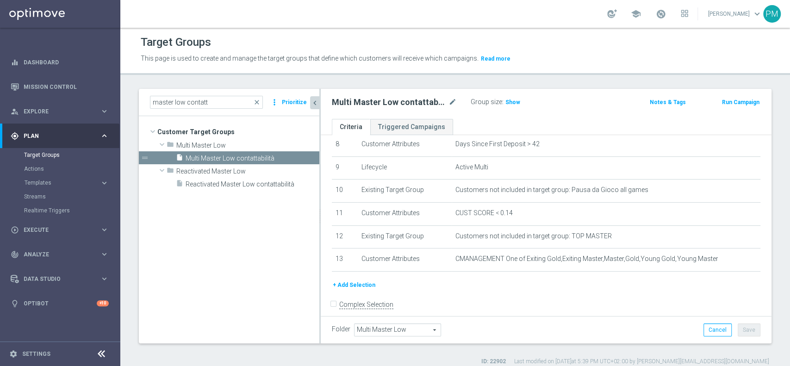
scroll to position [204, 0]
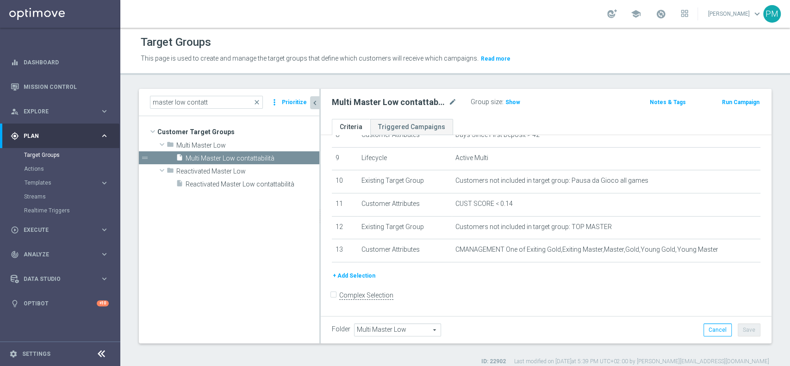
click at [514, 94] on div "Multi Master Low contattabilità mode_edit Group size : Show Notes & Tags Run Ca…" at bounding box center [546, 104] width 451 height 30
click at [513, 102] on span "Show" at bounding box center [513, 102] width 15 height 6
click at [226, 180] on div "insert_drive_file Reactivated Master Low contattabilità" at bounding box center [236, 183] width 121 height 13
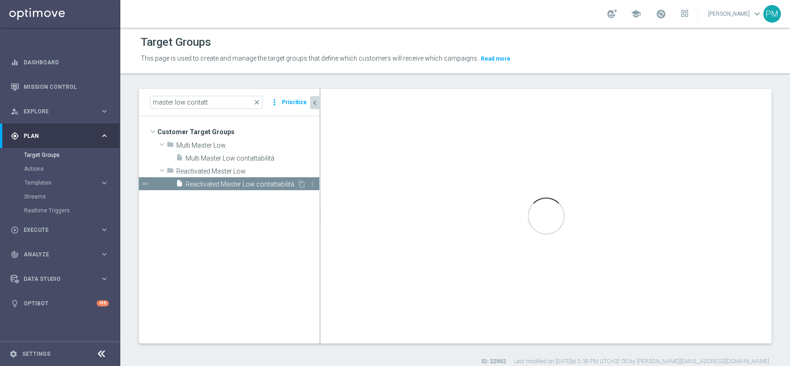
type input "Reactivated Master Low"
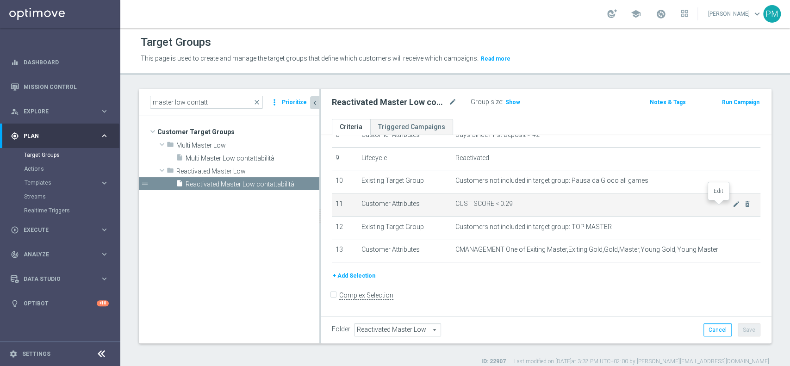
drag, startPoint x: 719, startPoint y: 207, endPoint x: 661, endPoint y: 213, distance: 58.6
click at [733, 207] on icon "mode_edit" at bounding box center [736, 204] width 7 height 7
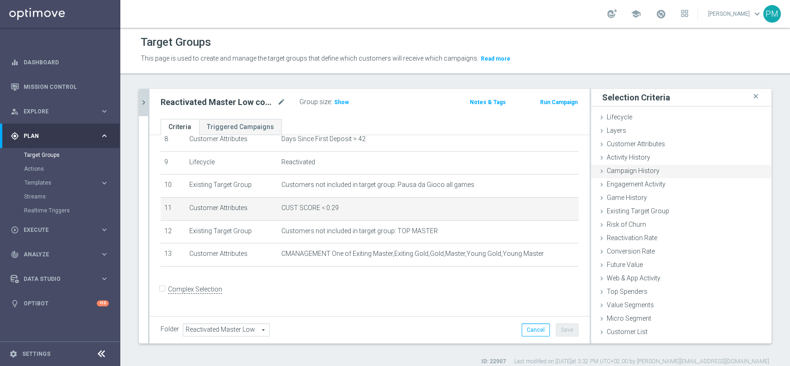
scroll to position [195, 0]
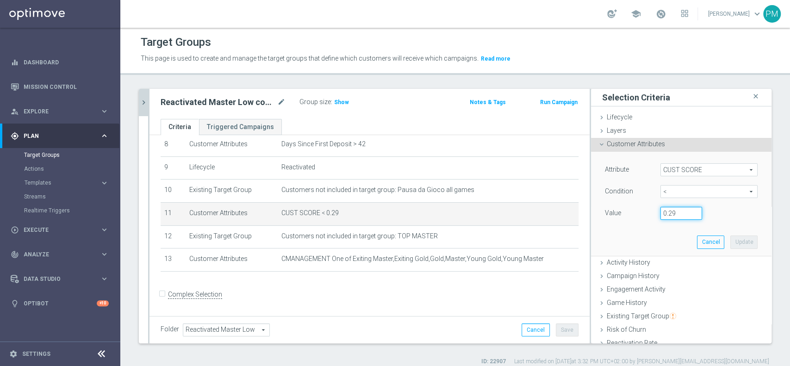
click at [662, 214] on input "0.29" at bounding box center [682, 213] width 42 height 13
type input "0.14"
click at [731, 243] on button "Update" at bounding box center [744, 242] width 27 height 13
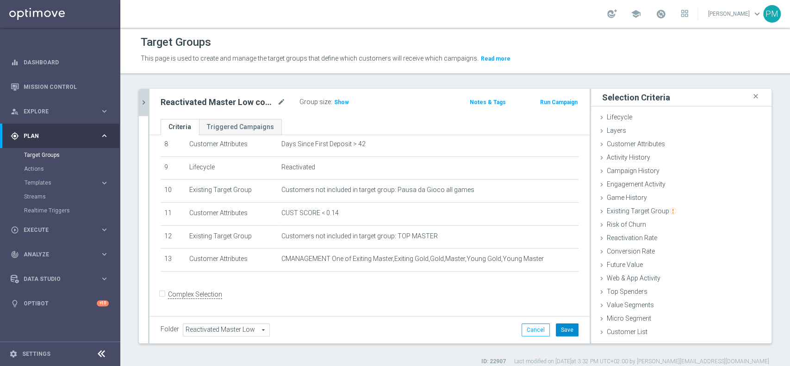
click at [560, 328] on button "Save" at bounding box center [567, 330] width 23 height 13
click at [140, 103] on icon "chevron_right" at bounding box center [143, 102] width 9 height 9
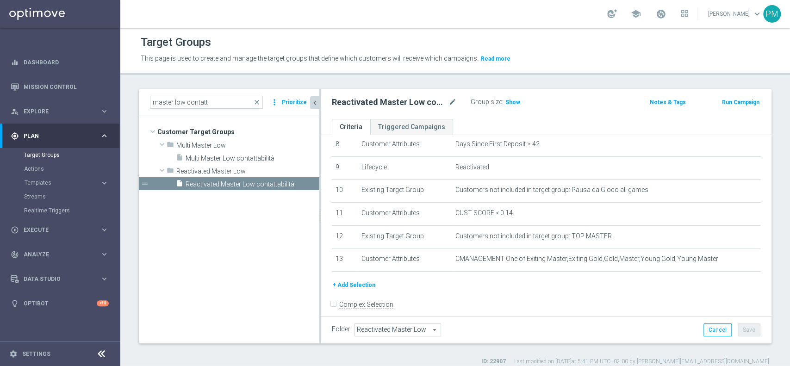
scroll to position [204, 0]
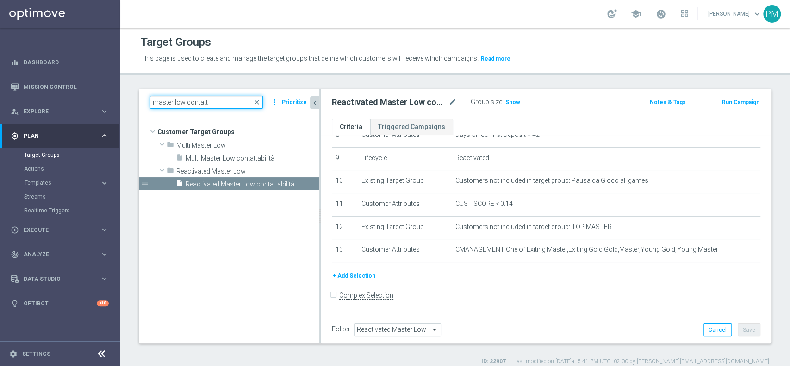
click at [212, 104] on input "master low contatt" at bounding box center [206, 102] width 113 height 13
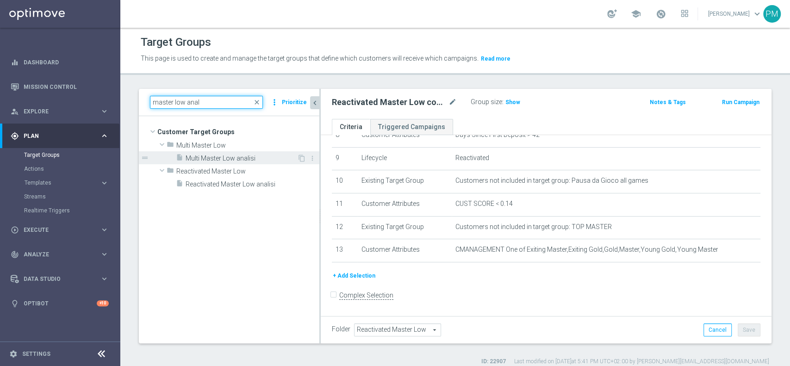
type input "master low anal"
click at [241, 161] on span "Multi Master Low analisi" at bounding box center [242, 159] width 112 height 8
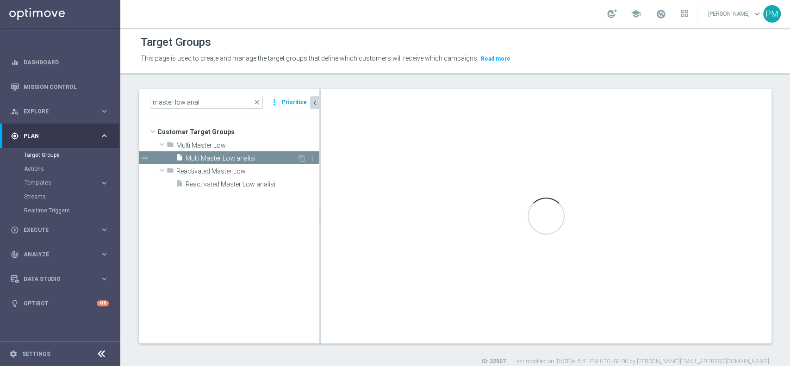
type input "Multi Master Low"
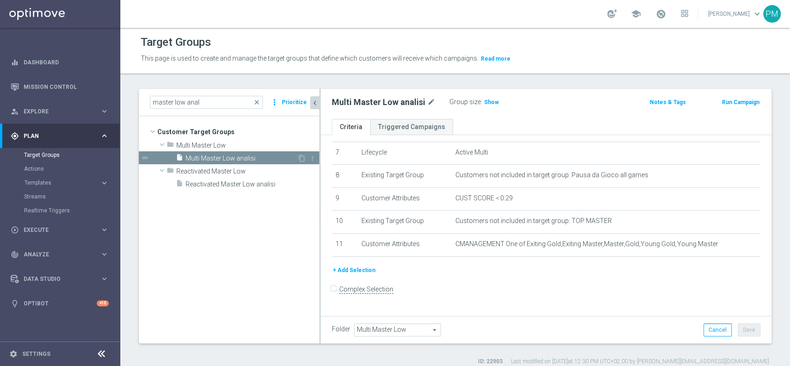
scroll to position [158, 0]
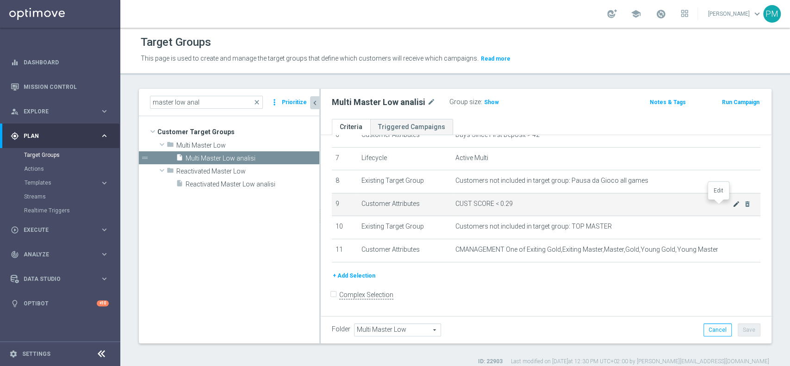
click at [733, 205] on icon "mode_edit" at bounding box center [736, 204] width 7 height 7
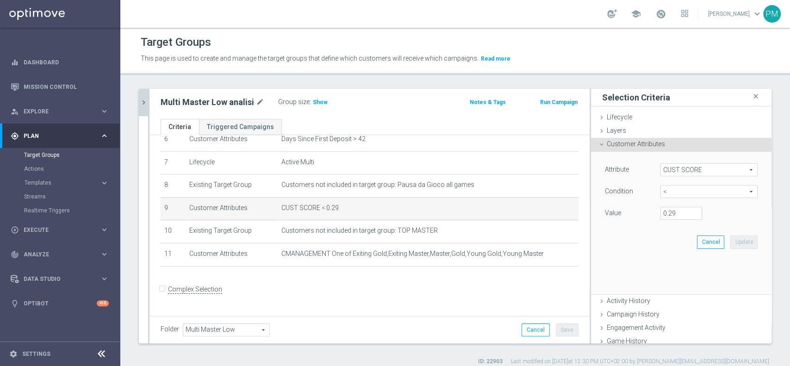
scroll to position [148, 0]
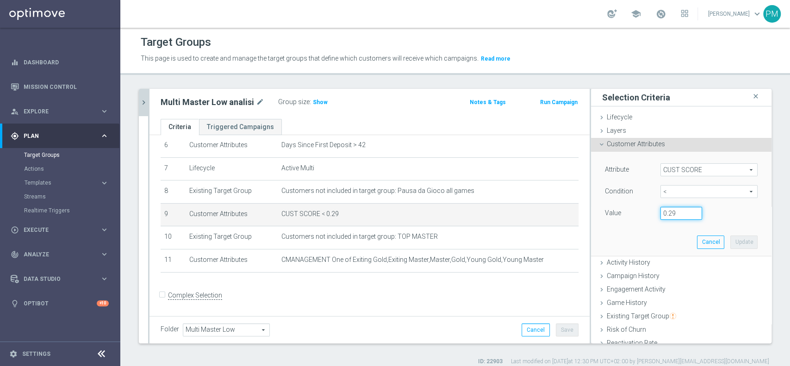
click at [663, 213] on input "0.29" at bounding box center [682, 213] width 42 height 13
type input "0.14"
click at [731, 240] on button "Update" at bounding box center [744, 242] width 27 height 13
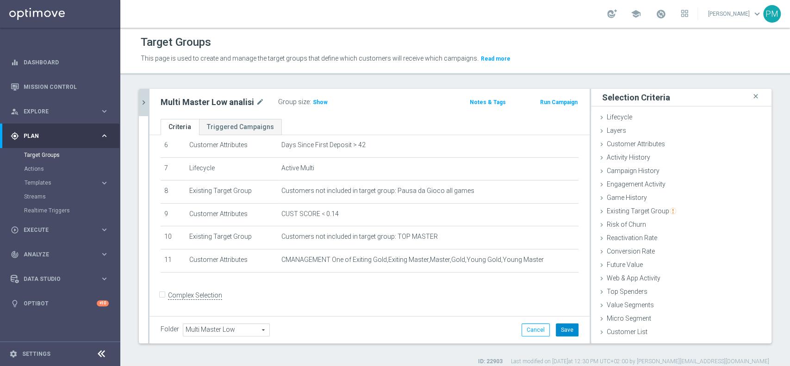
click at [564, 334] on button "Save" at bounding box center [567, 330] width 23 height 13
click at [147, 103] on icon "chevron_right" at bounding box center [143, 102] width 9 height 9
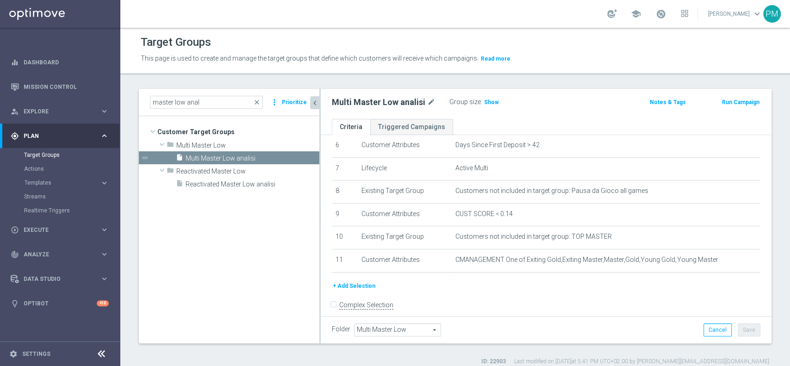
scroll to position [158, 0]
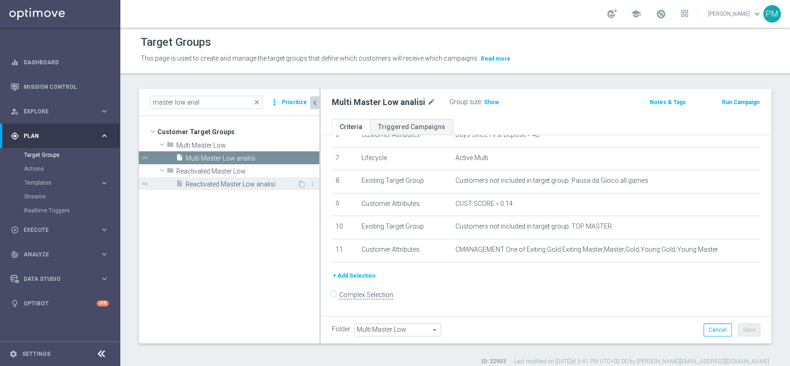
click at [240, 181] on span "Reactivated Master Low analisi" at bounding box center [242, 185] width 112 height 8
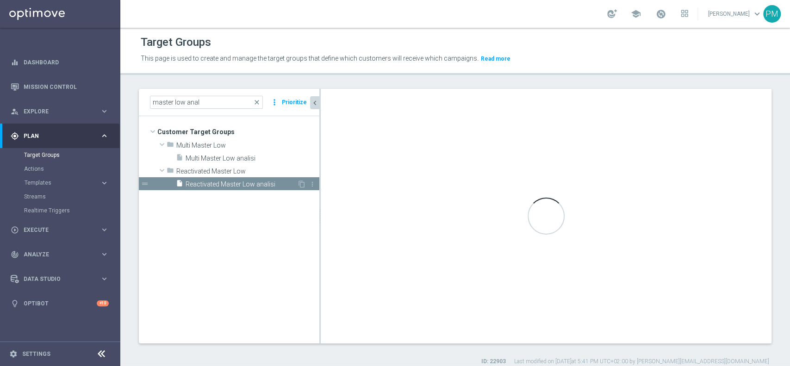
type input "Reactivated Master Low"
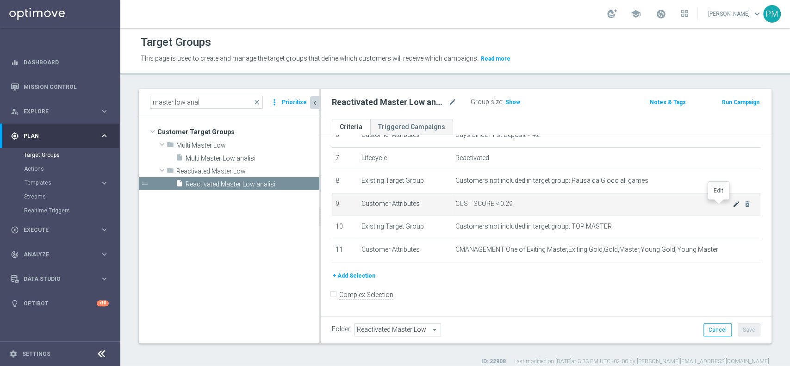
click at [733, 207] on icon "mode_edit" at bounding box center [736, 204] width 7 height 7
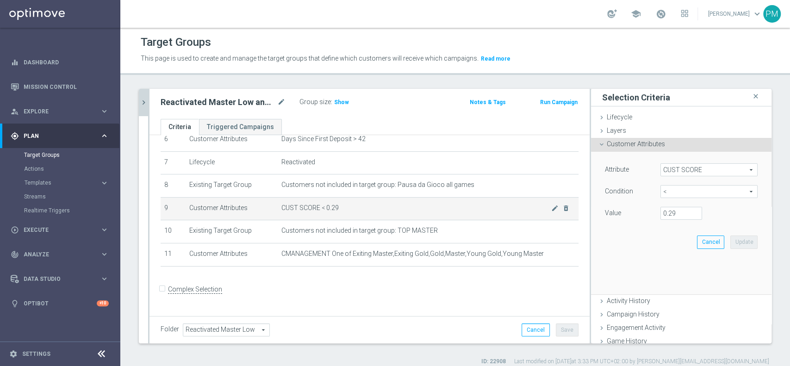
scroll to position [148, 0]
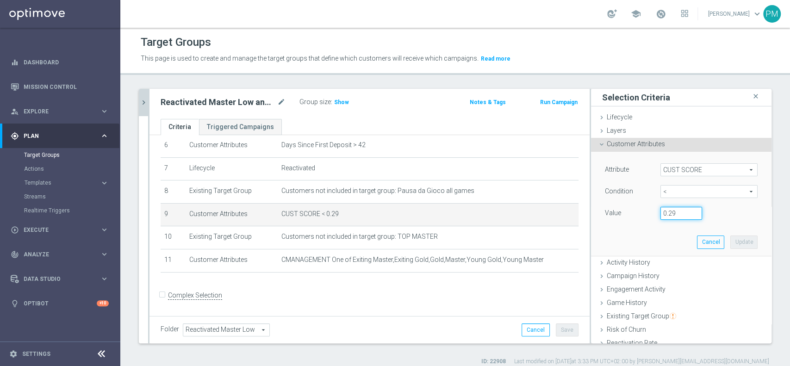
click at [663, 211] on input "0.29" at bounding box center [682, 213] width 42 height 13
type input "0.14"
click at [731, 238] on button "Update" at bounding box center [744, 242] width 27 height 13
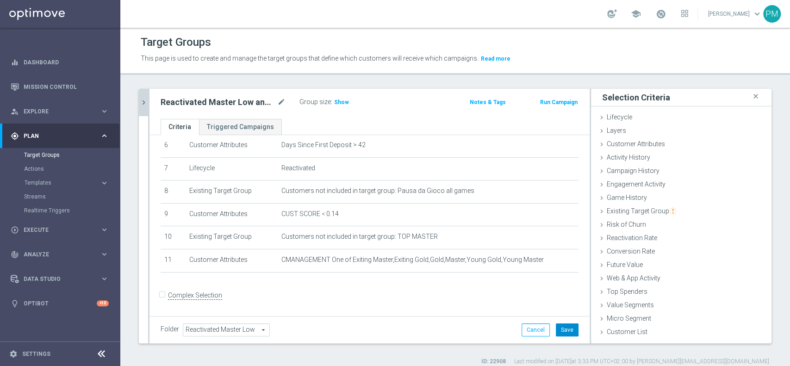
click at [556, 326] on button "Save" at bounding box center [567, 330] width 23 height 13
click at [144, 104] on icon "chevron_right" at bounding box center [143, 102] width 9 height 9
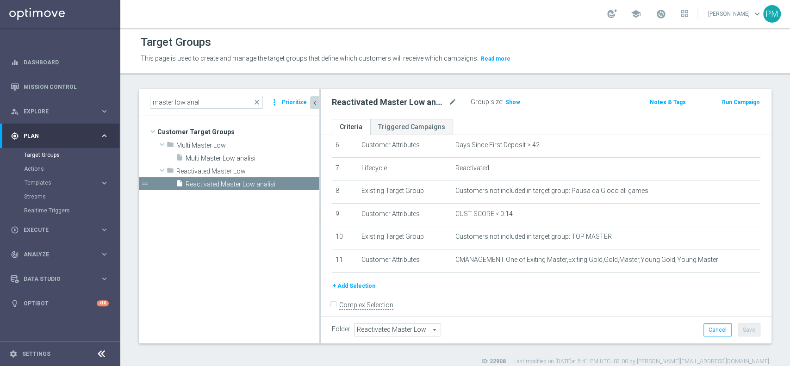
scroll to position [158, 0]
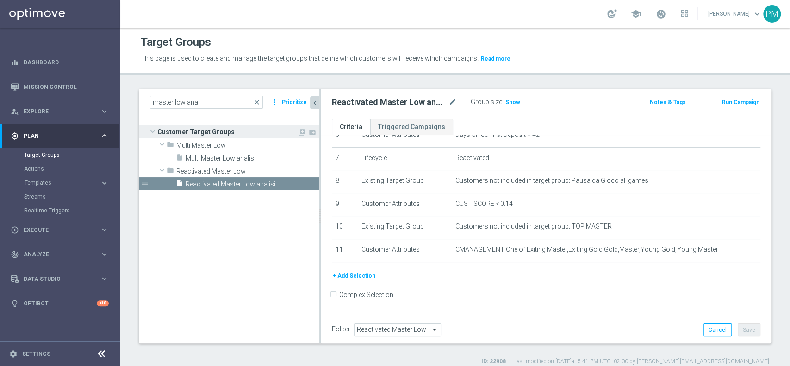
drag, startPoint x: 163, startPoint y: 210, endPoint x: 187, endPoint y: 132, distance: 81.3
click at [163, 209] on tree-viewport "Customer Target Groups library_add create_new_folder folder" at bounding box center [229, 229] width 181 height 227
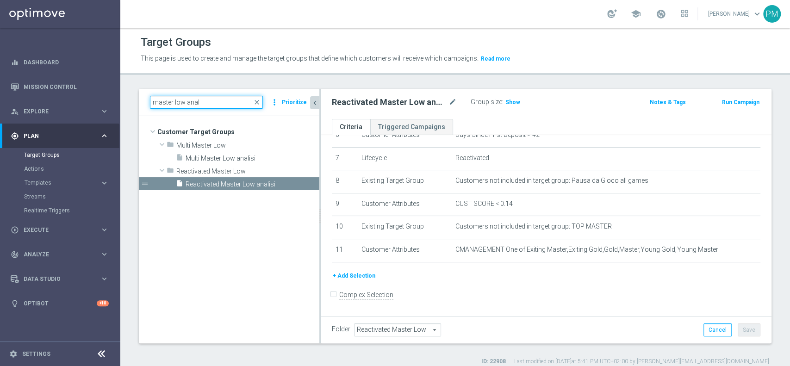
click at [157, 99] on input "master low anal" at bounding box center [206, 102] width 113 height 13
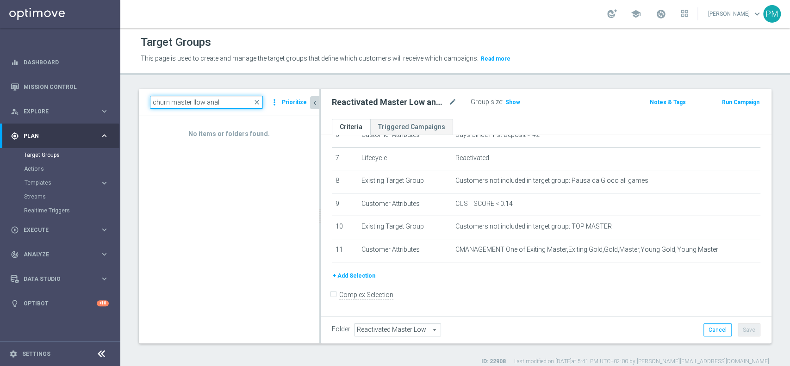
click at [237, 102] on input "churn master llow anal" at bounding box center [206, 102] width 113 height 13
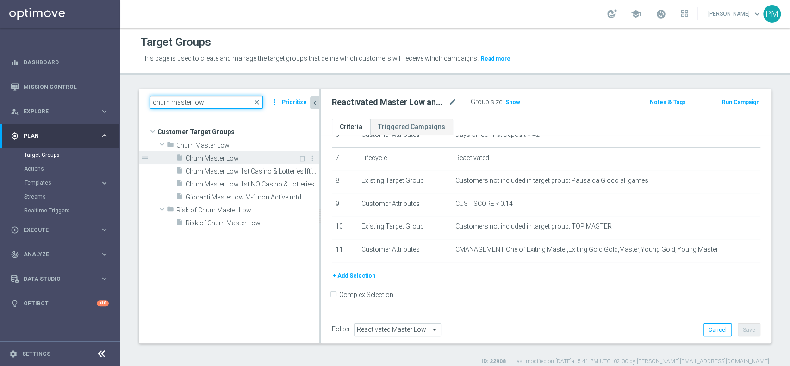
type input "churn master low"
click at [239, 155] on span "Churn Master Low" at bounding box center [242, 159] width 112 height 8
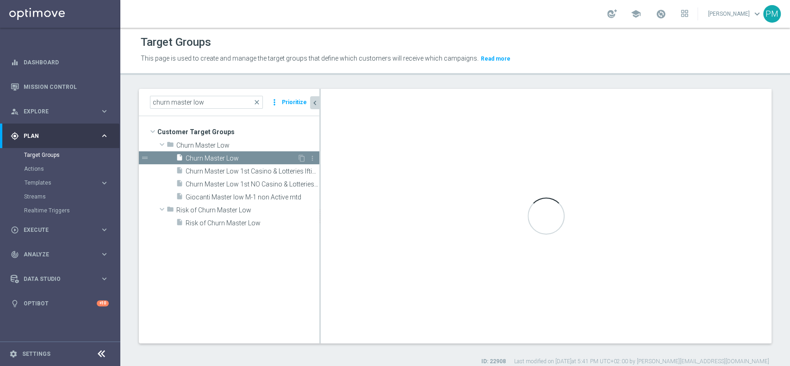
type input "Churn Master Low"
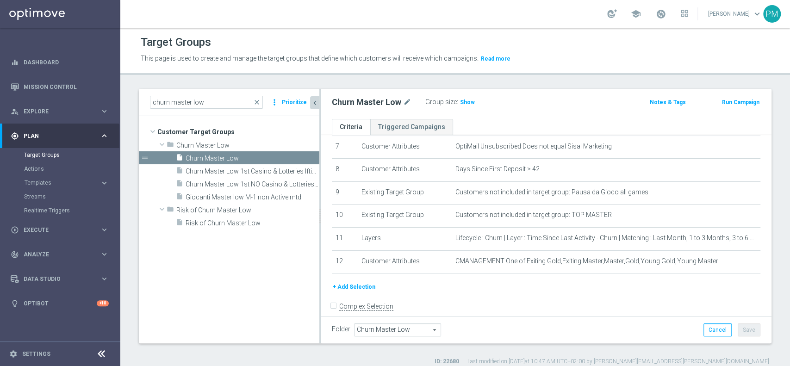
scroll to position [182, 0]
